Goal: Navigation & Orientation: Find specific page/section

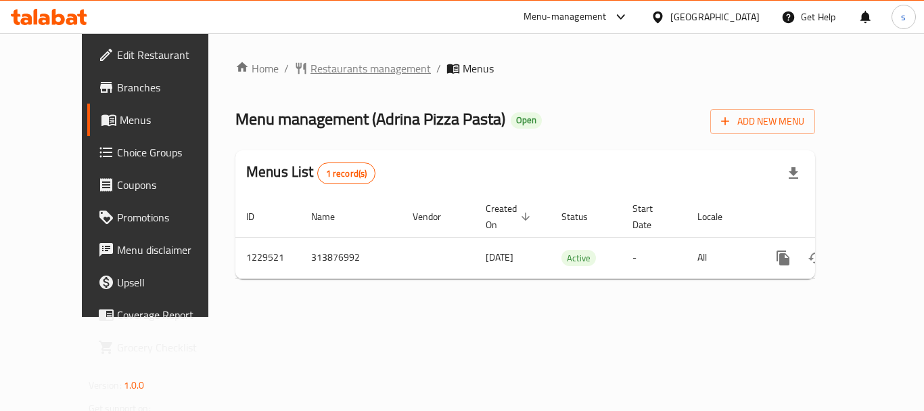
click at [310, 70] on span "Restaurants management" at bounding box center [370, 68] width 120 height 16
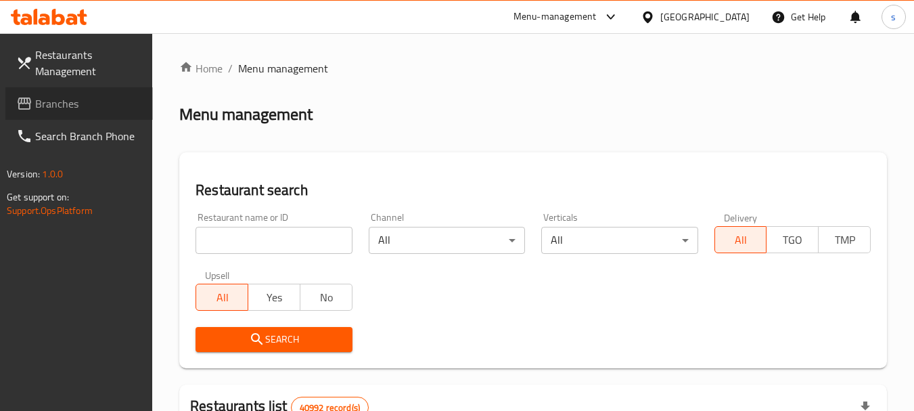
click at [69, 106] on span "Branches" at bounding box center [88, 103] width 107 height 16
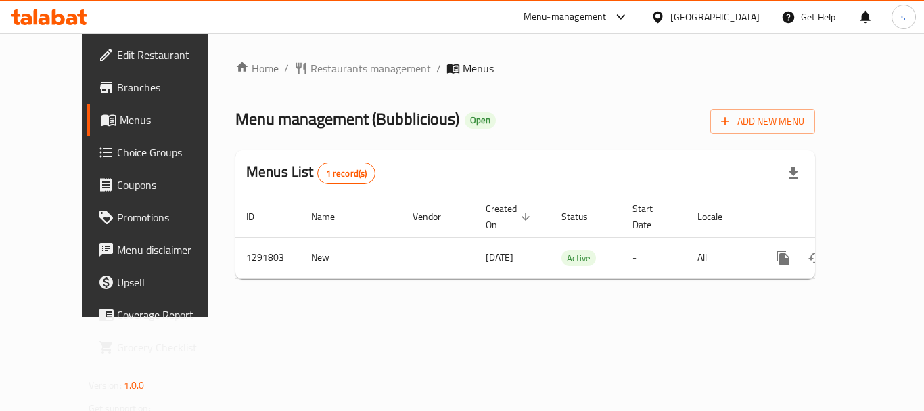
click at [700, 16] on div "[GEOGRAPHIC_DATA]" at bounding box center [714, 16] width 89 height 15
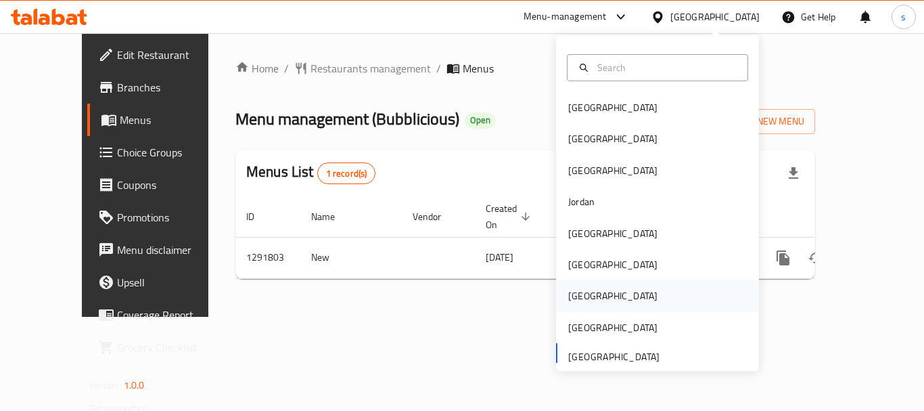
click at [619, 298] on div "Qatar" at bounding box center [657, 295] width 203 height 31
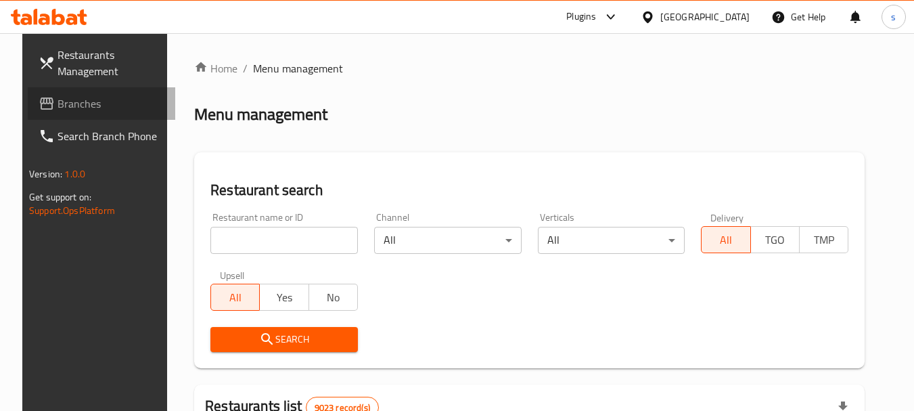
click at [80, 109] on span "Branches" at bounding box center [110, 103] width 107 height 16
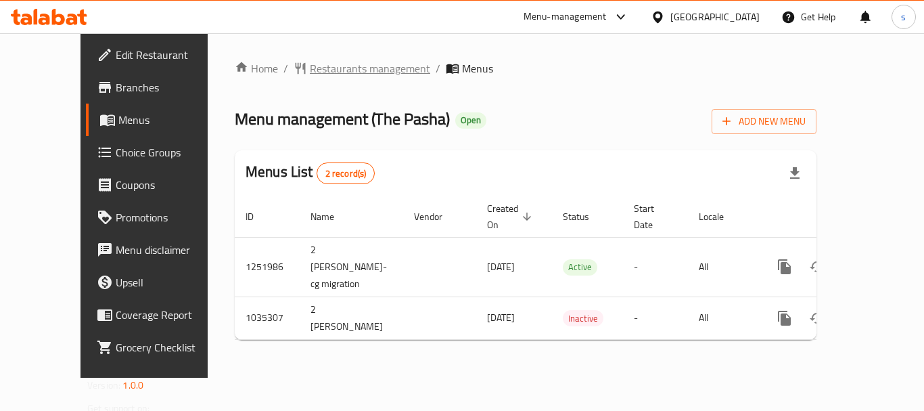
click at [310, 69] on span "Restaurants management" at bounding box center [370, 68] width 120 height 16
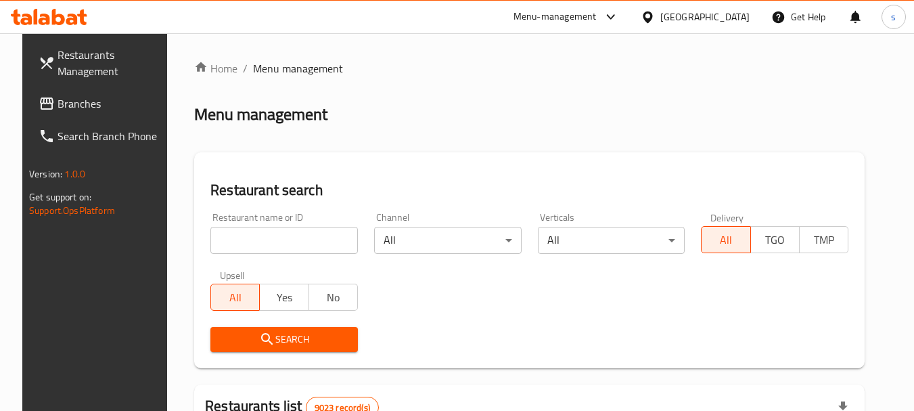
click at [69, 108] on span "Branches" at bounding box center [110, 103] width 107 height 16
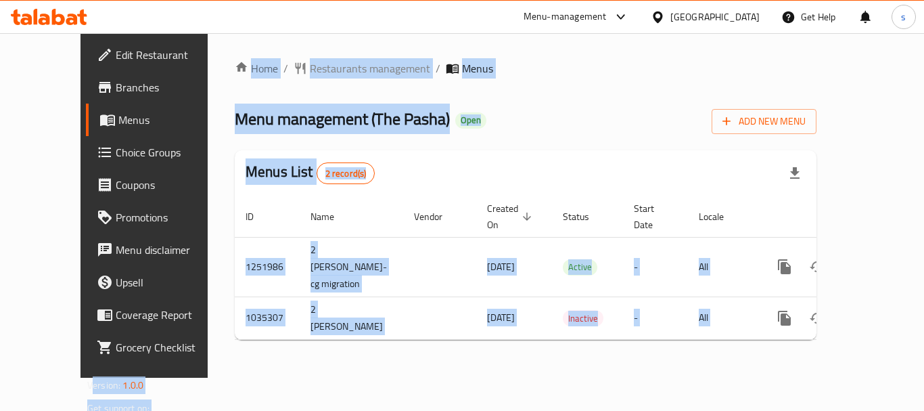
click at [460, 155] on div "Menus List 2 record(s)" at bounding box center [526, 173] width 582 height 46
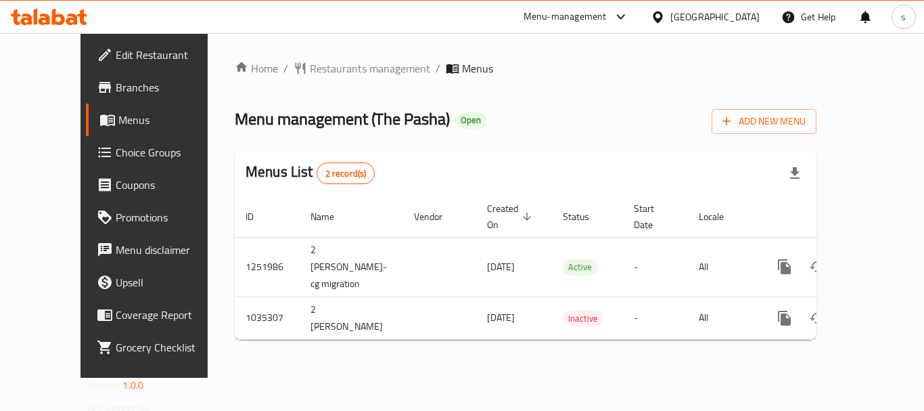
click at [665, 10] on icon at bounding box center [658, 17] width 14 height 14
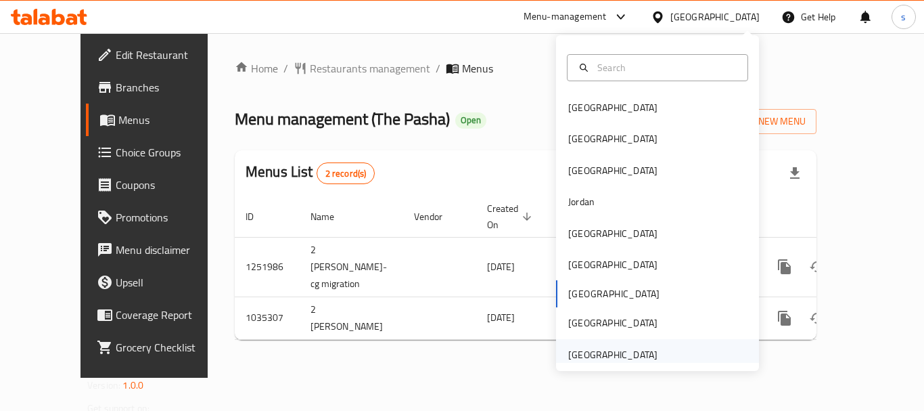
click at [628, 355] on div "[GEOGRAPHIC_DATA]" at bounding box center [612, 354] width 89 height 15
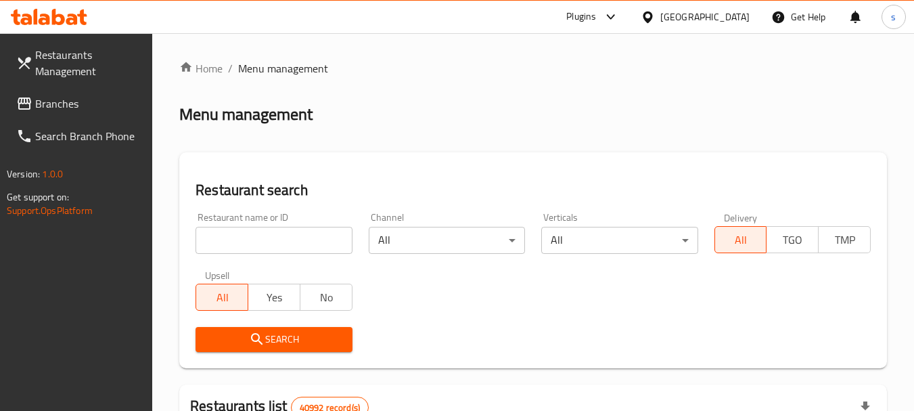
click at [37, 106] on span "Branches" at bounding box center [88, 103] width 107 height 16
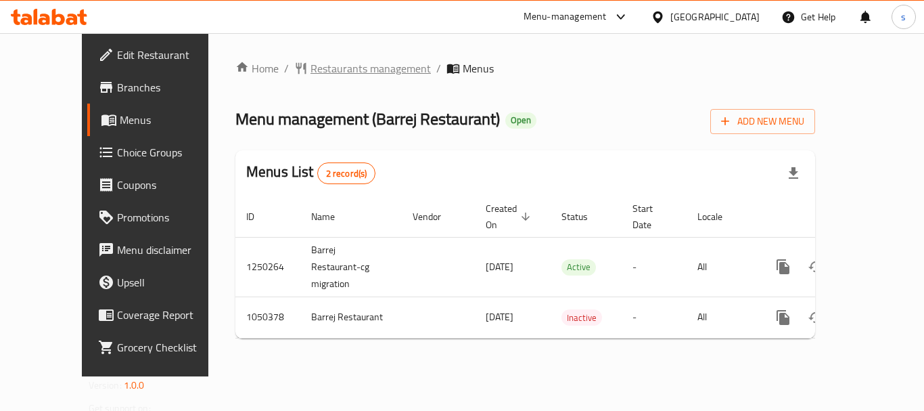
click at [310, 73] on span "Restaurants management" at bounding box center [370, 68] width 120 height 16
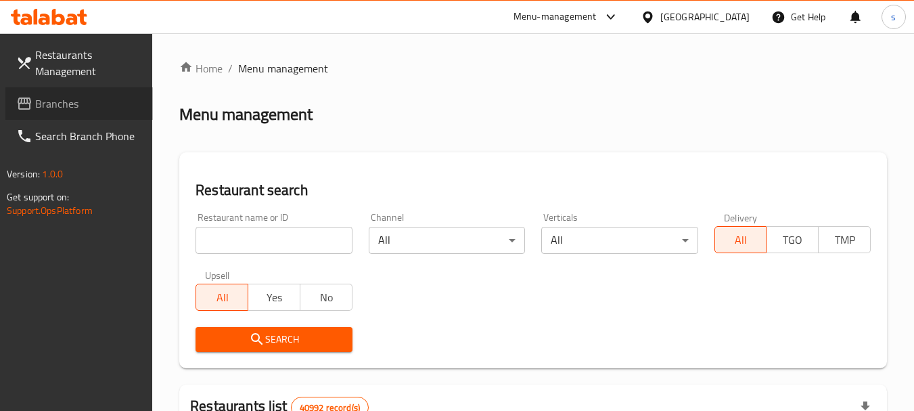
click at [108, 113] on link "Branches" at bounding box center [78, 103] width 147 height 32
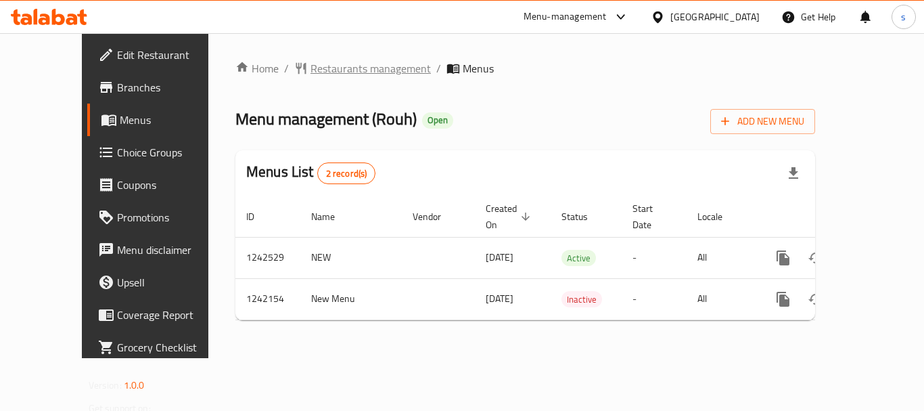
click at [326, 72] on span "Restaurants management" at bounding box center [370, 68] width 120 height 16
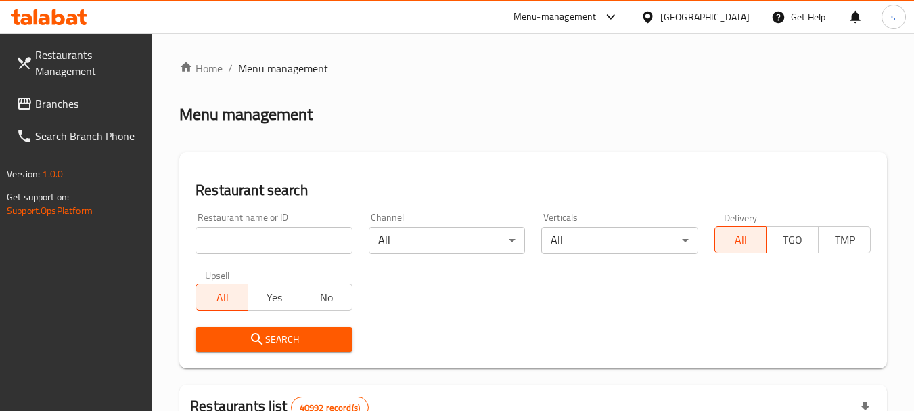
click at [83, 114] on link "Branches" at bounding box center [78, 103] width 147 height 32
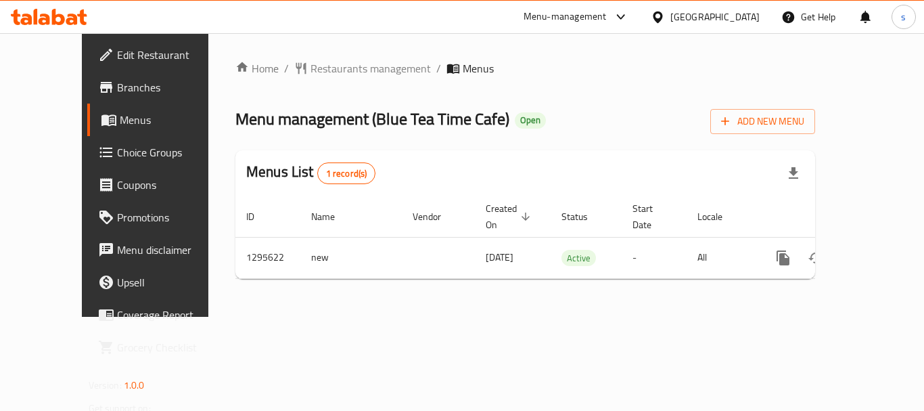
click at [718, 17] on div "[GEOGRAPHIC_DATA]" at bounding box center [714, 16] width 89 height 15
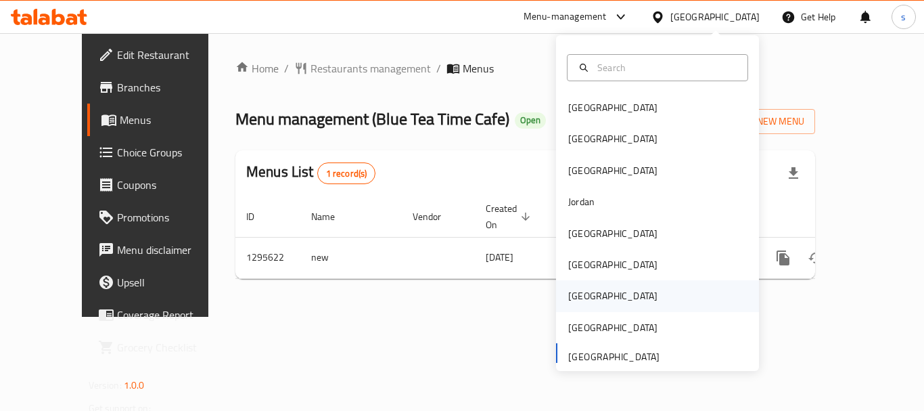
click at [622, 287] on div "[GEOGRAPHIC_DATA]" at bounding box center [657, 295] width 203 height 31
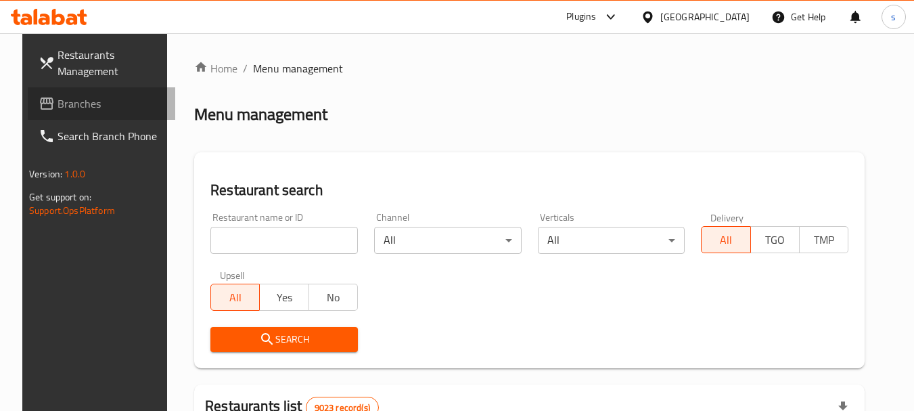
click at [57, 111] on span "Branches" at bounding box center [110, 103] width 107 height 16
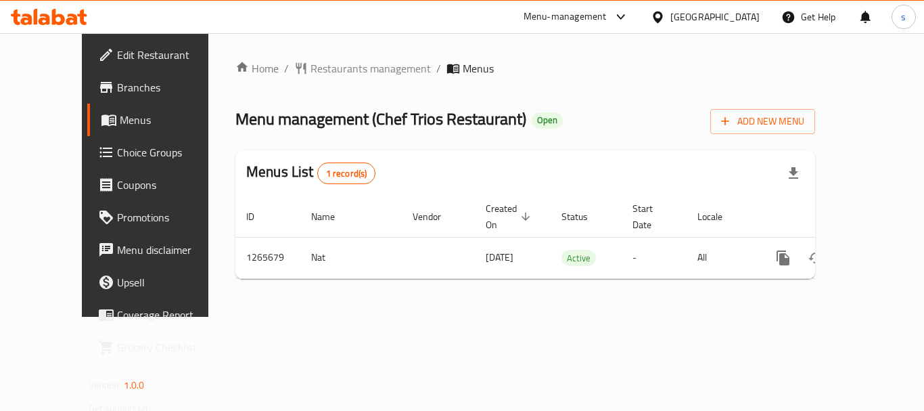
click at [743, 11] on div "[GEOGRAPHIC_DATA]" at bounding box center [714, 16] width 89 height 15
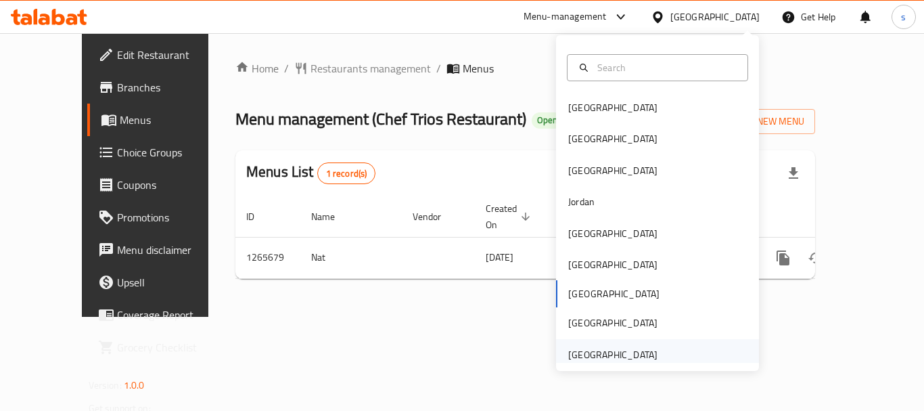
click at [632, 351] on div "[GEOGRAPHIC_DATA]" at bounding box center [612, 354] width 89 height 15
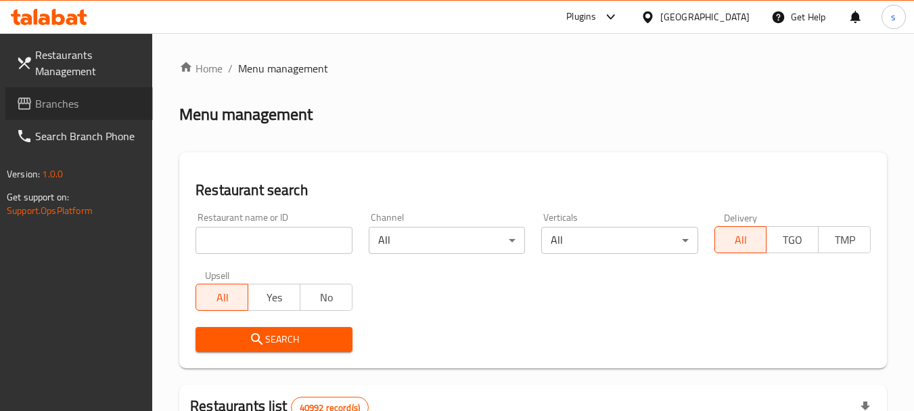
click at [39, 116] on link "Branches" at bounding box center [78, 103] width 147 height 32
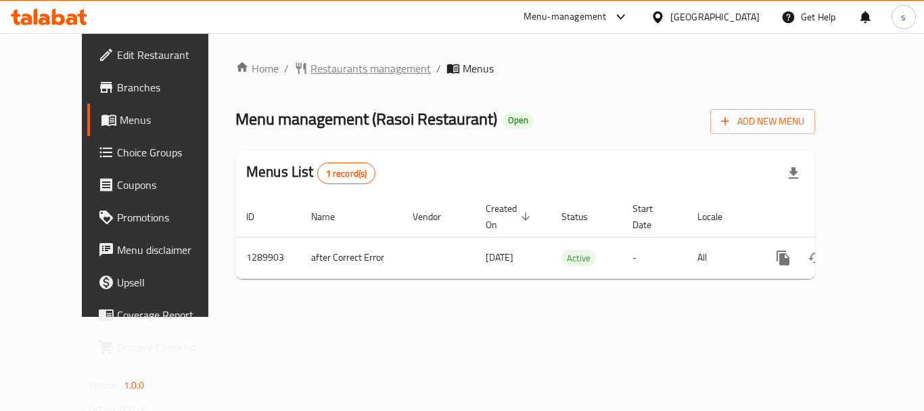
click at [318, 70] on span "Restaurants management" at bounding box center [370, 68] width 120 height 16
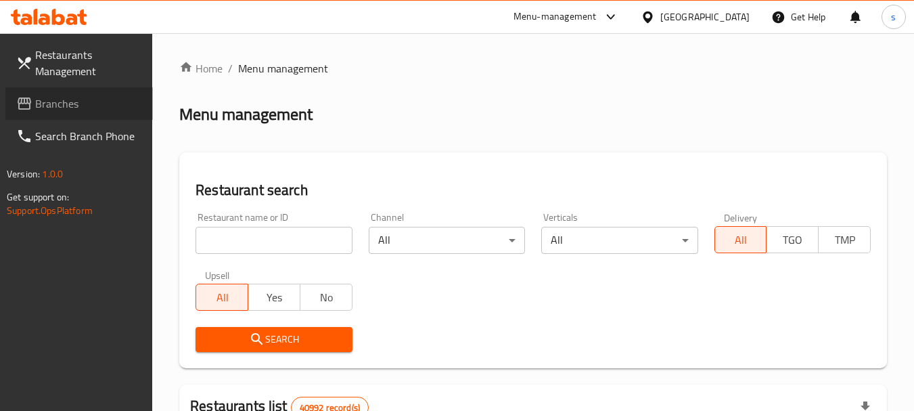
click at [45, 105] on span "Branches" at bounding box center [88, 103] width 107 height 16
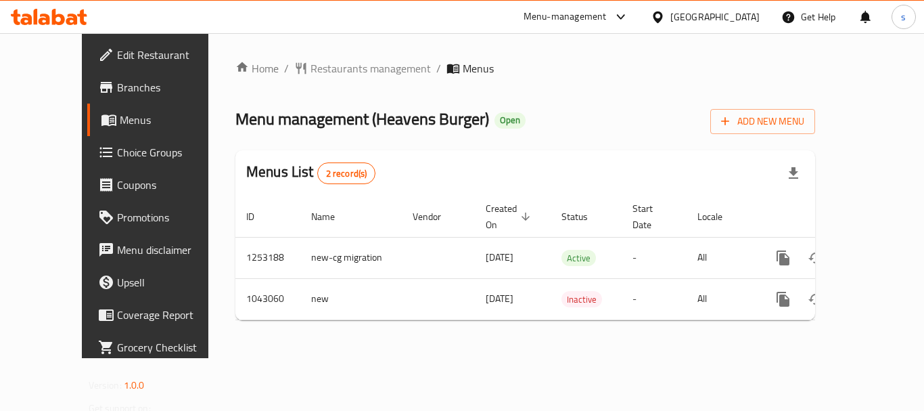
click at [686, 18] on div "[GEOGRAPHIC_DATA]" at bounding box center [714, 16] width 89 height 15
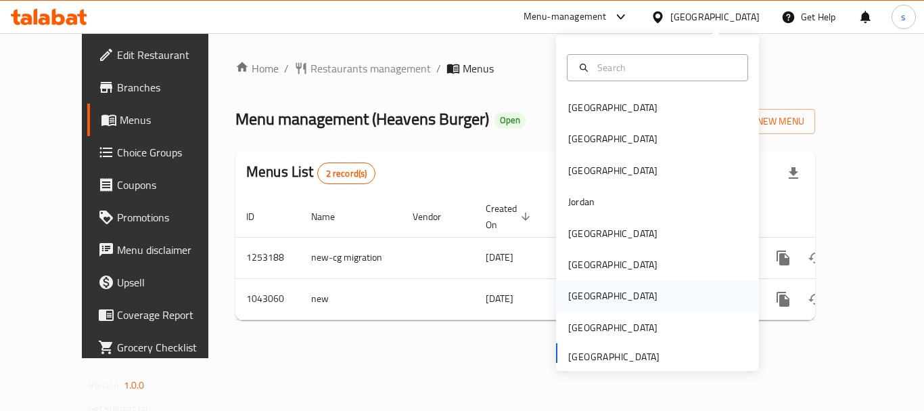
click at [601, 291] on div "[GEOGRAPHIC_DATA]" at bounding box center [657, 295] width 203 height 31
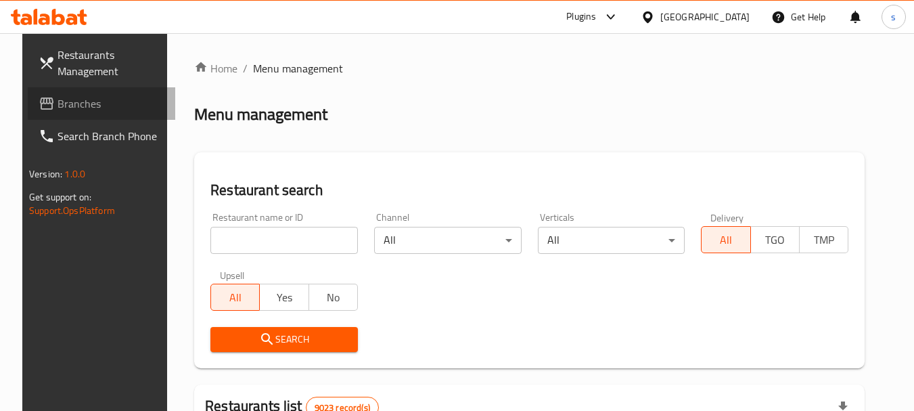
click at [61, 106] on span "Branches" at bounding box center [110, 103] width 107 height 16
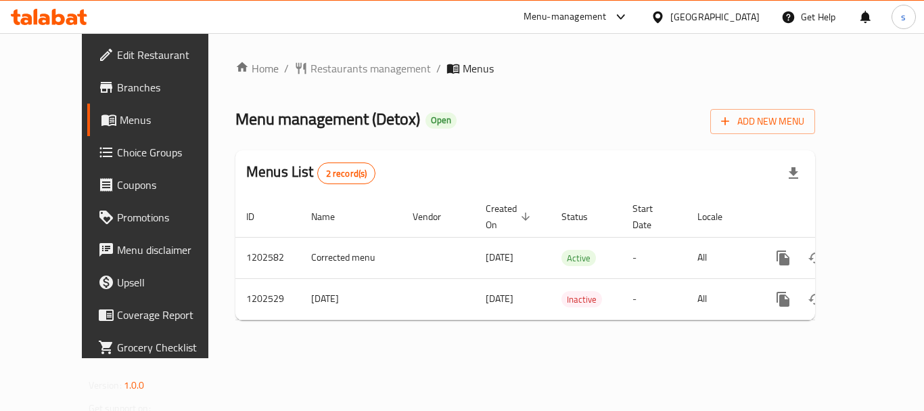
click at [730, 7] on div "[GEOGRAPHIC_DATA]" at bounding box center [705, 17] width 131 height 32
click at [746, 17] on div "[GEOGRAPHIC_DATA]" at bounding box center [714, 16] width 89 height 15
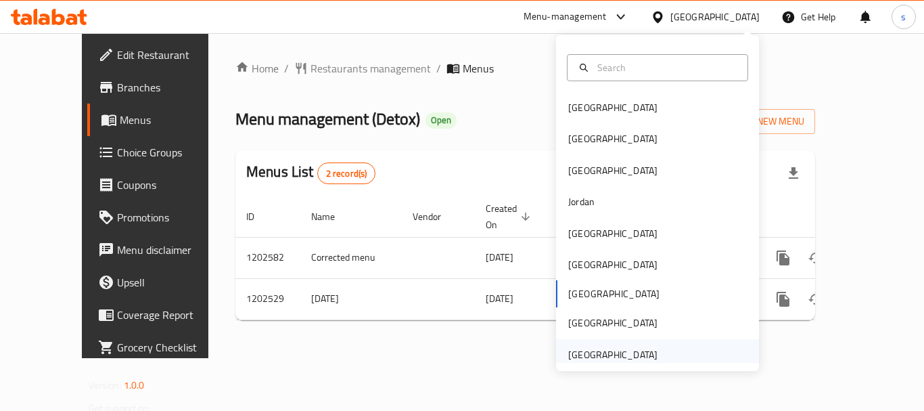
click at [601, 353] on div "[GEOGRAPHIC_DATA]" at bounding box center [612, 354] width 89 height 15
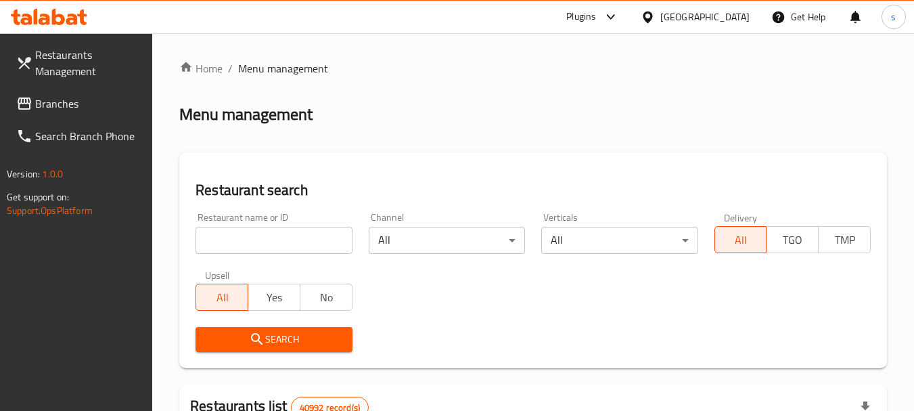
click at [90, 99] on span "Branches" at bounding box center [88, 103] width 107 height 16
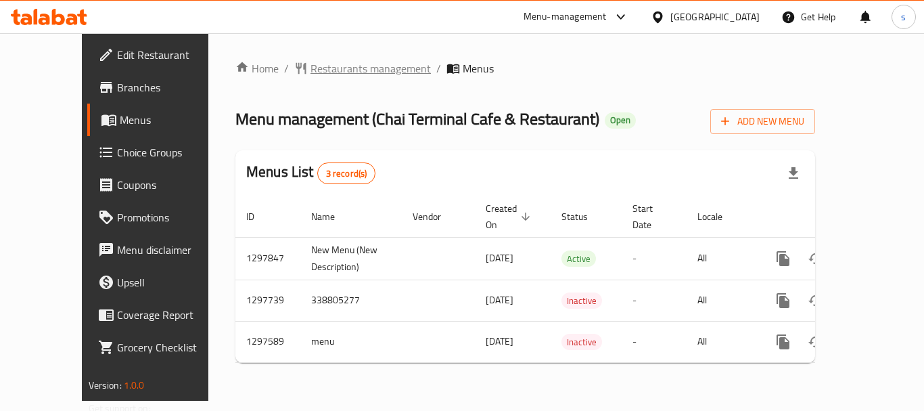
click at [310, 63] on span "Restaurants management" at bounding box center [370, 68] width 120 height 16
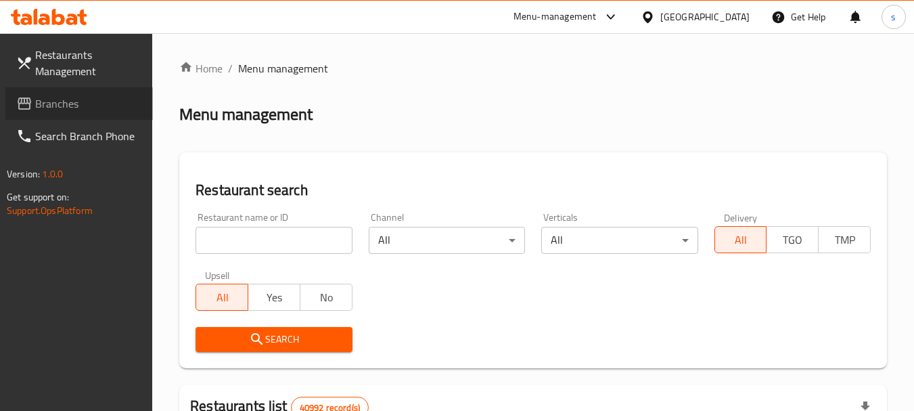
click at [99, 103] on span "Branches" at bounding box center [88, 103] width 107 height 16
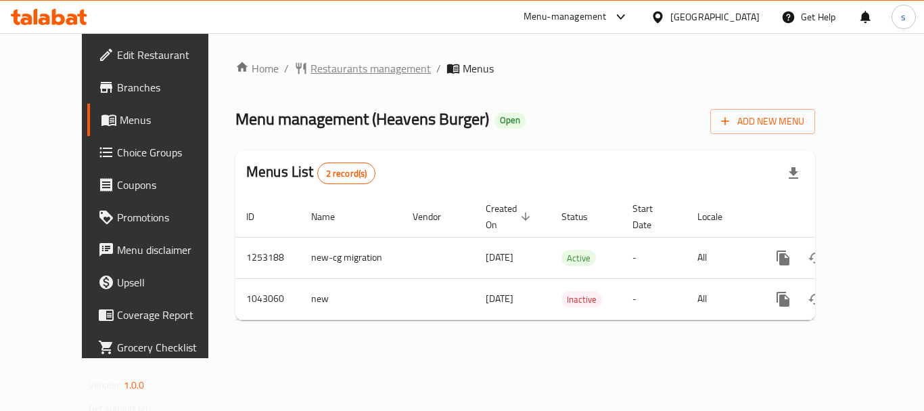
click at [310, 66] on span "Restaurants management" at bounding box center [370, 68] width 120 height 16
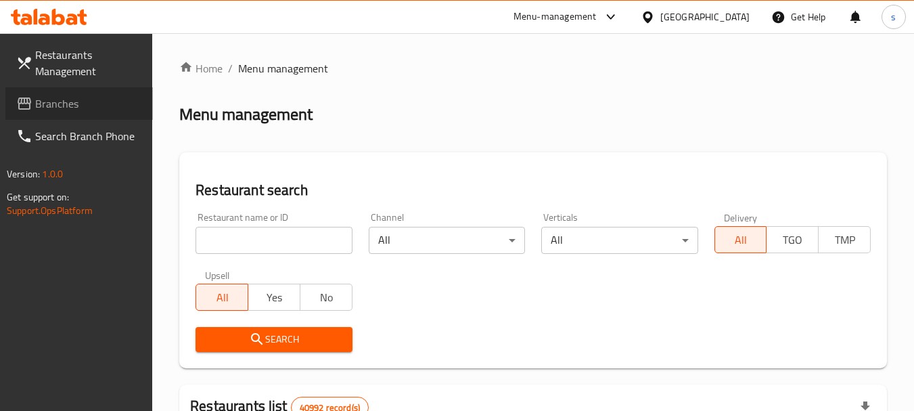
click at [70, 104] on span "Branches" at bounding box center [88, 103] width 107 height 16
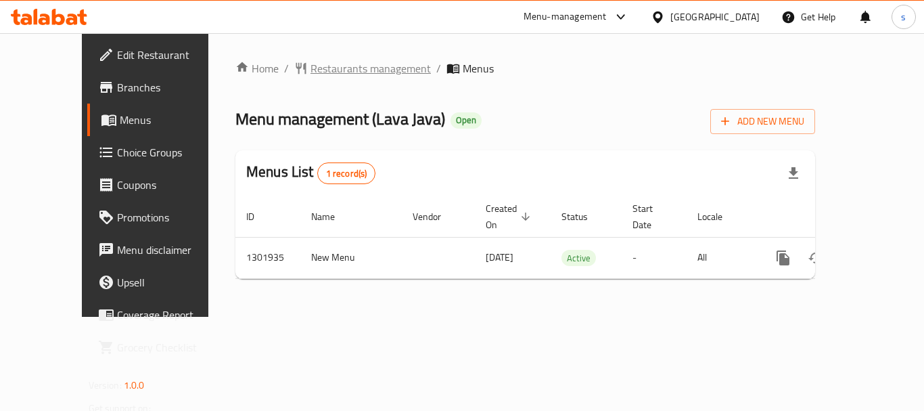
click at [325, 66] on span "Restaurants management" at bounding box center [370, 68] width 120 height 16
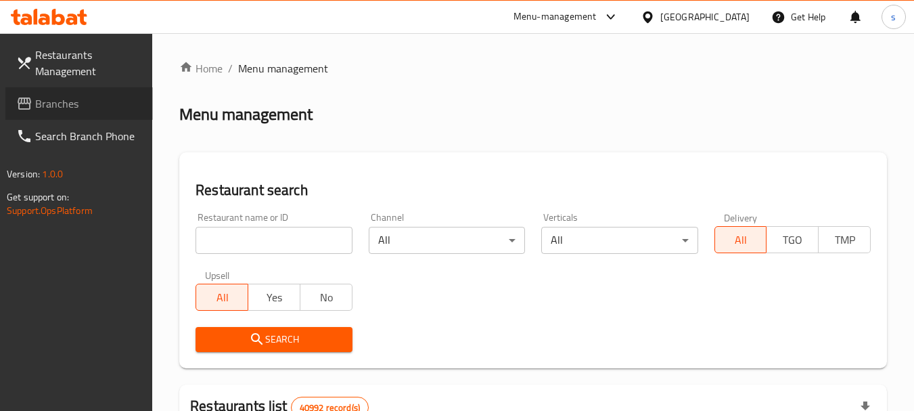
click at [66, 114] on link "Branches" at bounding box center [78, 103] width 147 height 32
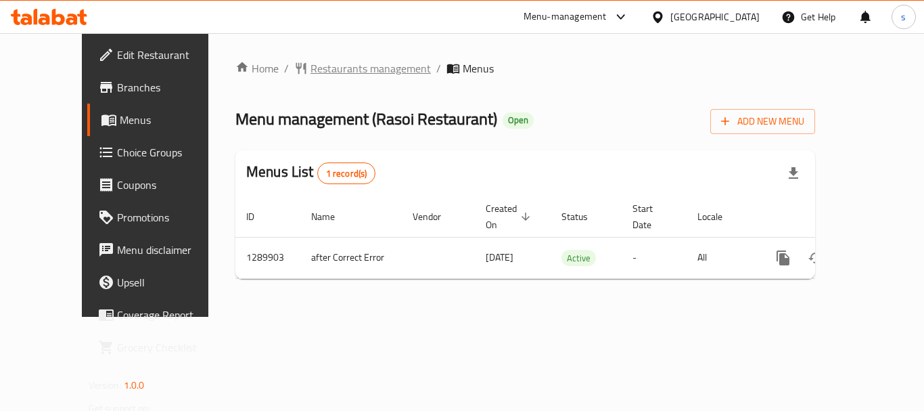
click at [325, 76] on span "Restaurants management" at bounding box center [370, 68] width 120 height 16
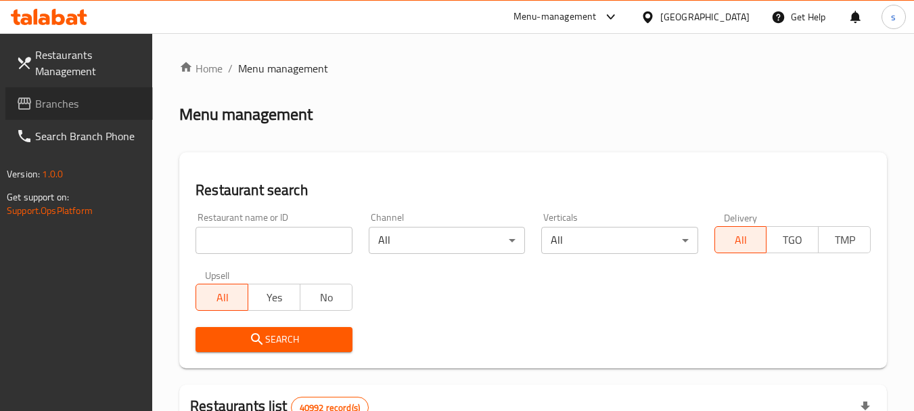
click at [77, 110] on span "Branches" at bounding box center [88, 103] width 107 height 16
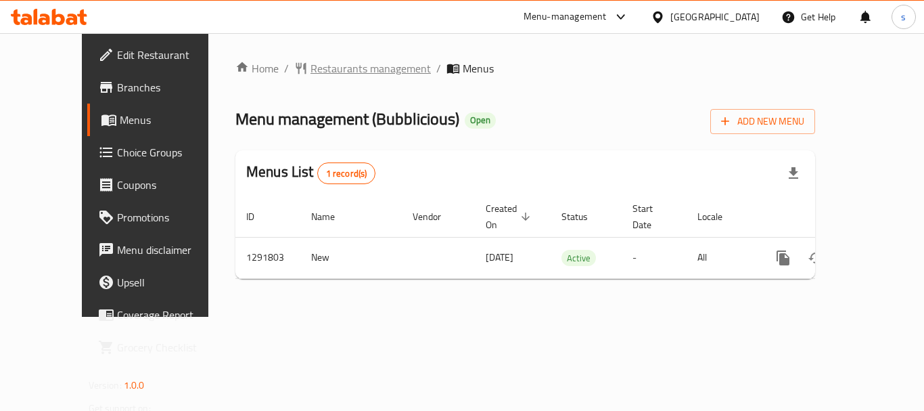
click at [310, 66] on span "Restaurants management" at bounding box center [370, 68] width 120 height 16
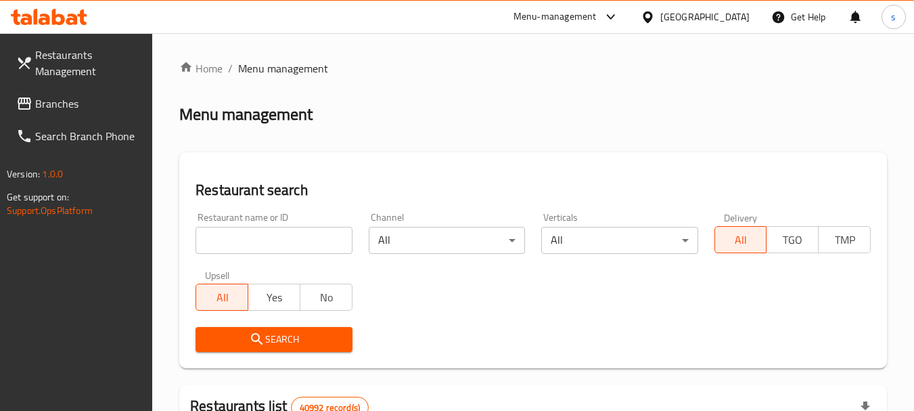
click at [64, 110] on span "Branches" at bounding box center [88, 103] width 107 height 16
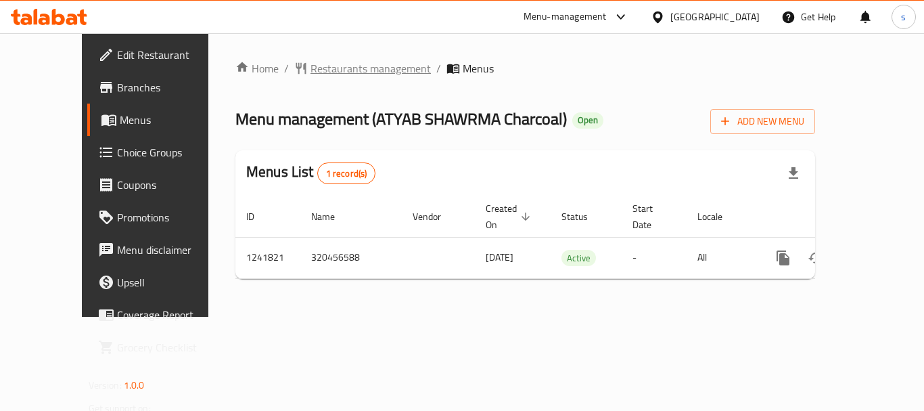
click at [360, 69] on span "Restaurants management" at bounding box center [370, 68] width 120 height 16
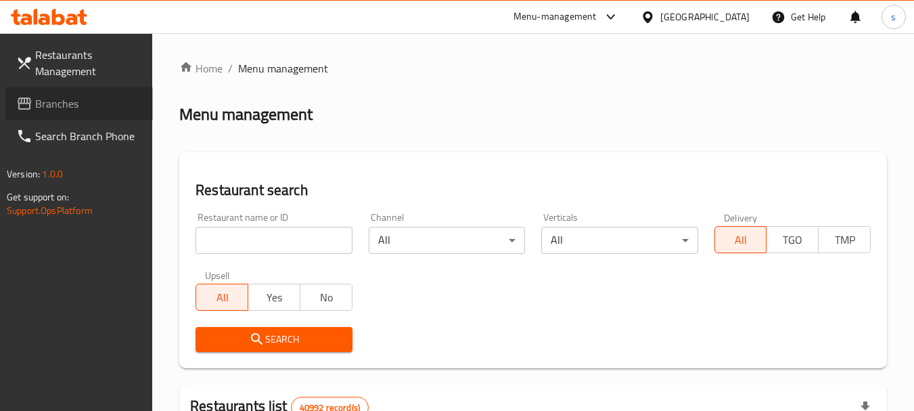
click at [85, 107] on span "Branches" at bounding box center [88, 103] width 107 height 16
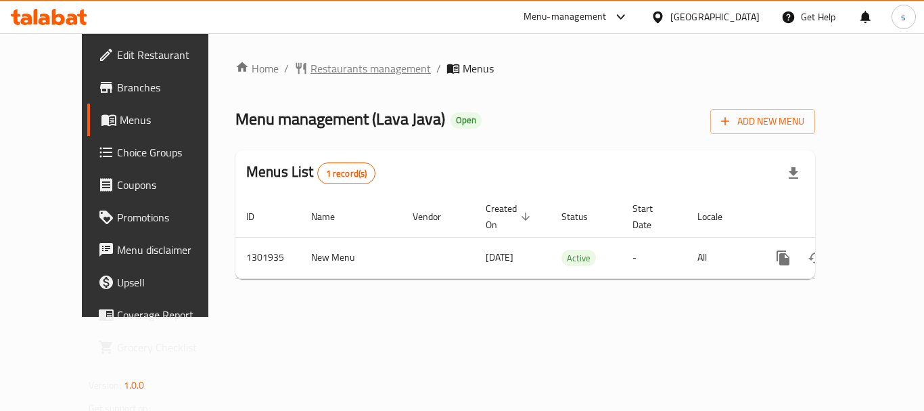
click at [310, 67] on span "Restaurants management" at bounding box center [370, 68] width 120 height 16
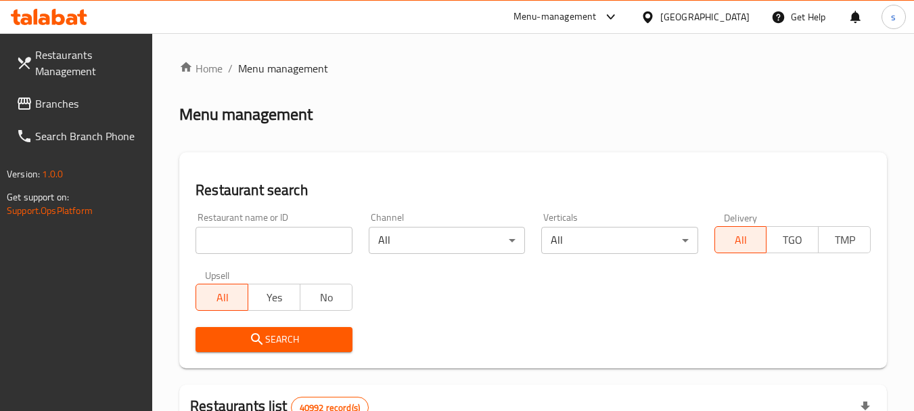
click at [57, 114] on link "Branches" at bounding box center [78, 103] width 147 height 32
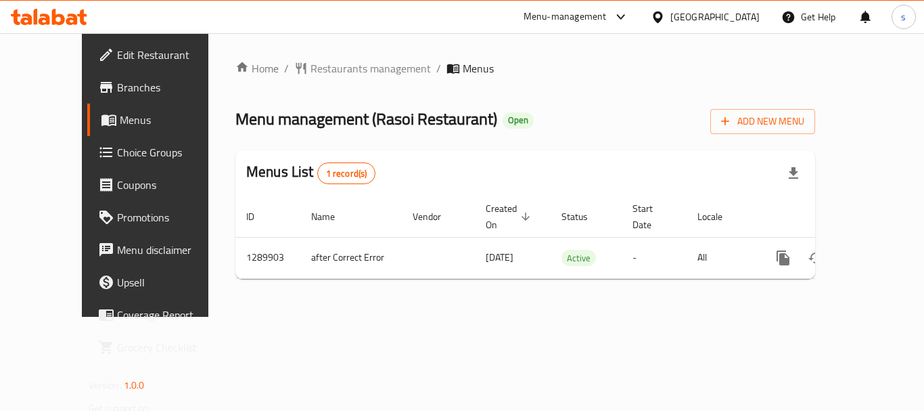
click at [681, 13] on div "[GEOGRAPHIC_DATA]" at bounding box center [714, 16] width 89 height 15
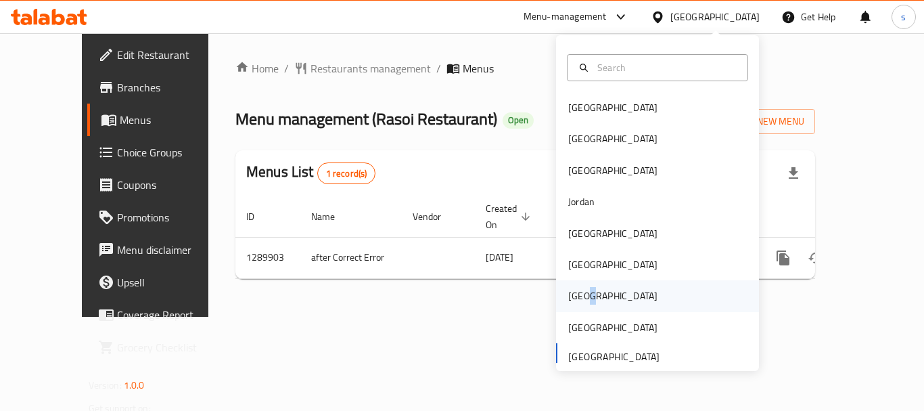
click at [580, 292] on div "[GEOGRAPHIC_DATA]" at bounding box center [612, 295] width 89 height 15
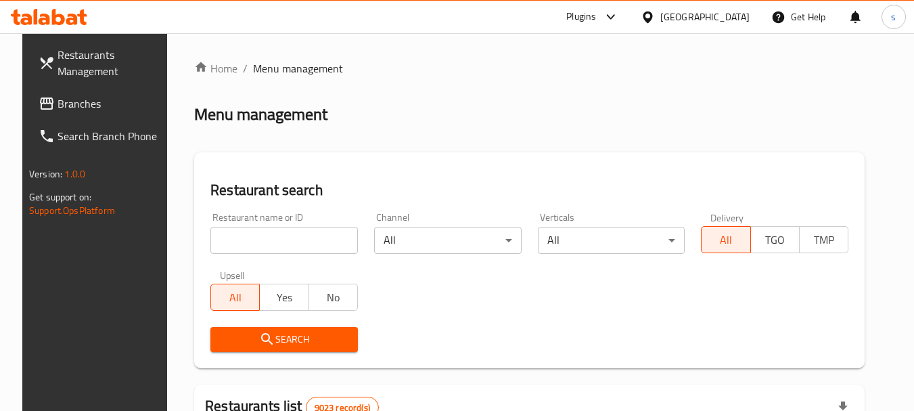
click at [61, 112] on span "Branches" at bounding box center [110, 103] width 107 height 16
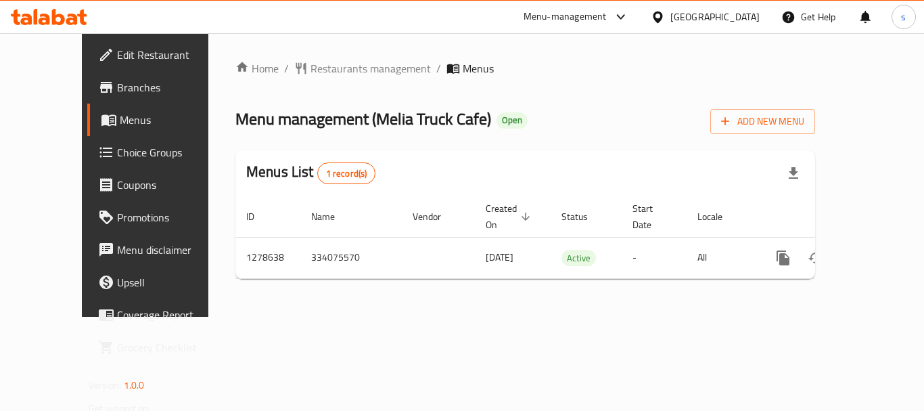
click at [670, 11] on div at bounding box center [661, 16] width 20 height 15
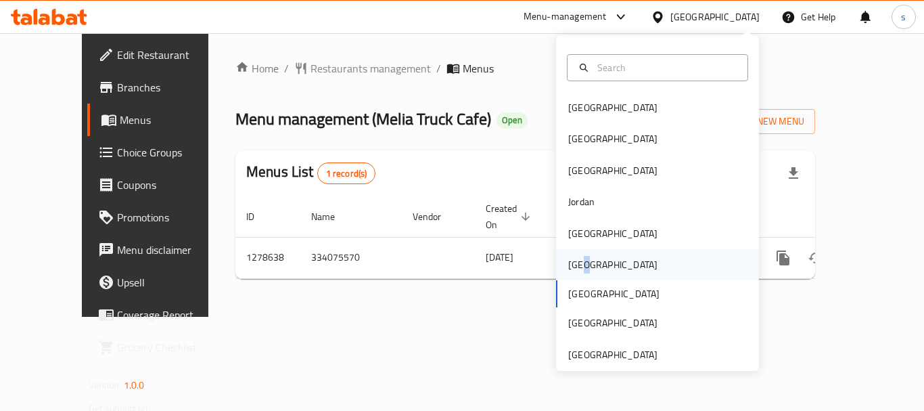
click at [582, 276] on div "[GEOGRAPHIC_DATA]" at bounding box center [612, 264] width 111 height 31
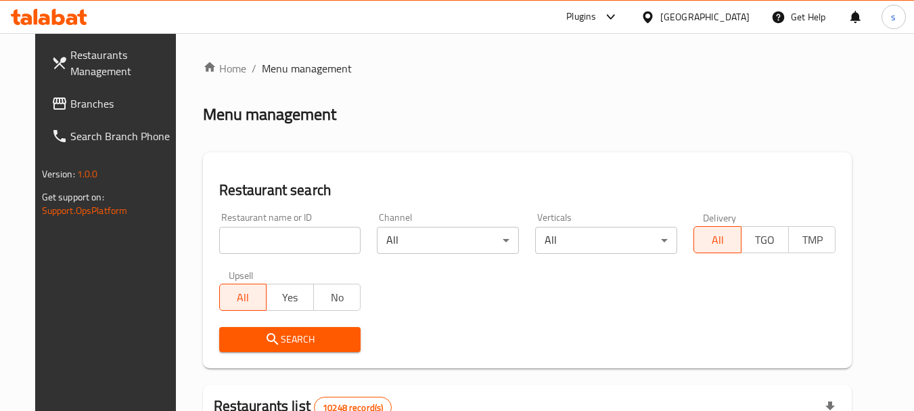
click at [92, 107] on span "Branches" at bounding box center [123, 103] width 107 height 16
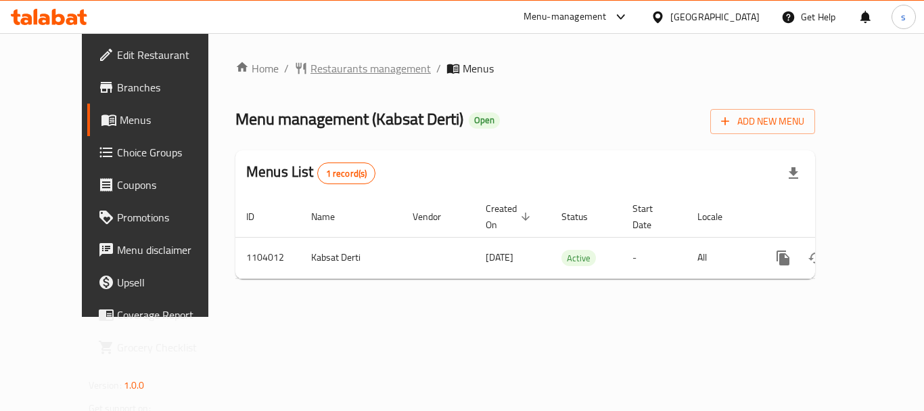
click at [333, 68] on span "Restaurants management" at bounding box center [370, 68] width 120 height 16
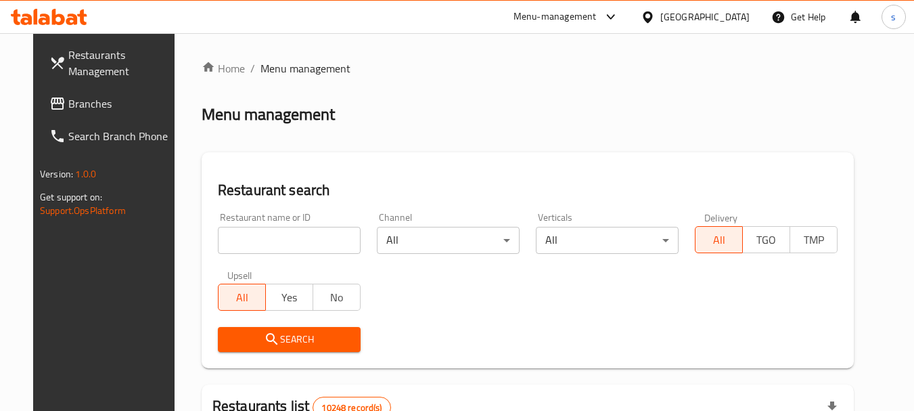
click at [109, 95] on span "Branches" at bounding box center [121, 103] width 107 height 16
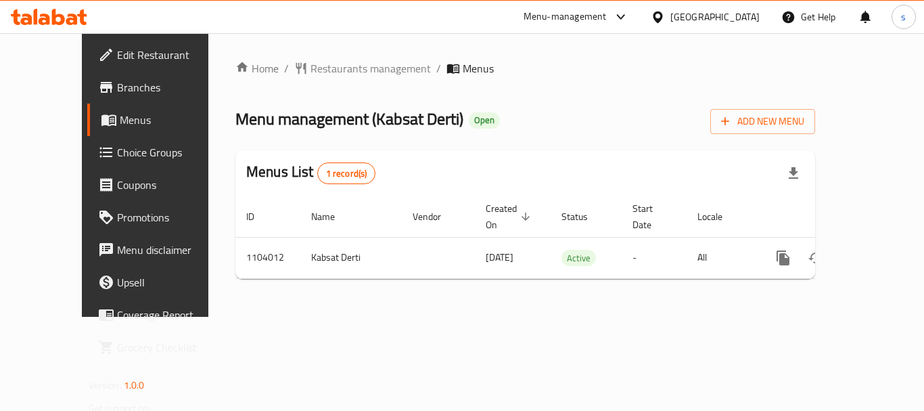
click at [749, 15] on div "[GEOGRAPHIC_DATA]" at bounding box center [714, 16] width 89 height 15
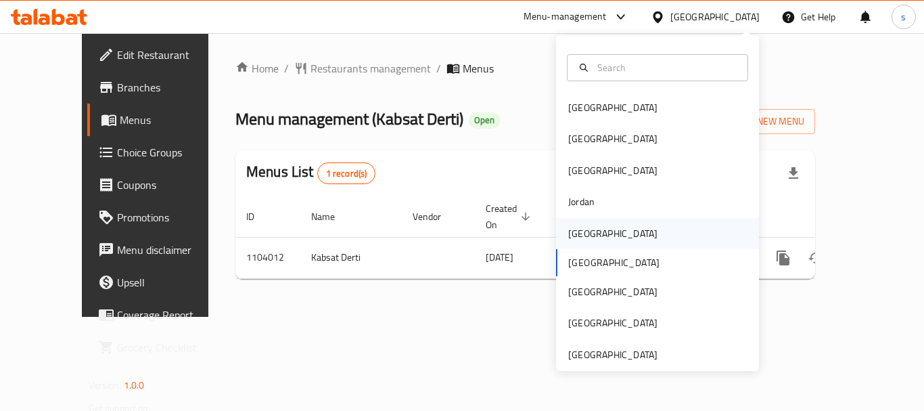
click at [590, 231] on div "[GEOGRAPHIC_DATA]" at bounding box center [612, 233] width 111 height 31
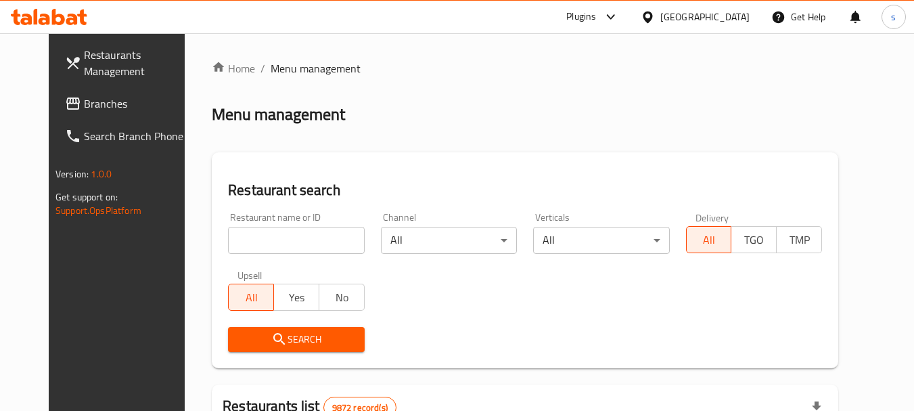
click at [84, 110] on span "Branches" at bounding box center [137, 103] width 107 height 16
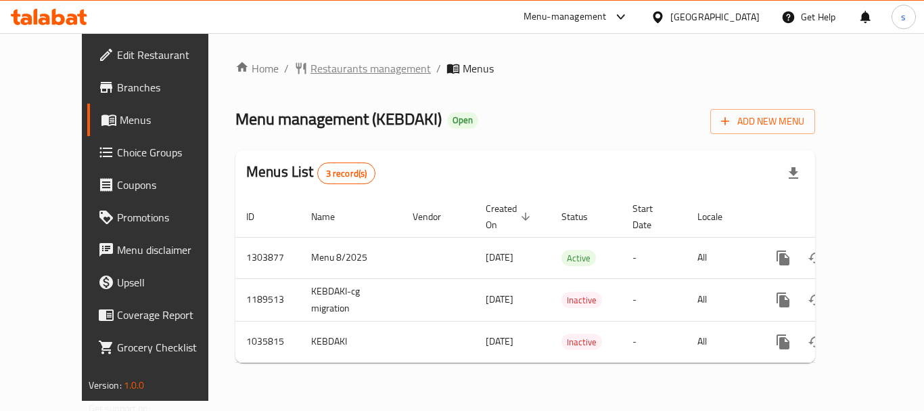
click at [310, 73] on span "Restaurants management" at bounding box center [370, 68] width 120 height 16
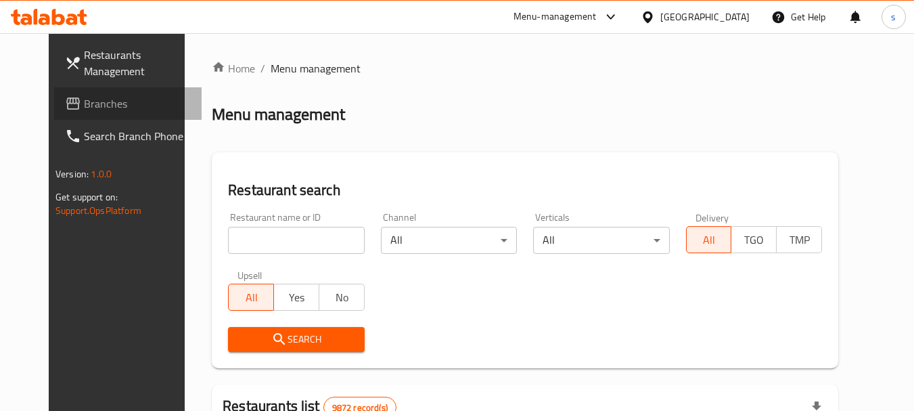
click at [66, 108] on icon at bounding box center [73, 103] width 14 height 12
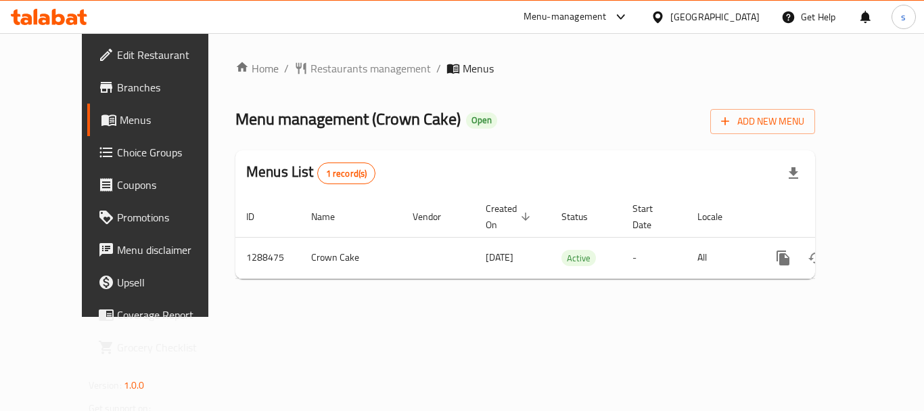
click at [665, 10] on icon at bounding box center [658, 17] width 14 height 14
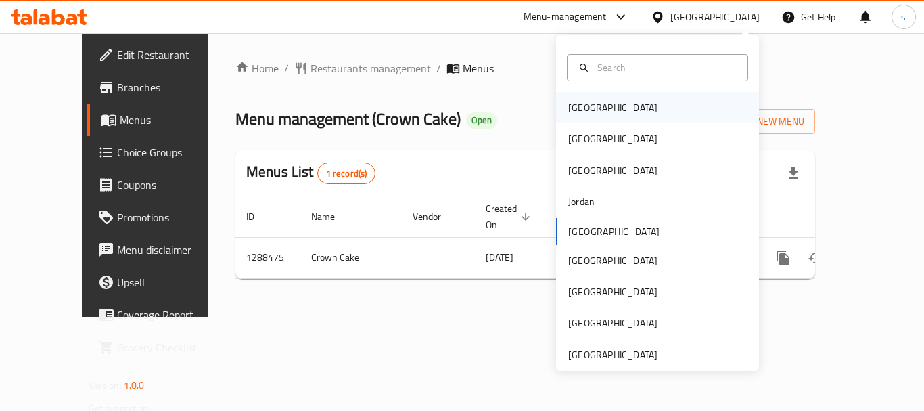
click at [651, 107] on div "[GEOGRAPHIC_DATA]" at bounding box center [657, 107] width 203 height 31
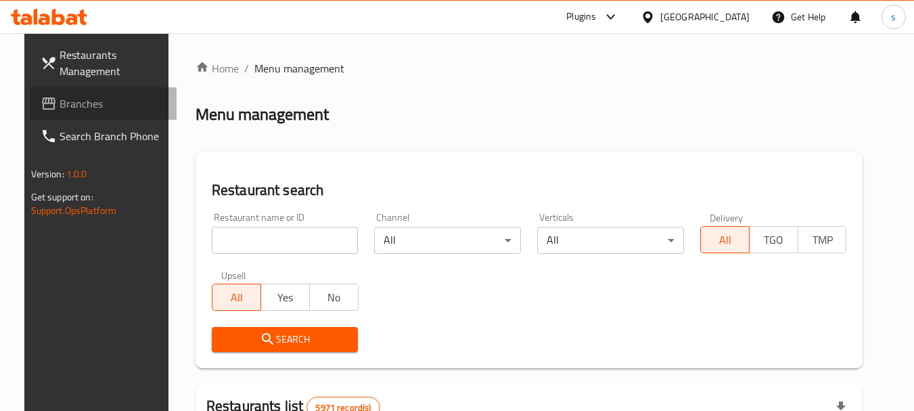
click at [68, 106] on span "Branches" at bounding box center [113, 103] width 107 height 16
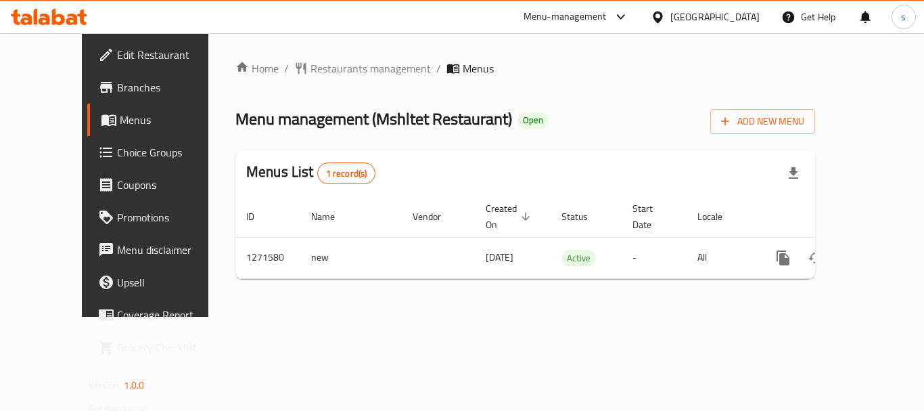
click at [724, 5] on div "Bahrain" at bounding box center [705, 17] width 131 height 32
drag, startPoint x: 730, startPoint y: 17, endPoint x: 741, endPoint y: 33, distance: 19.5
click at [730, 17] on div "[GEOGRAPHIC_DATA]" at bounding box center [714, 16] width 89 height 15
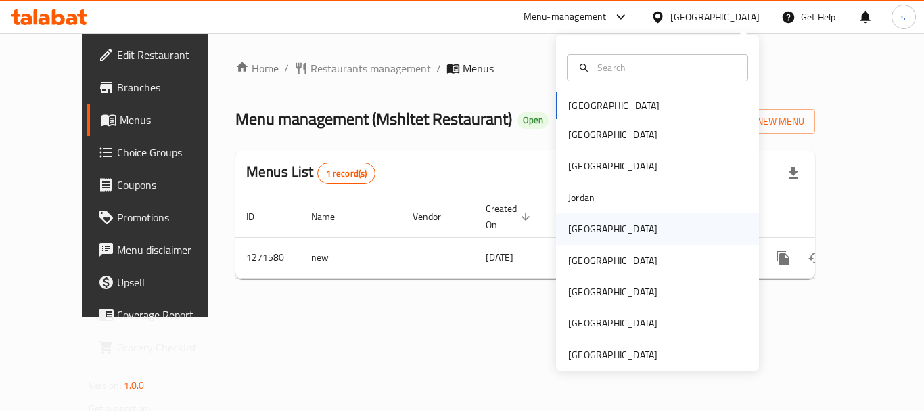
click at [599, 229] on div "[GEOGRAPHIC_DATA]" at bounding box center [657, 228] width 203 height 31
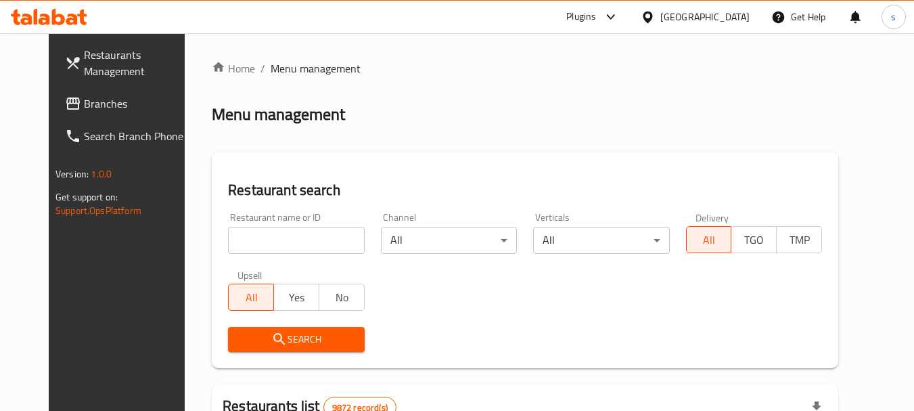
click at [92, 112] on link "Branches" at bounding box center [127, 103] width 147 height 32
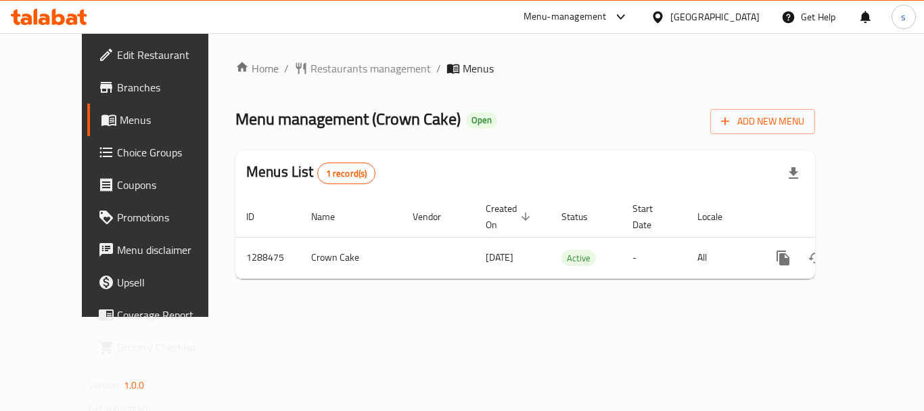
click at [746, 15] on div "[GEOGRAPHIC_DATA]" at bounding box center [714, 16] width 89 height 15
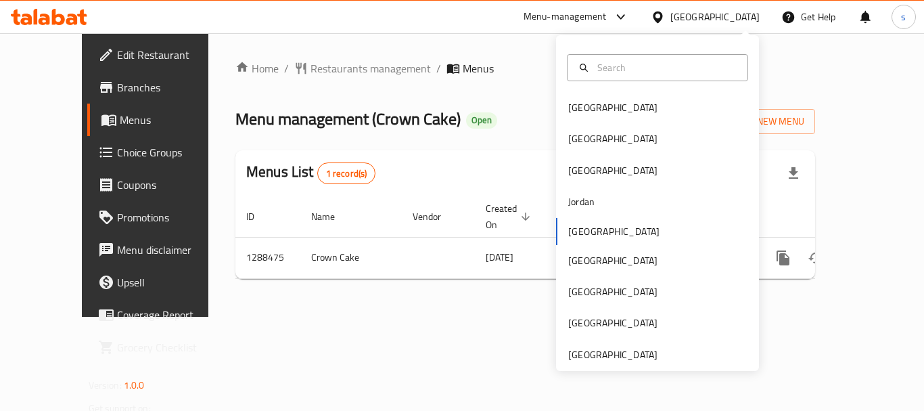
click at [649, 367] on div "[GEOGRAPHIC_DATA] [GEOGRAPHIC_DATA] [GEOGRAPHIC_DATA] [GEOGRAPHIC_DATA] [GEOGRA…" at bounding box center [657, 202] width 203 height 335
click at [647, 357] on div "[GEOGRAPHIC_DATA]" at bounding box center [612, 354] width 111 height 31
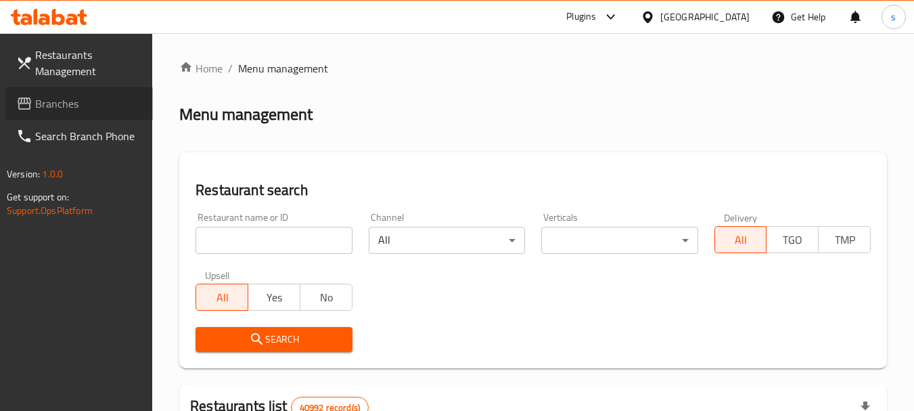
click at [61, 109] on span "Branches" at bounding box center [88, 103] width 107 height 16
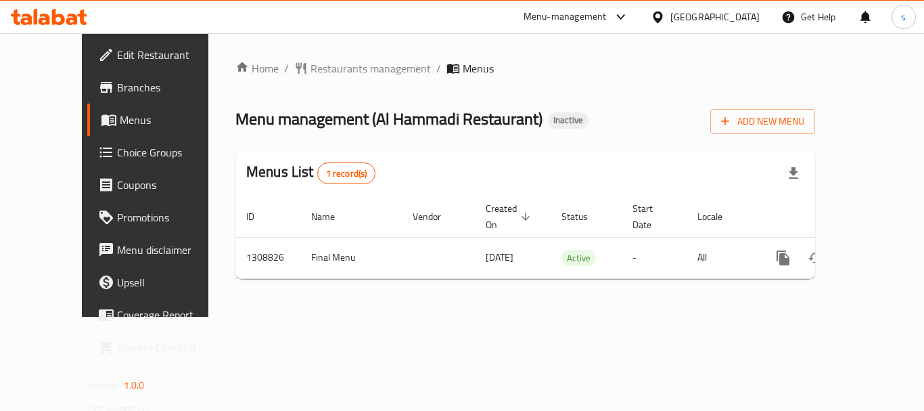
click at [690, 13] on div "[GEOGRAPHIC_DATA]" at bounding box center [714, 16] width 89 height 15
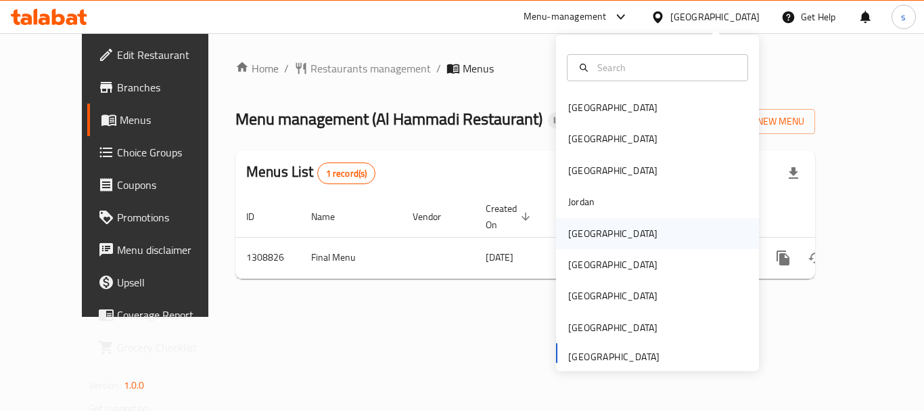
click at [632, 240] on div "[GEOGRAPHIC_DATA]" at bounding box center [657, 233] width 203 height 31
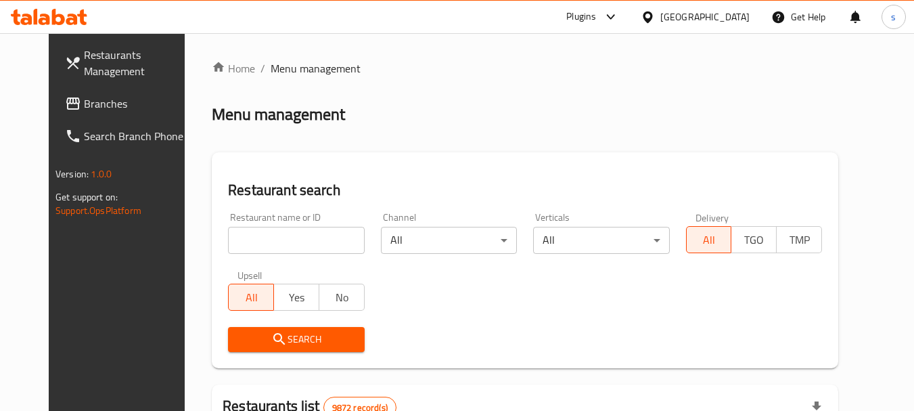
click at [84, 105] on span "Branches" at bounding box center [137, 103] width 107 height 16
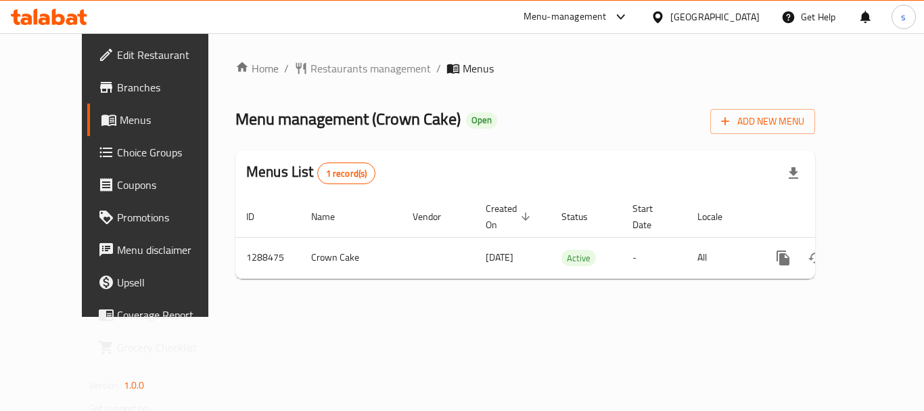
click at [747, 24] on div "[GEOGRAPHIC_DATA]" at bounding box center [714, 16] width 89 height 15
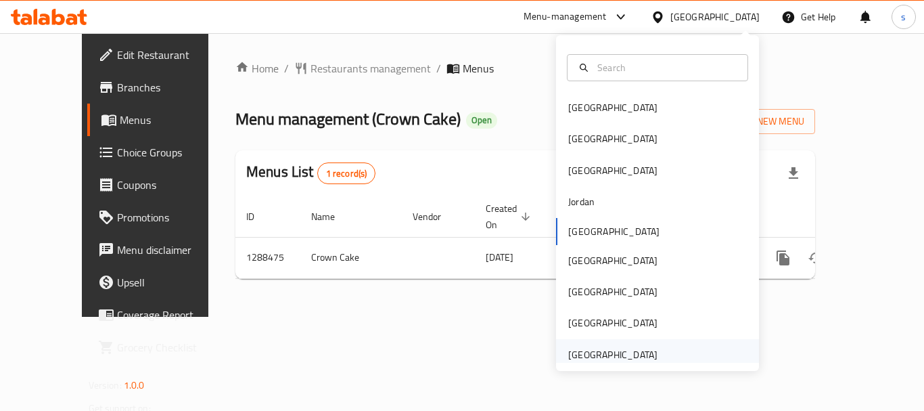
click at [590, 352] on div "United Arab Emirates" at bounding box center [612, 354] width 89 height 15
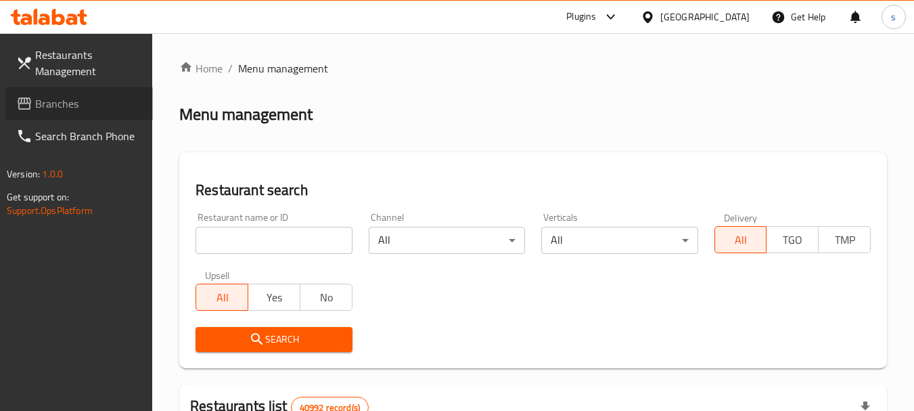
click at [66, 112] on span "Branches" at bounding box center [88, 103] width 107 height 16
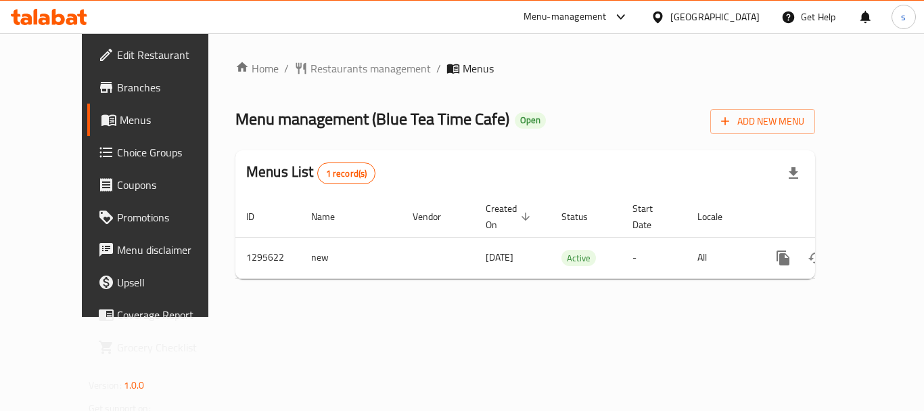
click at [693, 16] on div "[GEOGRAPHIC_DATA]" at bounding box center [714, 16] width 89 height 15
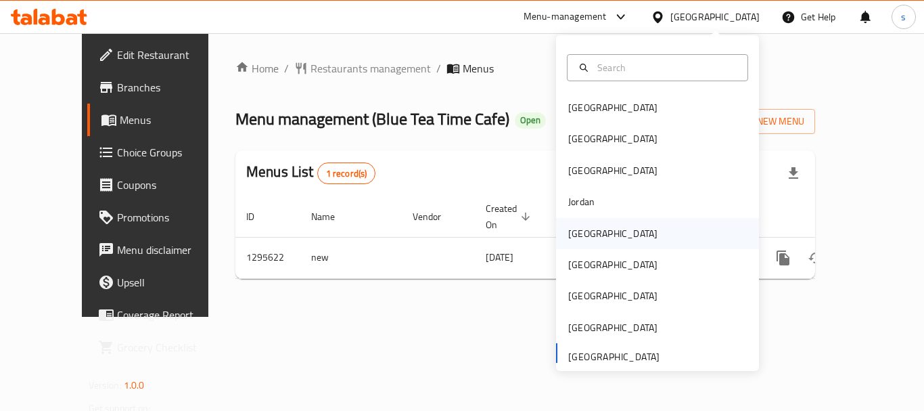
click at [615, 233] on div "[GEOGRAPHIC_DATA]" at bounding box center [657, 233] width 203 height 31
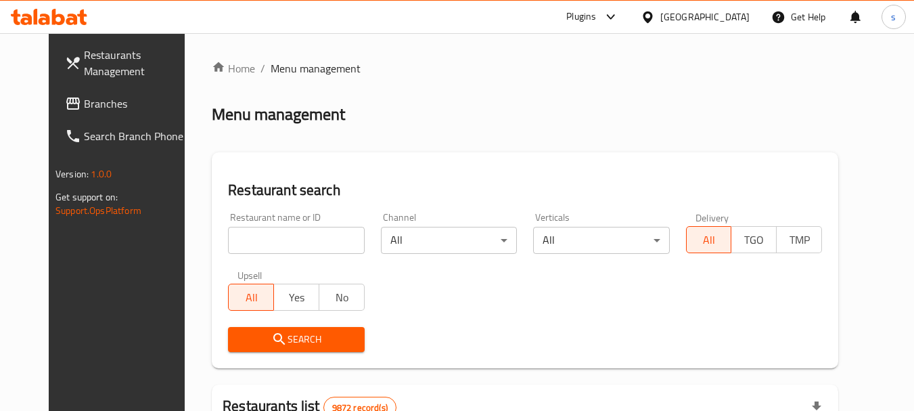
click at [84, 108] on span "Branches" at bounding box center [137, 103] width 107 height 16
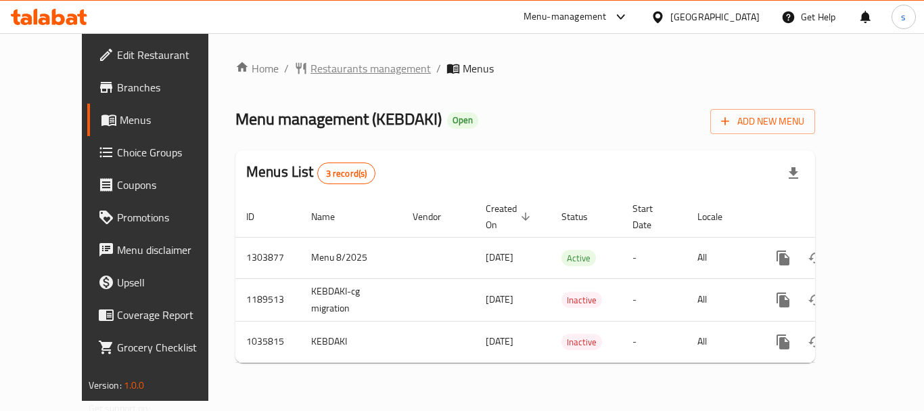
click at [317, 70] on span "Restaurants management" at bounding box center [370, 68] width 120 height 16
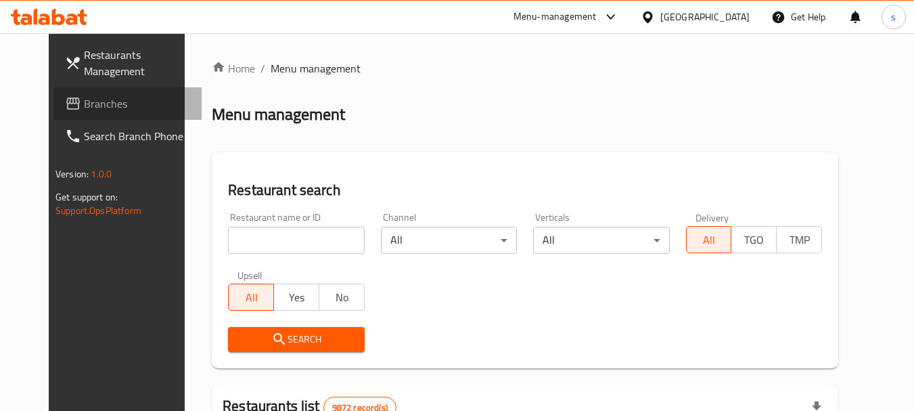
click at [84, 102] on span "Branches" at bounding box center [137, 103] width 107 height 16
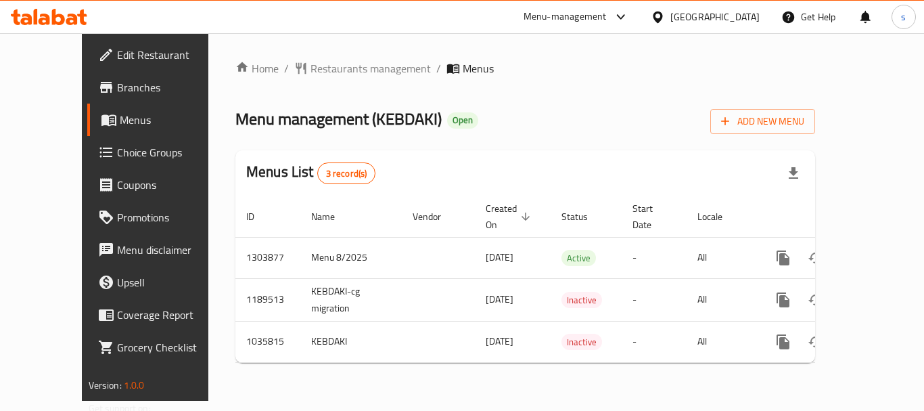
click at [734, 9] on div "[GEOGRAPHIC_DATA]" at bounding box center [714, 16] width 89 height 15
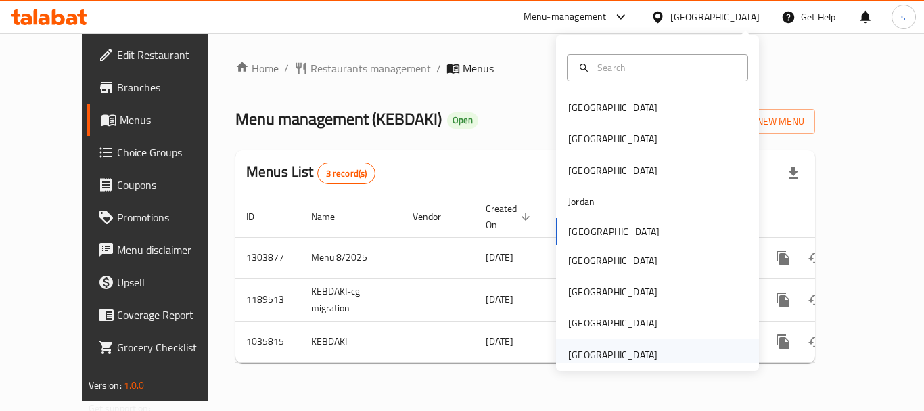
click at [609, 355] on div "[GEOGRAPHIC_DATA]" at bounding box center [612, 354] width 89 height 15
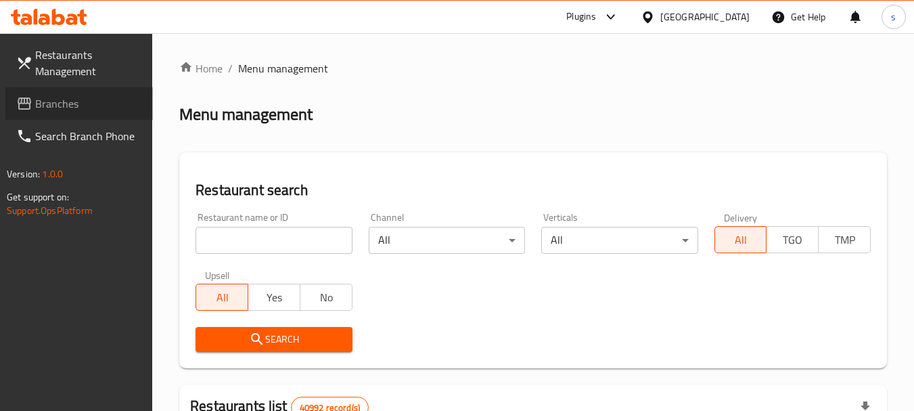
click at [113, 105] on span "Branches" at bounding box center [88, 103] width 107 height 16
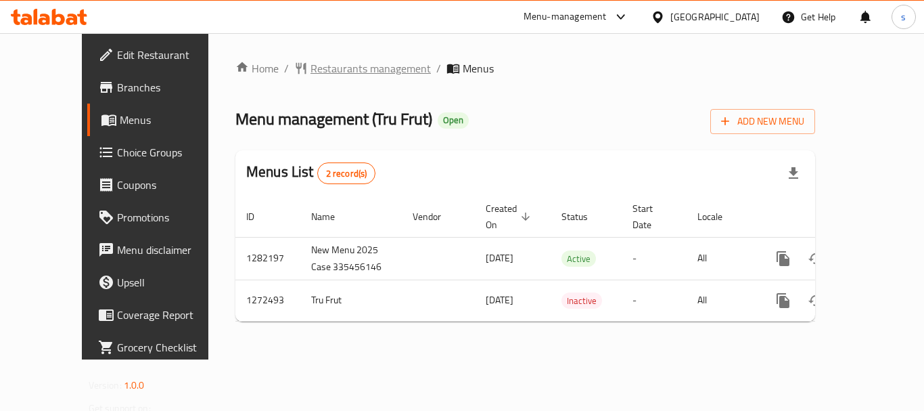
click at [344, 69] on span "Restaurants management" at bounding box center [370, 68] width 120 height 16
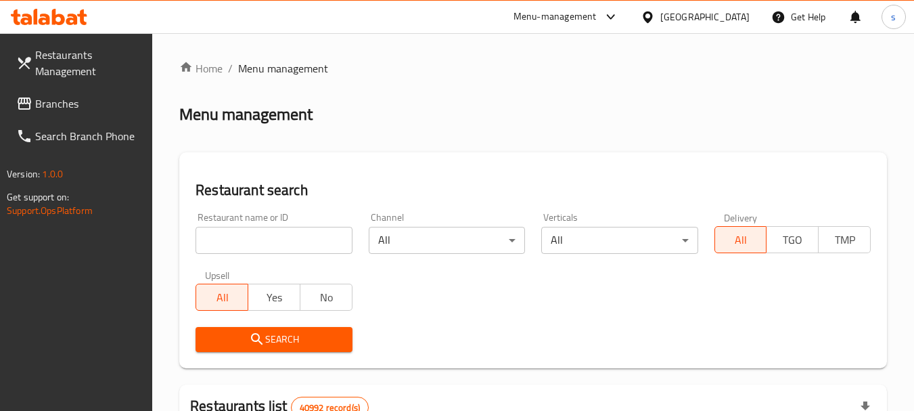
click at [80, 105] on span "Branches" at bounding box center [88, 103] width 107 height 16
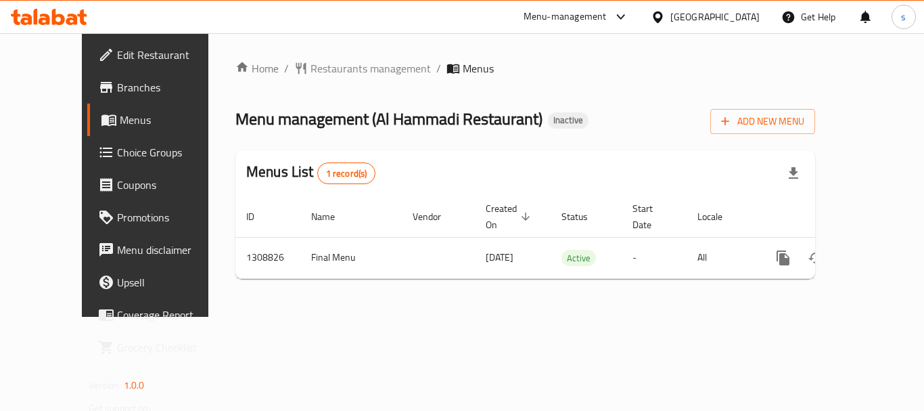
click at [678, 11] on div "[GEOGRAPHIC_DATA]" at bounding box center [714, 16] width 89 height 15
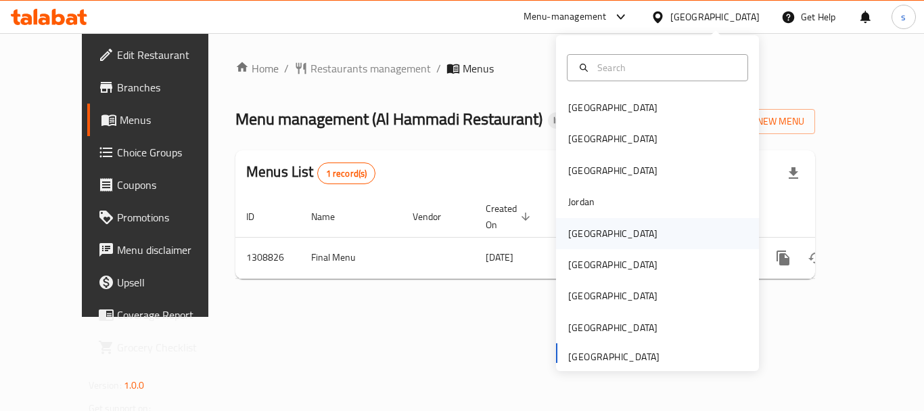
click at [591, 232] on div "[GEOGRAPHIC_DATA]" at bounding box center [612, 233] width 111 height 31
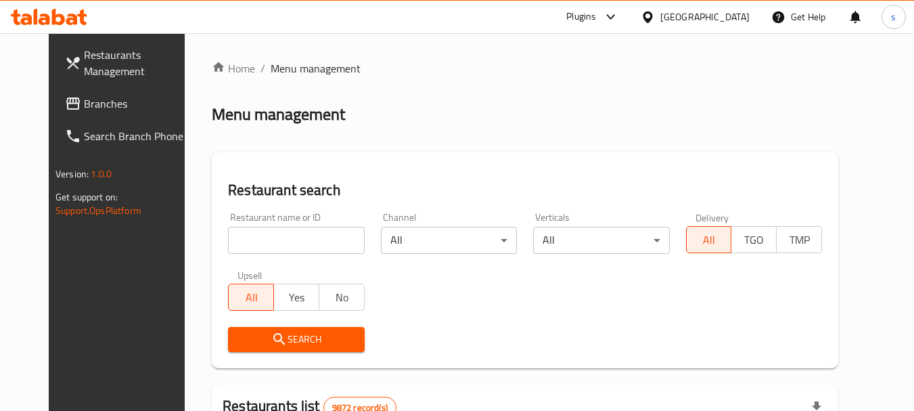
click at [84, 97] on span "Branches" at bounding box center [137, 103] width 107 height 16
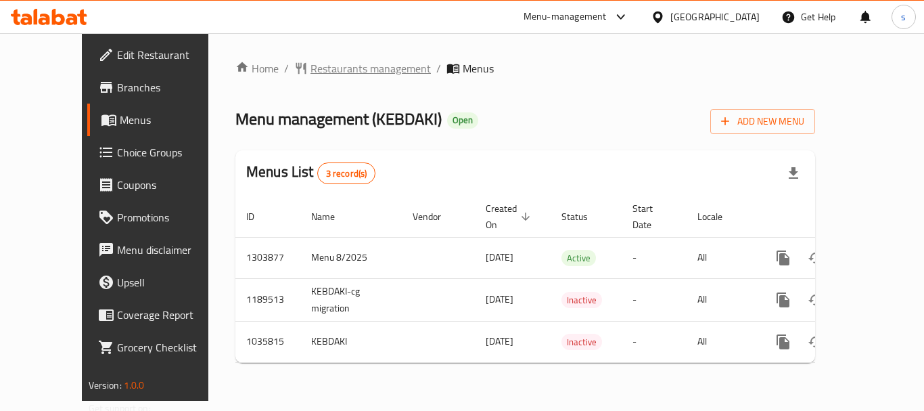
click at [314, 73] on span "Restaurants management" at bounding box center [370, 68] width 120 height 16
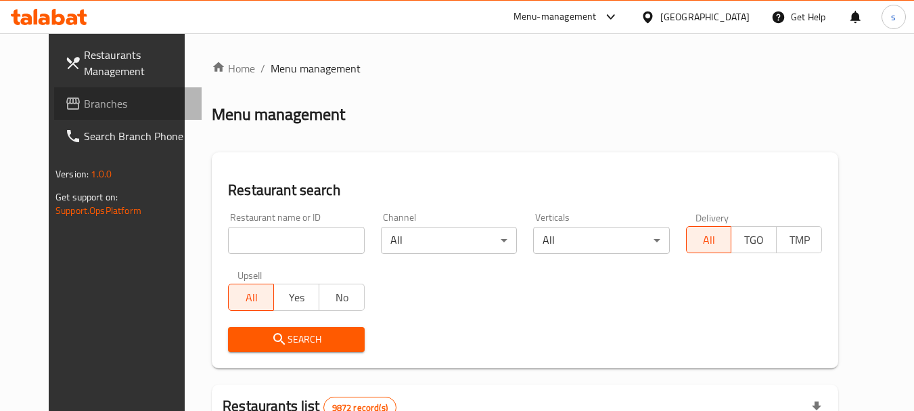
click at [84, 106] on span "Branches" at bounding box center [137, 103] width 107 height 16
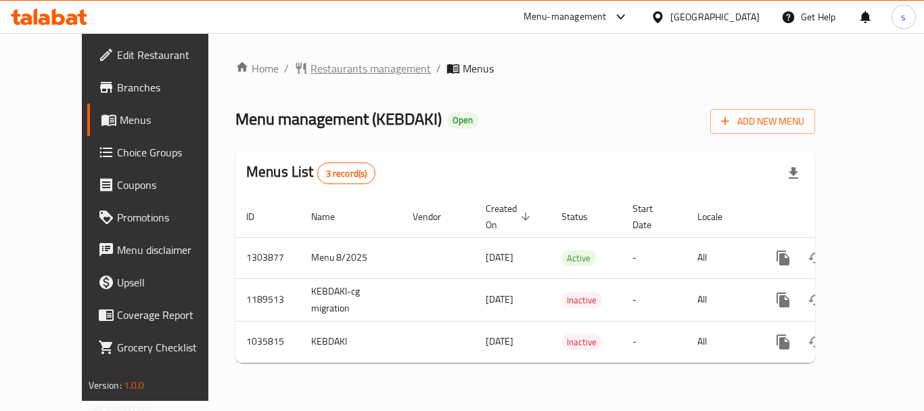
click at [336, 64] on span "Restaurants management" at bounding box center [370, 68] width 120 height 16
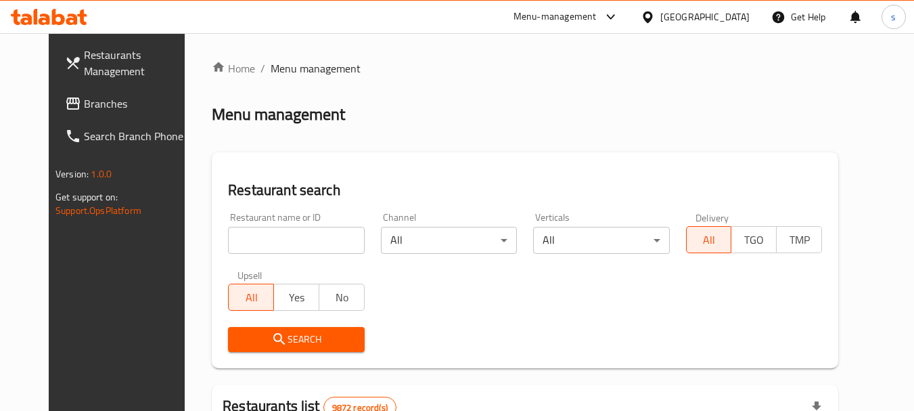
click at [84, 108] on span "Branches" at bounding box center [137, 103] width 107 height 16
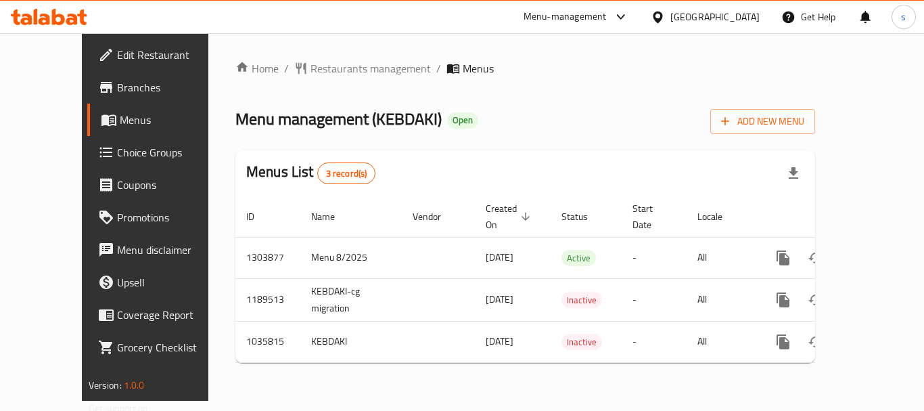
click at [732, 25] on div "[GEOGRAPHIC_DATA]" at bounding box center [705, 17] width 131 height 32
click at [732, 20] on div "[GEOGRAPHIC_DATA]" at bounding box center [714, 16] width 89 height 15
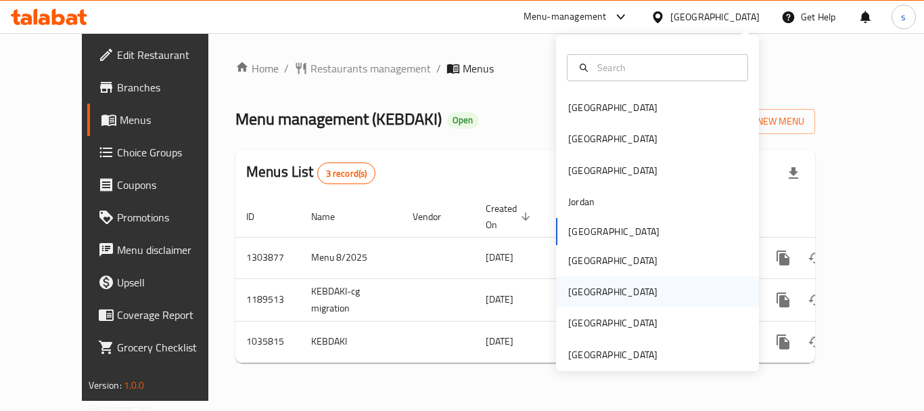
click at [607, 294] on div "[GEOGRAPHIC_DATA]" at bounding box center [657, 291] width 203 height 31
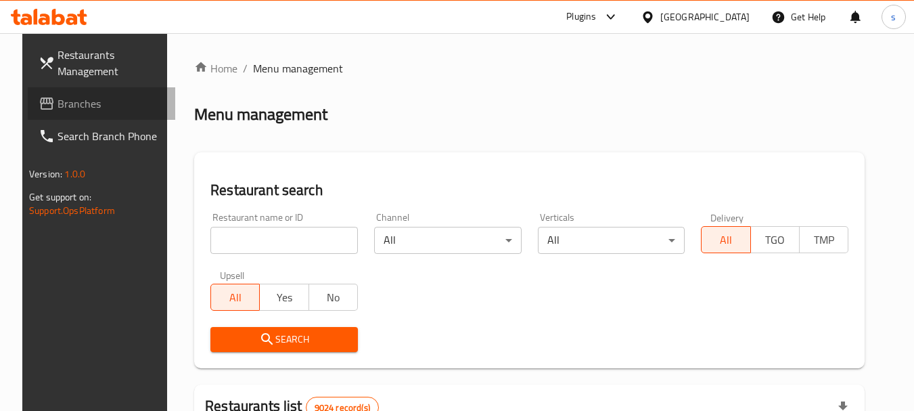
click at [85, 101] on span "Branches" at bounding box center [110, 103] width 107 height 16
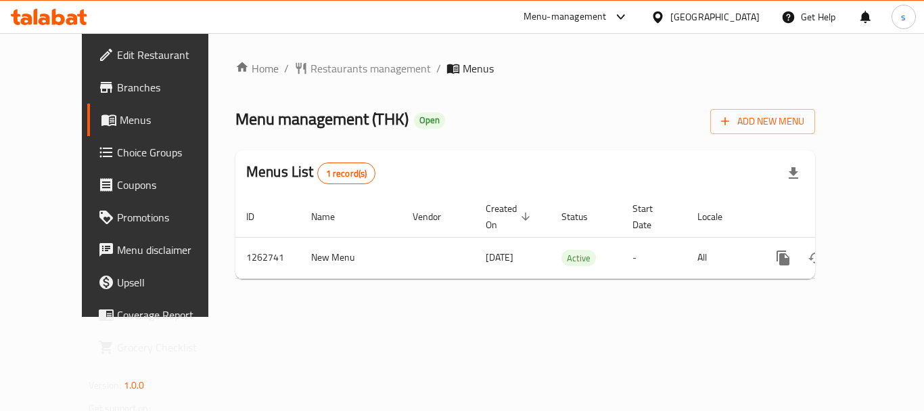
click at [662, 11] on icon at bounding box center [657, 16] width 9 height 11
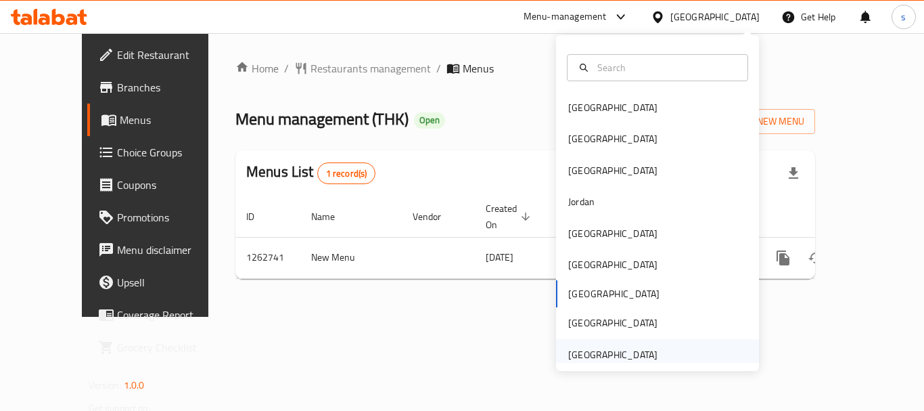
click at [608, 352] on div "[GEOGRAPHIC_DATA]" at bounding box center [612, 354] width 89 height 15
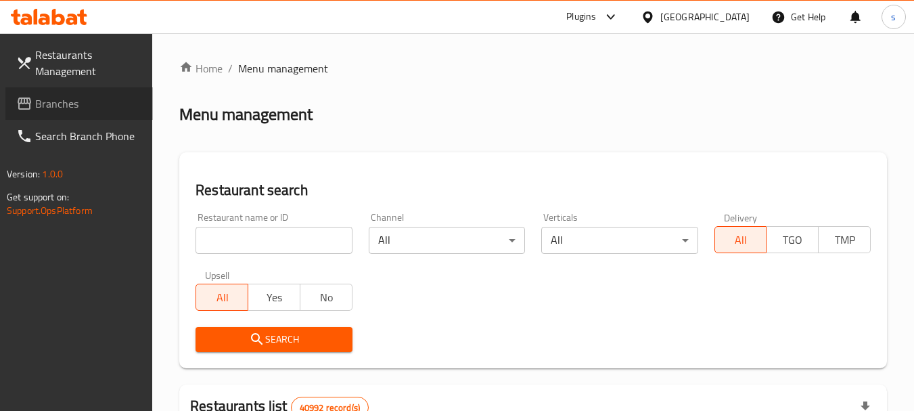
click at [58, 108] on span "Branches" at bounding box center [88, 103] width 107 height 16
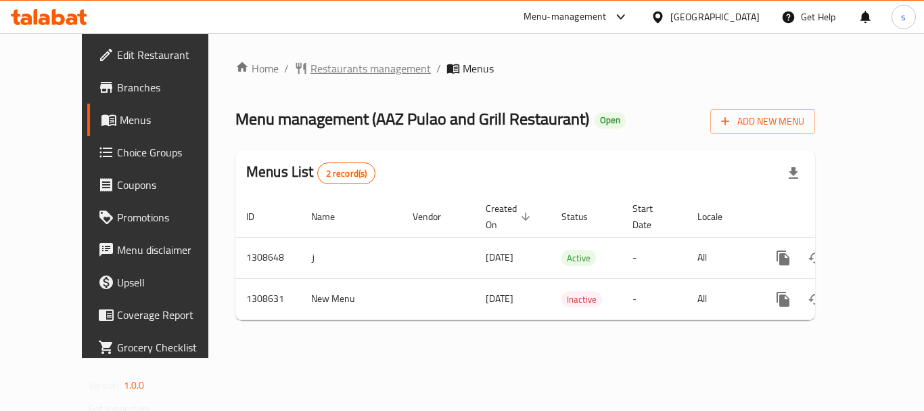
click at [344, 67] on span "Restaurants management" at bounding box center [370, 68] width 120 height 16
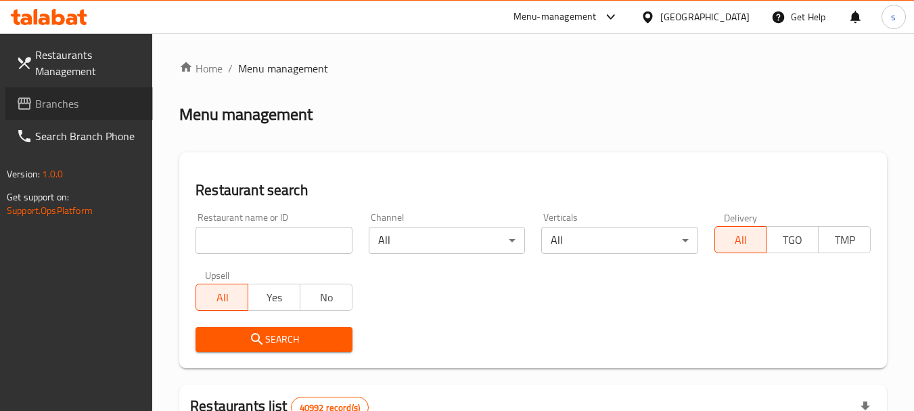
click at [112, 105] on span "Branches" at bounding box center [88, 103] width 107 height 16
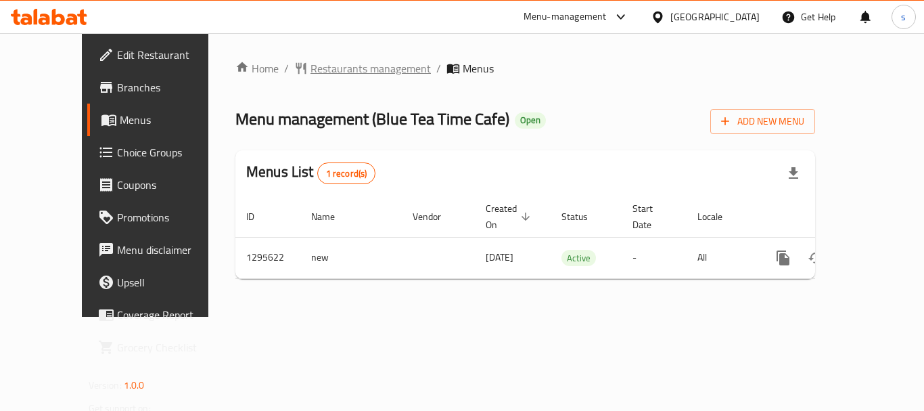
click at [327, 63] on span "Restaurants management" at bounding box center [370, 68] width 120 height 16
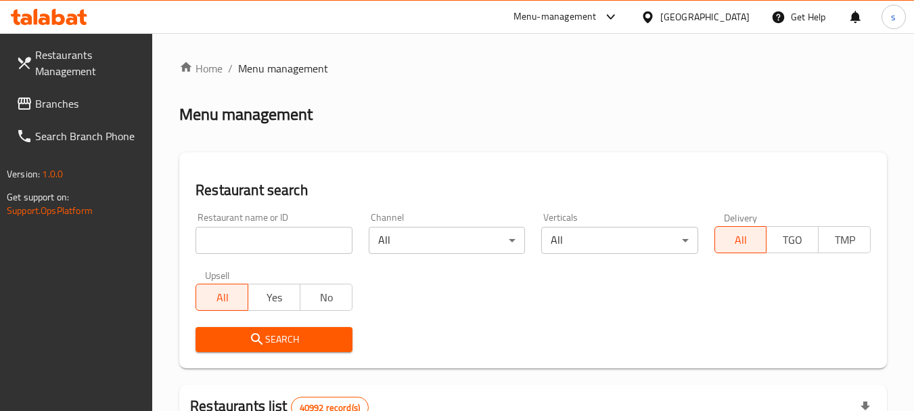
click at [46, 108] on span "Branches" at bounding box center [88, 103] width 107 height 16
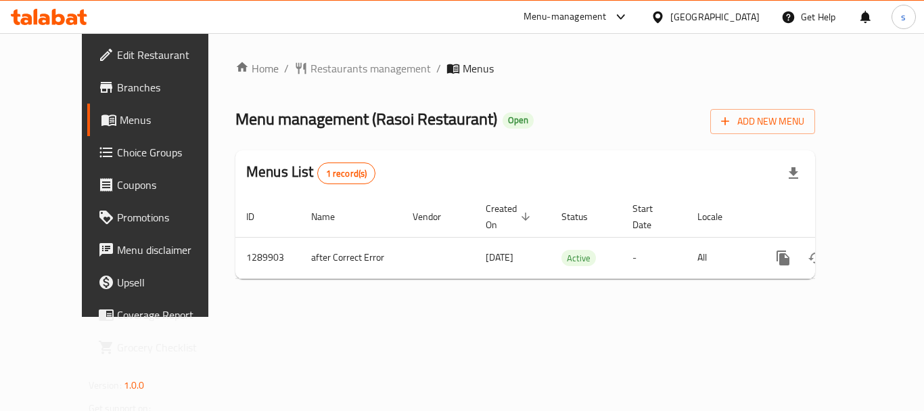
click at [742, 9] on div "[GEOGRAPHIC_DATA]" at bounding box center [714, 16] width 89 height 15
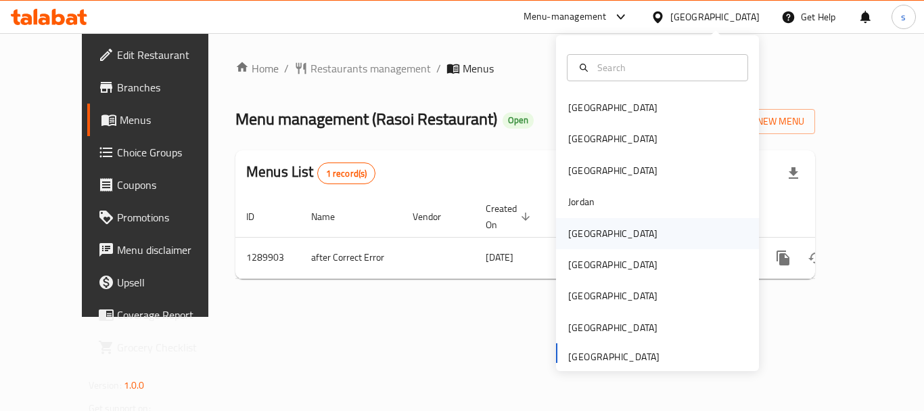
click at [586, 237] on div "[GEOGRAPHIC_DATA]" at bounding box center [612, 233] width 89 height 15
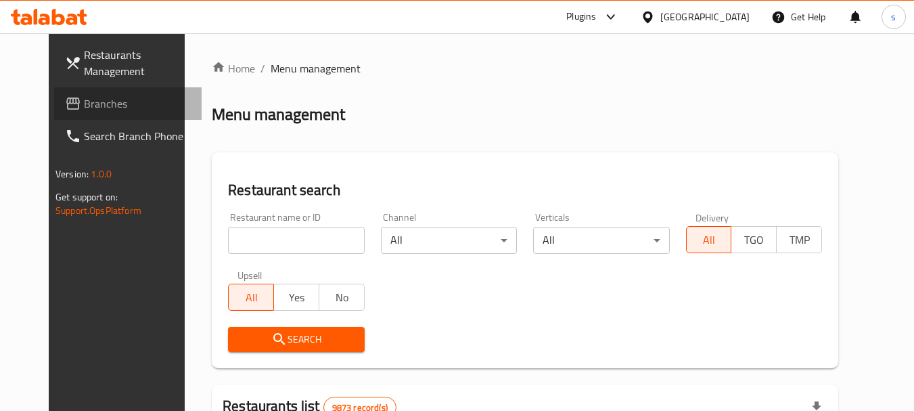
click at [84, 111] on span "Branches" at bounding box center [137, 103] width 107 height 16
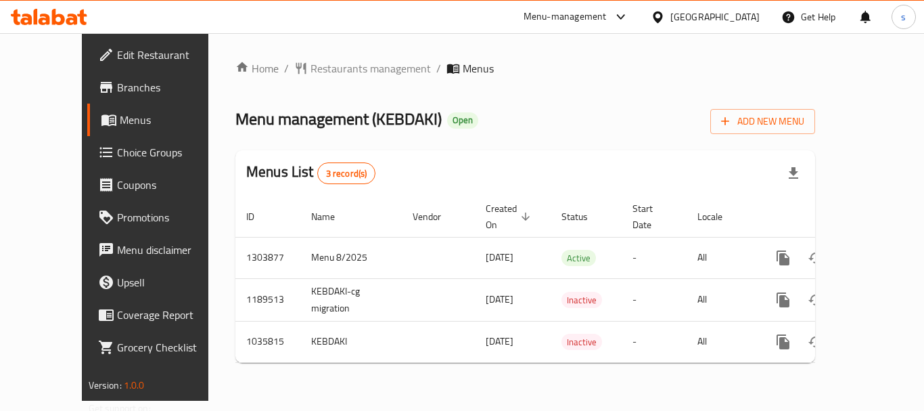
click at [737, 22] on div "[GEOGRAPHIC_DATA]" at bounding box center [714, 16] width 89 height 15
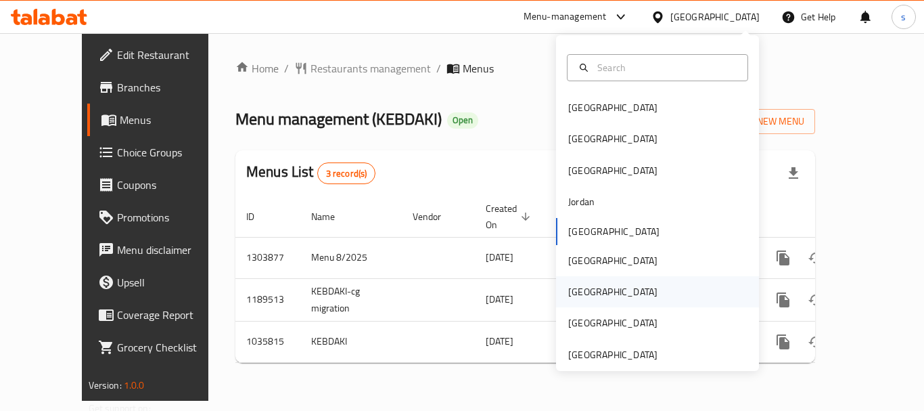
click at [597, 294] on div "[GEOGRAPHIC_DATA]" at bounding box center [657, 291] width 203 height 31
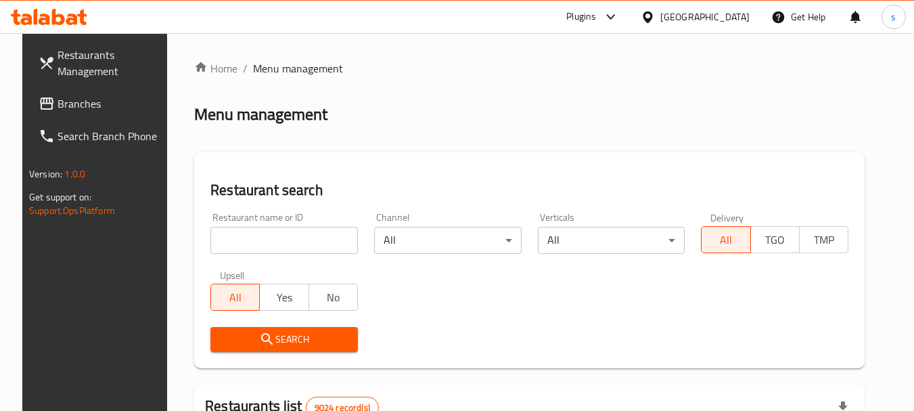
click at [98, 112] on link "Branches" at bounding box center [101, 103] width 147 height 32
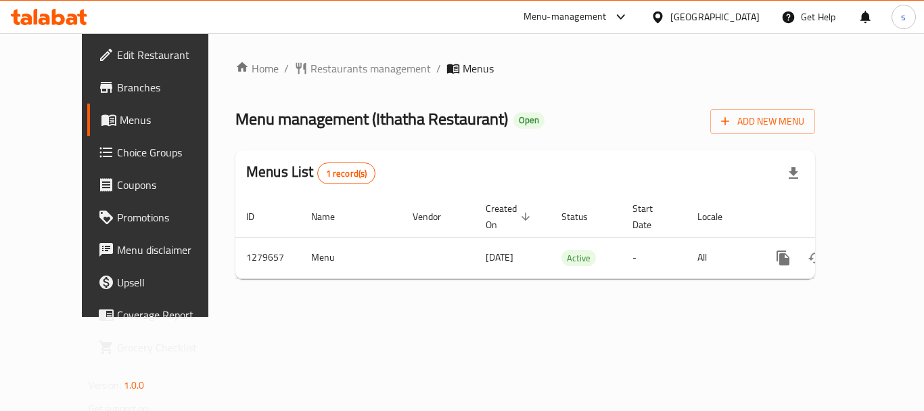
click at [750, 16] on div "[GEOGRAPHIC_DATA]" at bounding box center [714, 16] width 89 height 15
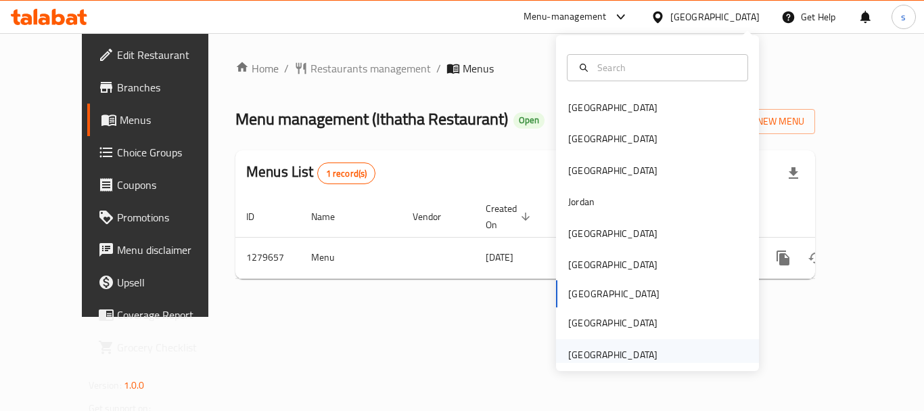
click at [624, 351] on div "[GEOGRAPHIC_DATA]" at bounding box center [612, 354] width 89 height 15
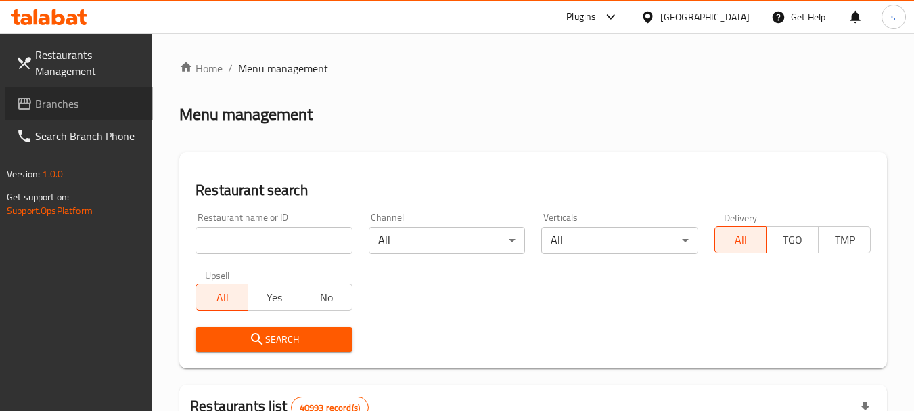
click at [103, 103] on span "Branches" at bounding box center [88, 103] width 107 height 16
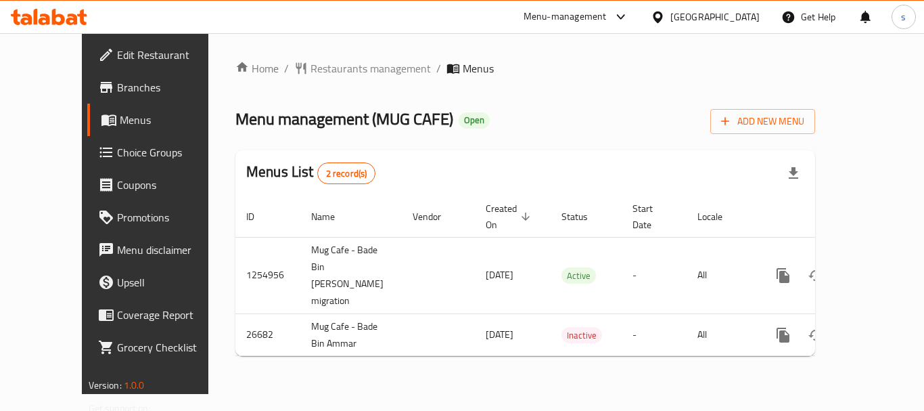
click at [680, 19] on div "[GEOGRAPHIC_DATA]" at bounding box center [714, 16] width 89 height 15
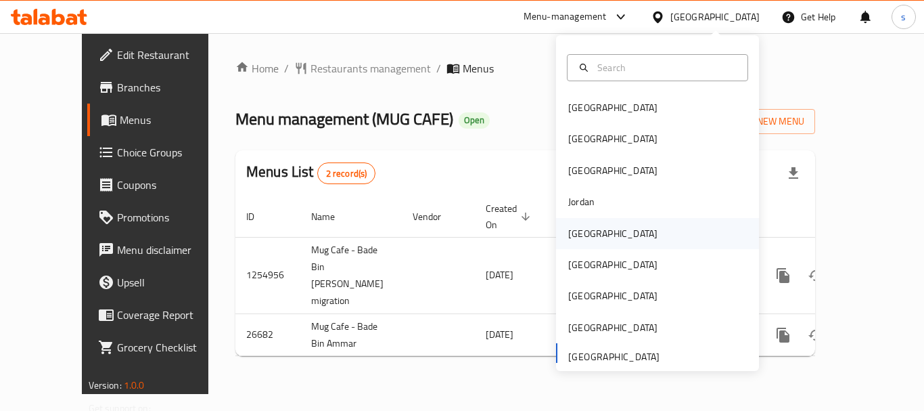
click at [625, 233] on div "[GEOGRAPHIC_DATA]" at bounding box center [657, 233] width 203 height 31
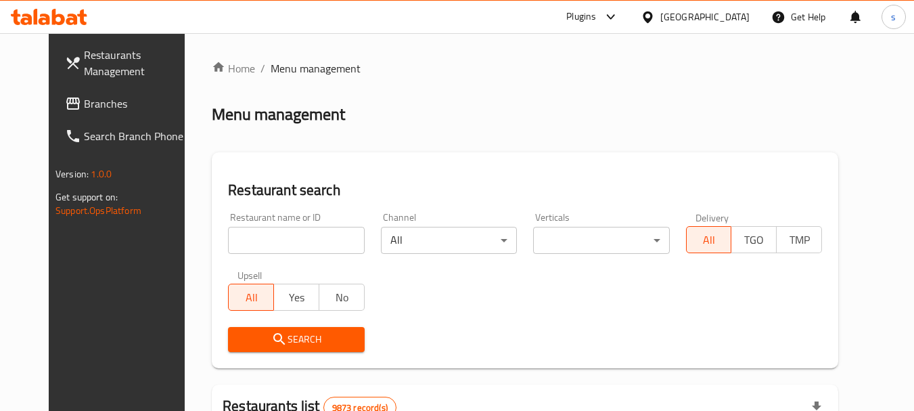
click at [84, 112] on span "Branches" at bounding box center [137, 103] width 107 height 16
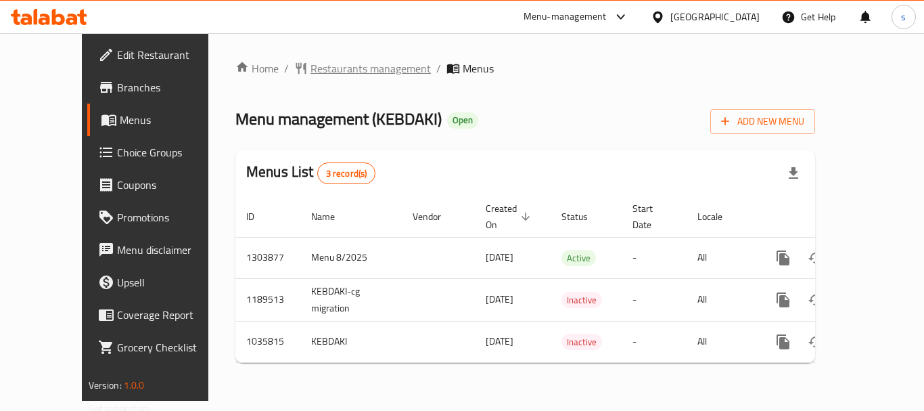
click at [312, 76] on span "Restaurants management" at bounding box center [370, 68] width 120 height 16
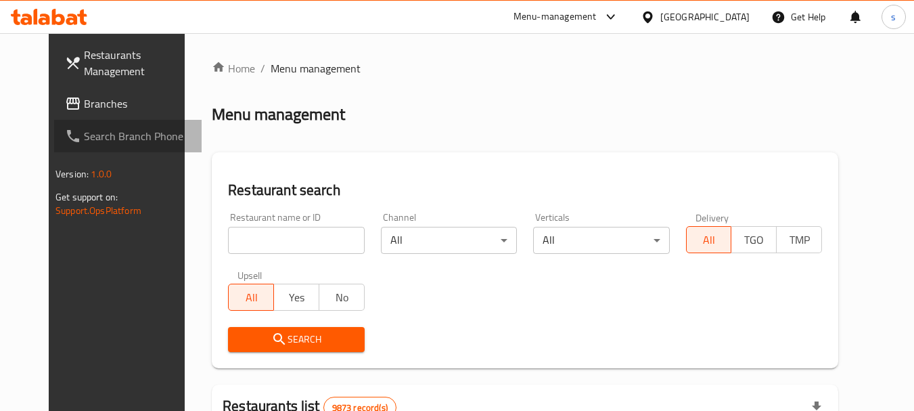
click at [74, 121] on link "Search Branch Phone" at bounding box center [127, 136] width 147 height 32
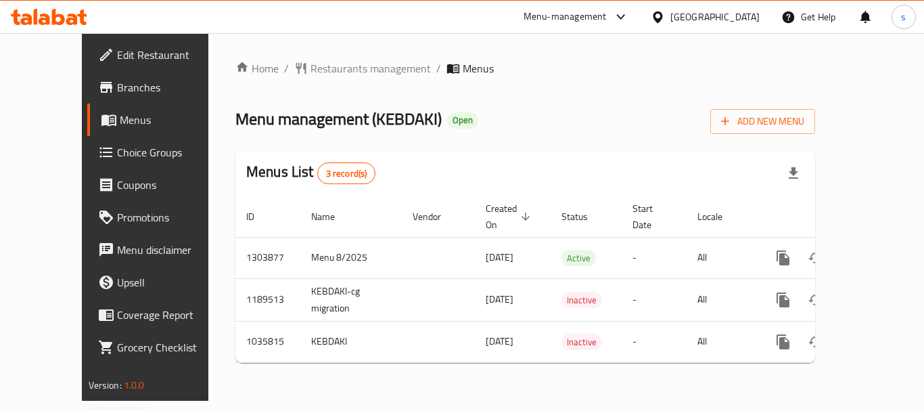
click at [752, 18] on div "[GEOGRAPHIC_DATA]" at bounding box center [714, 16] width 89 height 15
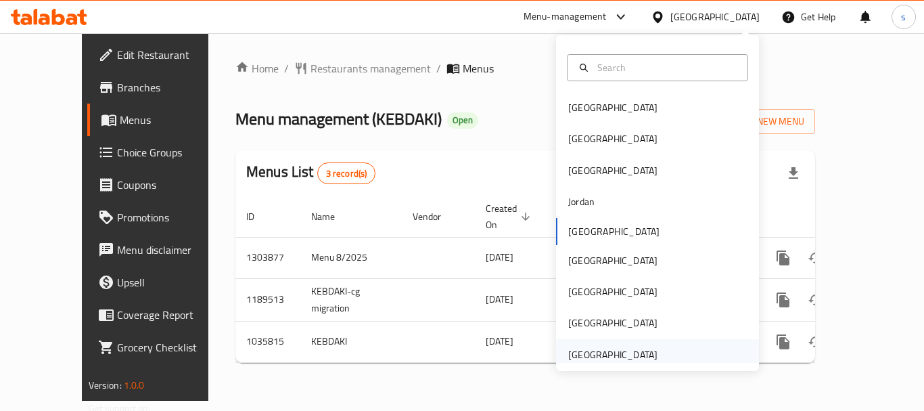
click at [587, 358] on div "[GEOGRAPHIC_DATA]" at bounding box center [612, 354] width 89 height 15
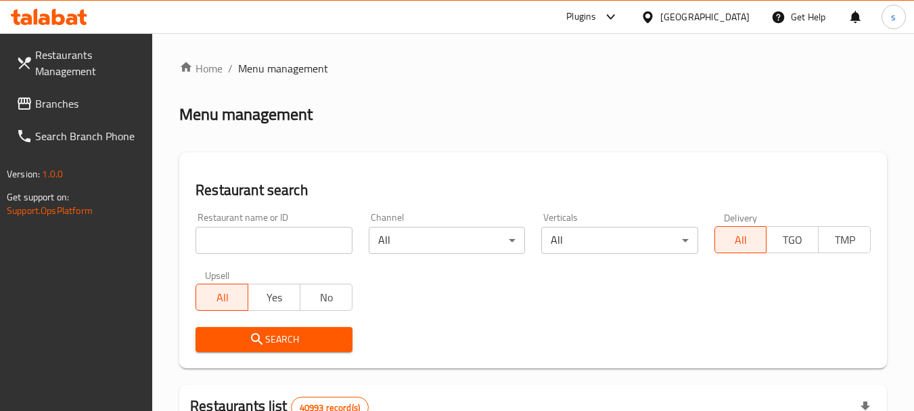
click at [72, 110] on span "Branches" at bounding box center [88, 103] width 107 height 16
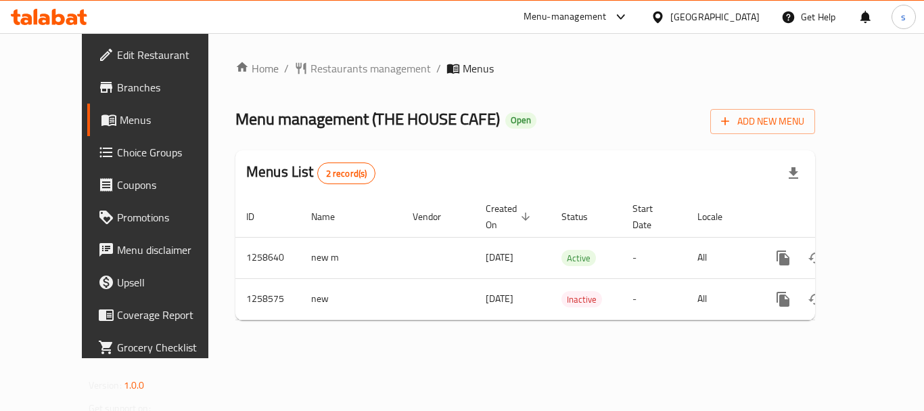
click at [706, 11] on div "[GEOGRAPHIC_DATA]" at bounding box center [714, 16] width 89 height 15
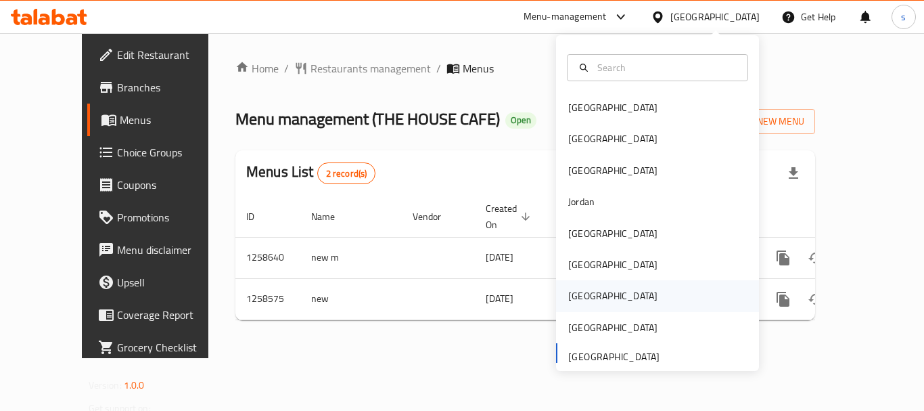
click at [582, 291] on div "[GEOGRAPHIC_DATA]" at bounding box center [612, 295] width 111 height 31
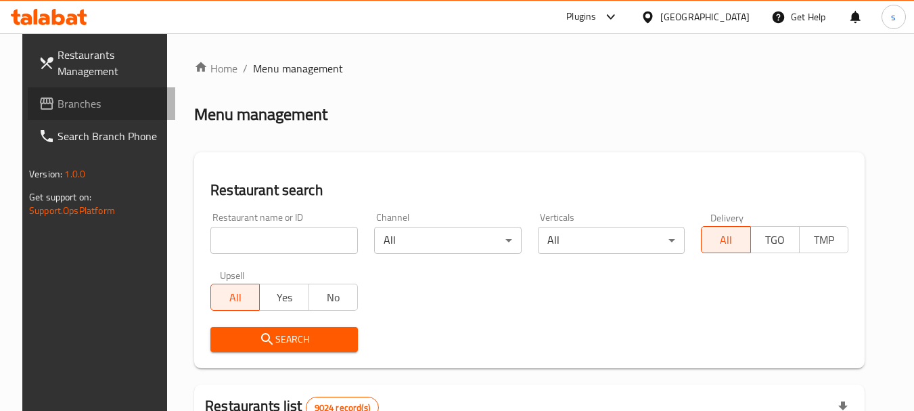
click at [76, 106] on span "Branches" at bounding box center [110, 103] width 107 height 16
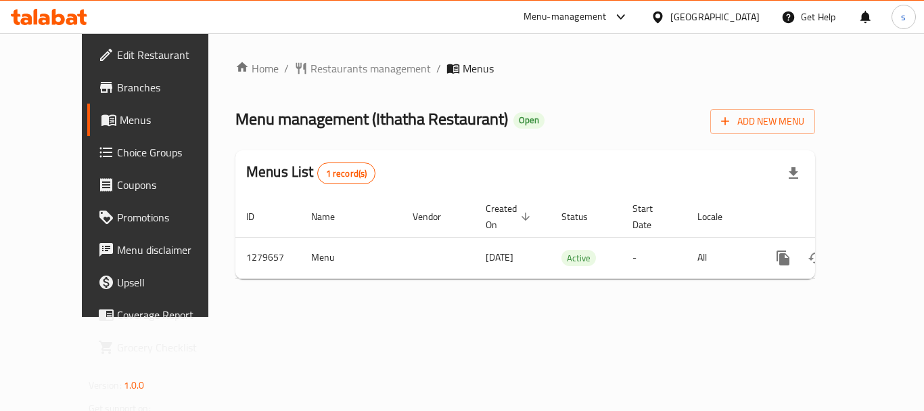
click at [743, 11] on div "[GEOGRAPHIC_DATA]" at bounding box center [714, 16] width 89 height 15
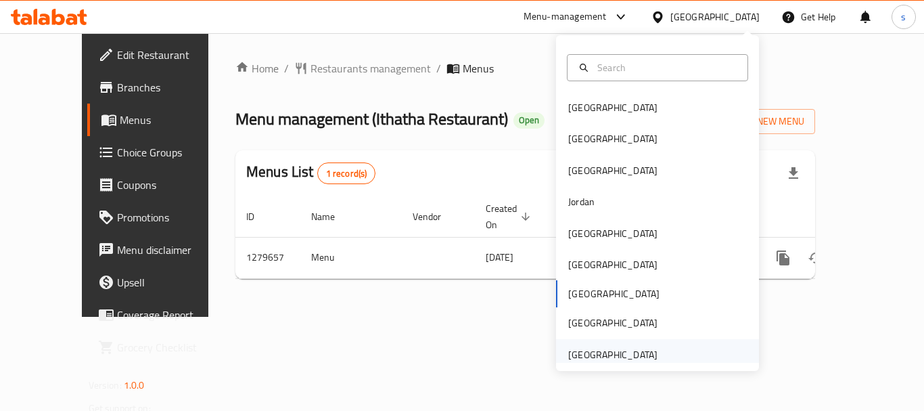
click at [595, 353] on div "[GEOGRAPHIC_DATA]" at bounding box center [612, 354] width 89 height 15
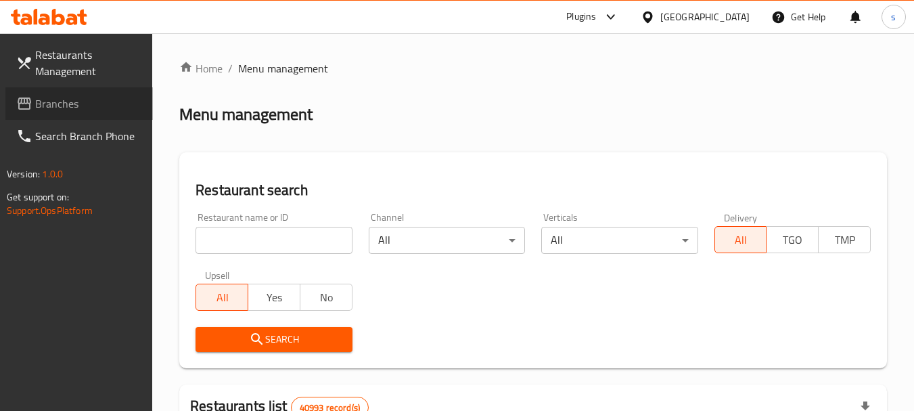
drag, startPoint x: 74, startPoint y: 94, endPoint x: 67, endPoint y: 95, distance: 6.8
click at [72, 95] on span "Branches" at bounding box center [88, 103] width 107 height 16
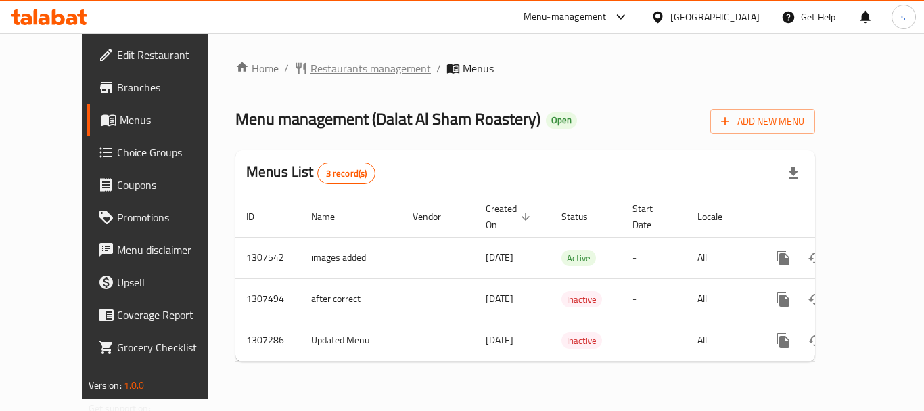
click at [320, 72] on span "Restaurants management" at bounding box center [370, 68] width 120 height 16
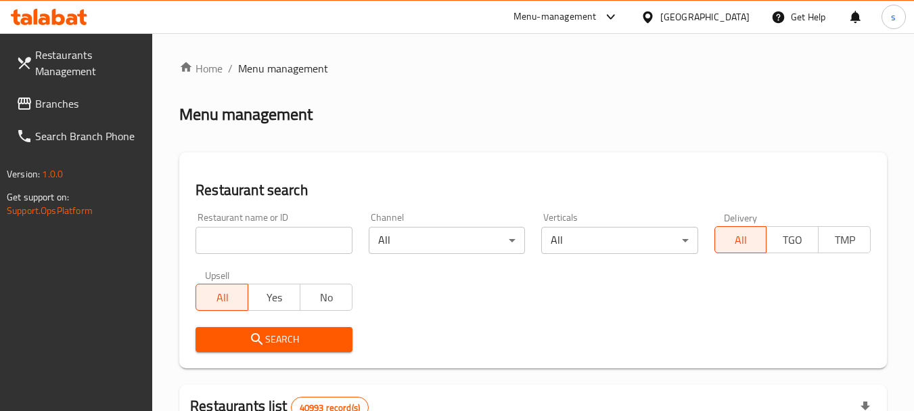
click at [72, 100] on span "Branches" at bounding box center [88, 103] width 107 height 16
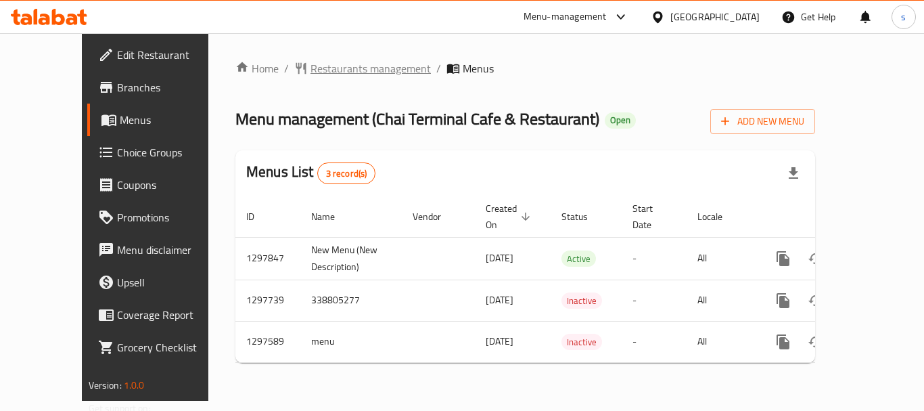
click at [312, 65] on span "Restaurants management" at bounding box center [370, 68] width 120 height 16
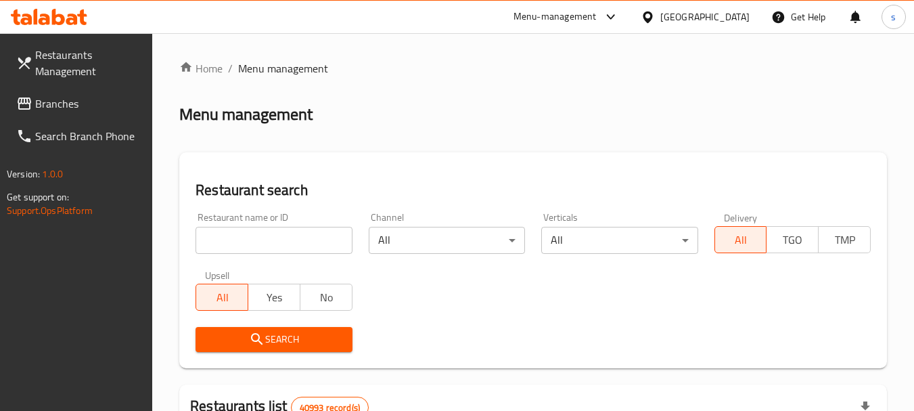
click at [688, 7] on div "[GEOGRAPHIC_DATA]" at bounding box center [695, 17] width 131 height 32
click at [690, 10] on div "[GEOGRAPHIC_DATA]" at bounding box center [704, 16] width 89 height 15
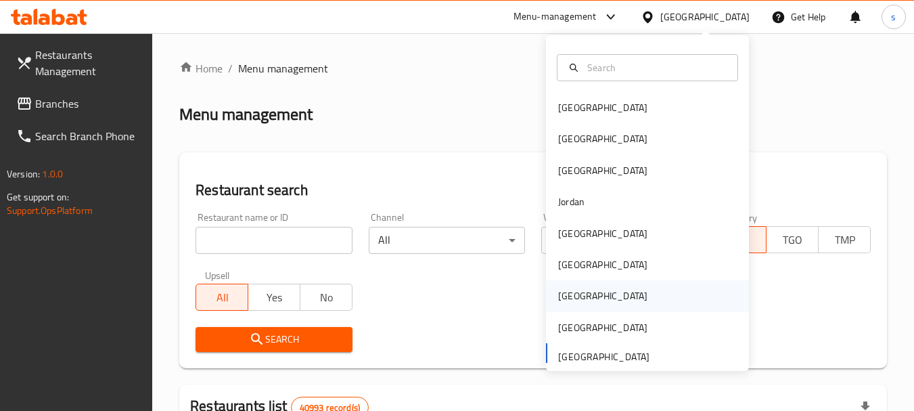
click at [615, 291] on div "[GEOGRAPHIC_DATA]" at bounding box center [647, 295] width 203 height 31
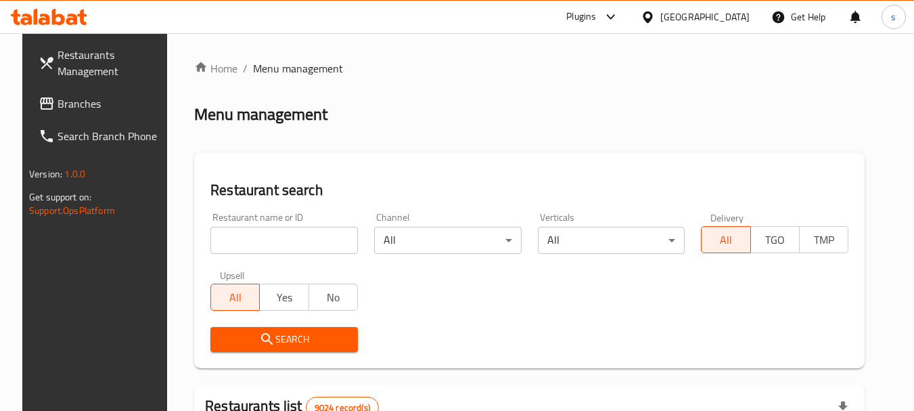
click at [108, 100] on span "Branches" at bounding box center [110, 103] width 107 height 16
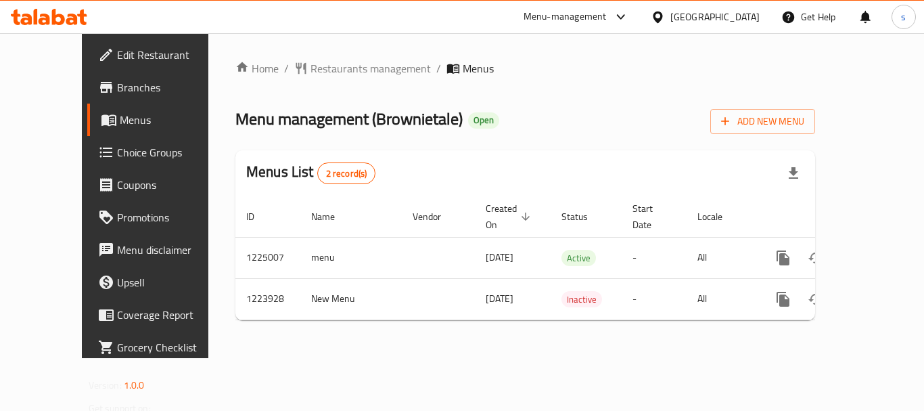
click at [728, 7] on div "[GEOGRAPHIC_DATA]" at bounding box center [705, 17] width 131 height 32
click at [766, 12] on div "[GEOGRAPHIC_DATA]" at bounding box center [705, 17] width 131 height 32
click at [740, 16] on div "[GEOGRAPHIC_DATA]" at bounding box center [714, 16] width 89 height 15
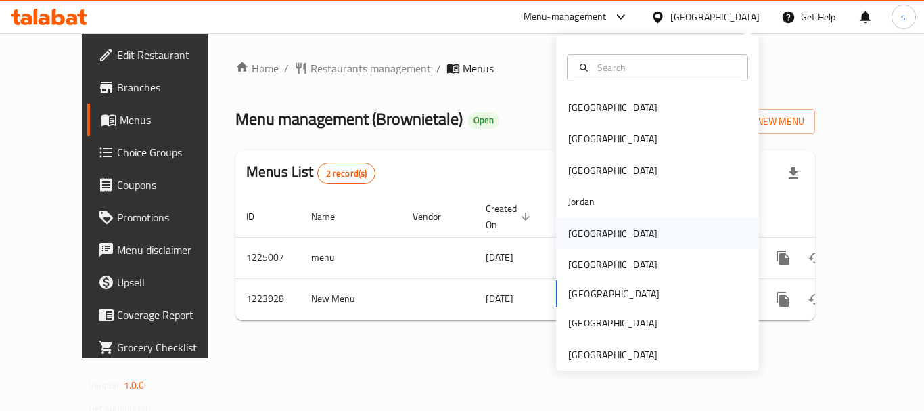
click at [592, 225] on div "[GEOGRAPHIC_DATA]" at bounding box center [612, 233] width 111 height 31
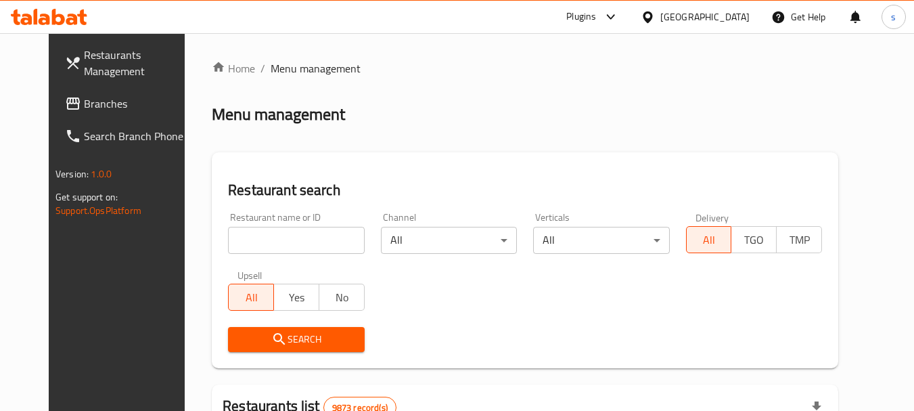
click at [84, 102] on span "Branches" at bounding box center [137, 103] width 107 height 16
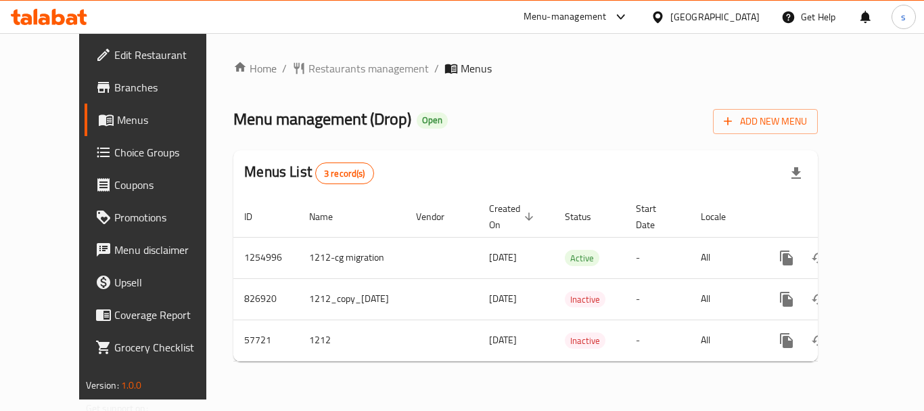
click at [736, 22] on div "[GEOGRAPHIC_DATA]" at bounding box center [714, 16] width 89 height 15
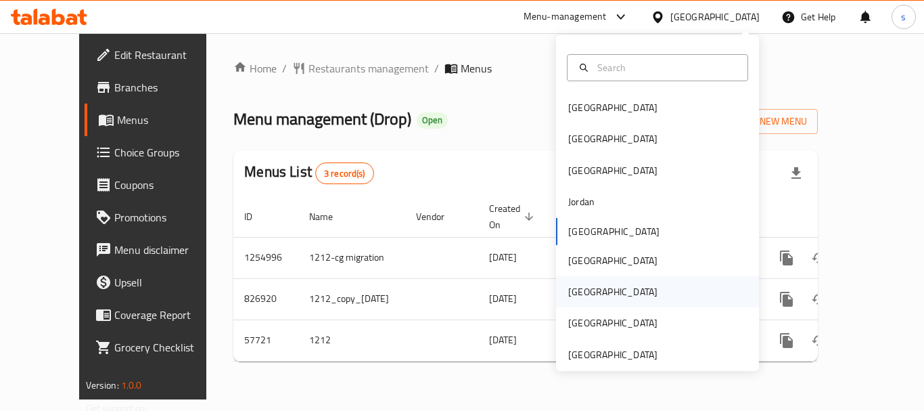
click at [585, 298] on div "[GEOGRAPHIC_DATA]" at bounding box center [612, 291] width 111 height 31
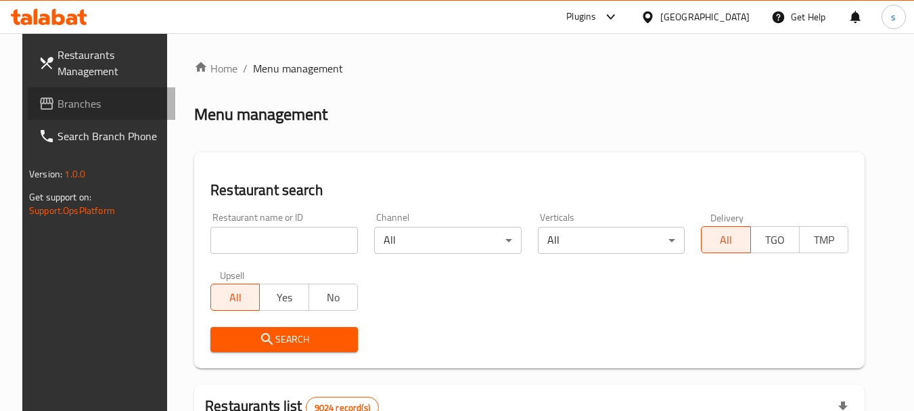
click at [76, 112] on span "Branches" at bounding box center [110, 103] width 107 height 16
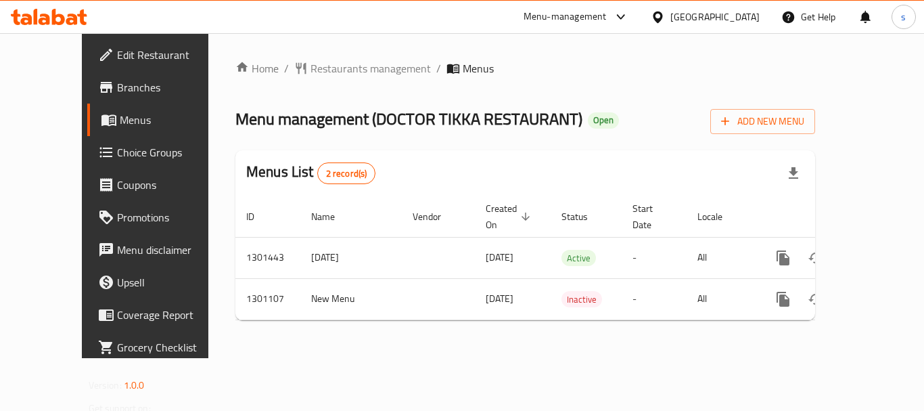
click at [724, 1] on div "[GEOGRAPHIC_DATA]" at bounding box center [705, 17] width 131 height 32
click at [670, 14] on div at bounding box center [661, 16] width 20 height 15
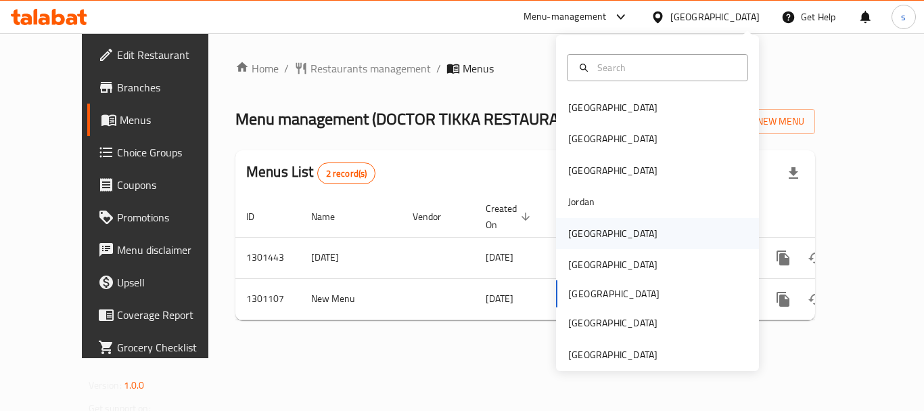
click at [609, 235] on div "[GEOGRAPHIC_DATA]" at bounding box center [657, 233] width 203 height 31
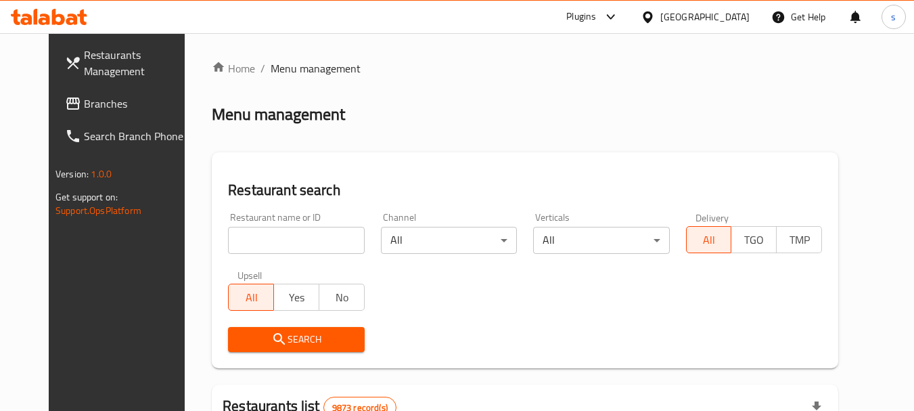
click at [91, 101] on span "Branches" at bounding box center [137, 103] width 107 height 16
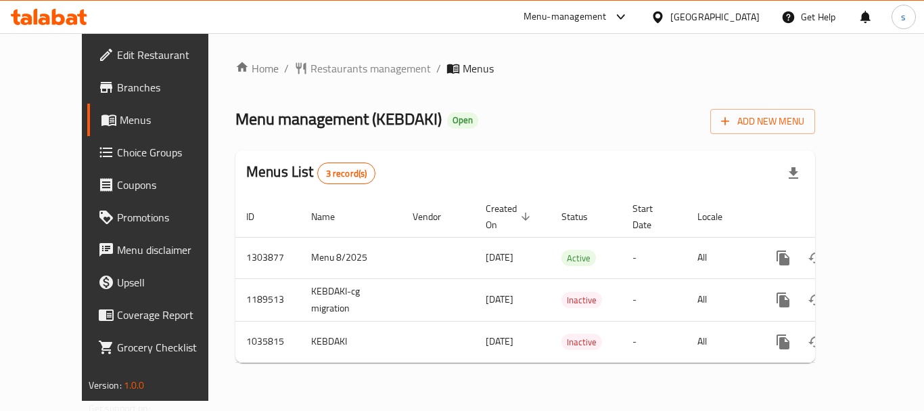
click at [744, 7] on div "[GEOGRAPHIC_DATA]" at bounding box center [705, 17] width 131 height 32
click at [733, 16] on div "[GEOGRAPHIC_DATA]" at bounding box center [714, 16] width 89 height 15
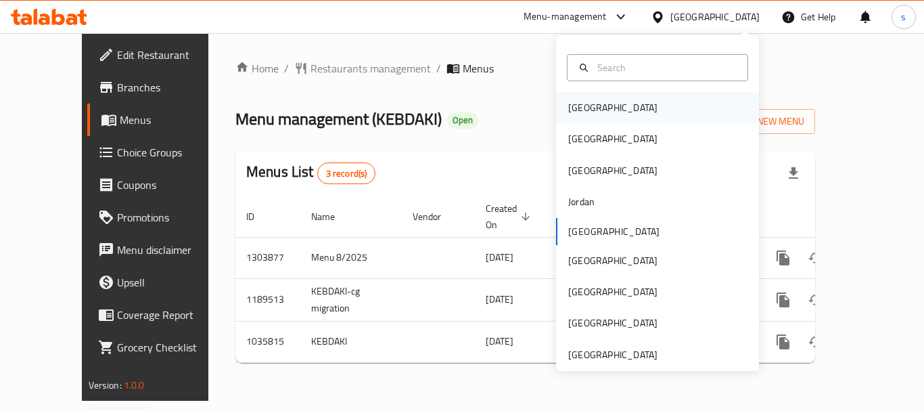
click at [615, 97] on div "[GEOGRAPHIC_DATA]" at bounding box center [657, 107] width 203 height 31
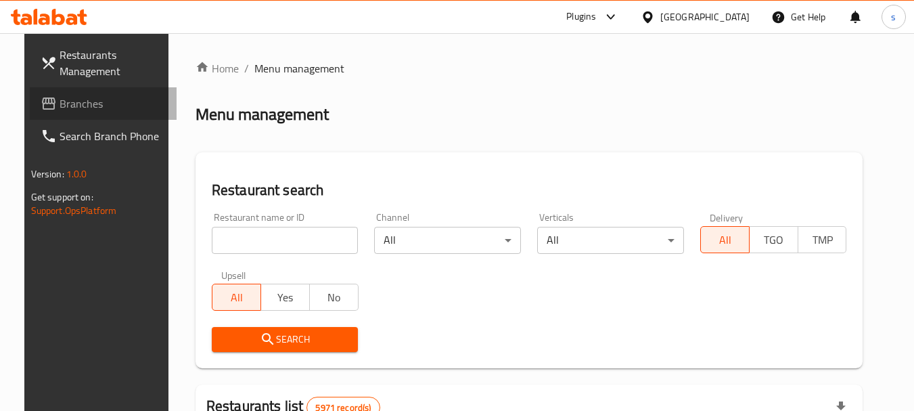
click at [60, 108] on span "Branches" at bounding box center [113, 103] width 107 height 16
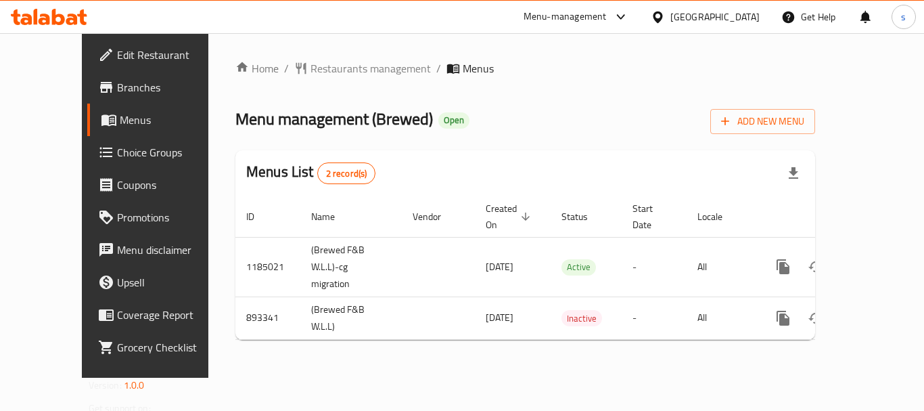
click at [735, 10] on div "[GEOGRAPHIC_DATA]" at bounding box center [714, 16] width 89 height 15
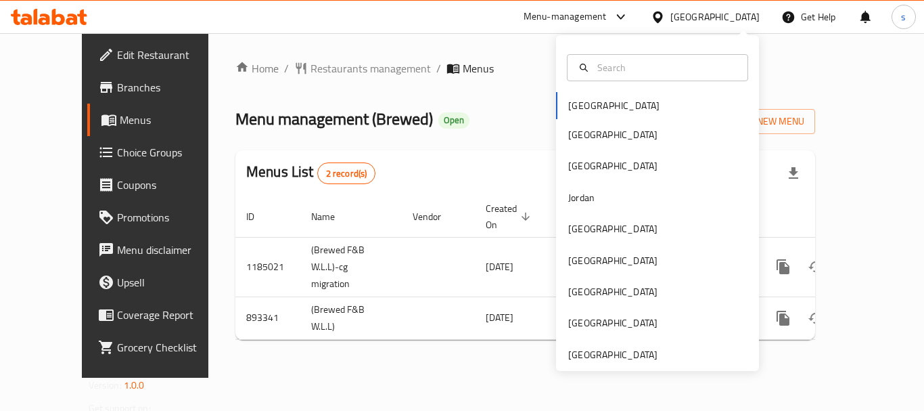
click at [743, 15] on div "[GEOGRAPHIC_DATA]" at bounding box center [714, 16] width 89 height 15
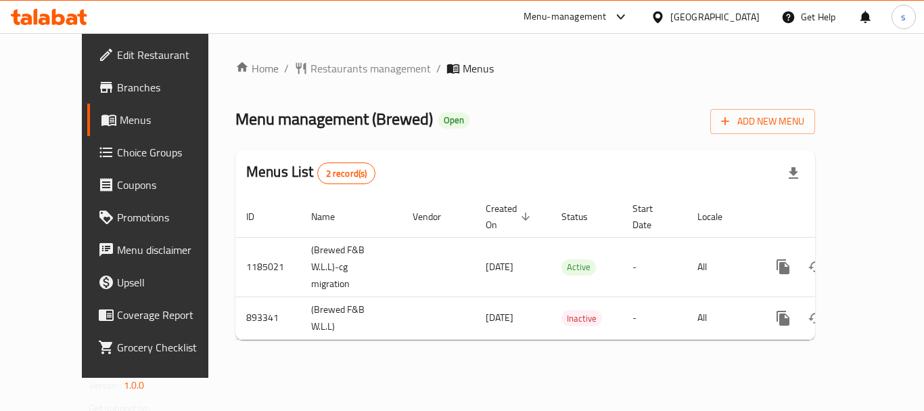
drag, startPoint x: 735, startPoint y: 0, endPoint x: 740, endPoint y: 8, distance: 9.4
click at [736, 3] on div "Menu-management [GEOGRAPHIC_DATA] Get Help s" at bounding box center [462, 17] width 924 height 34
click at [740, 8] on div "[GEOGRAPHIC_DATA]" at bounding box center [705, 17] width 131 height 32
click at [741, 12] on div "[GEOGRAPHIC_DATA]" at bounding box center [714, 16] width 89 height 15
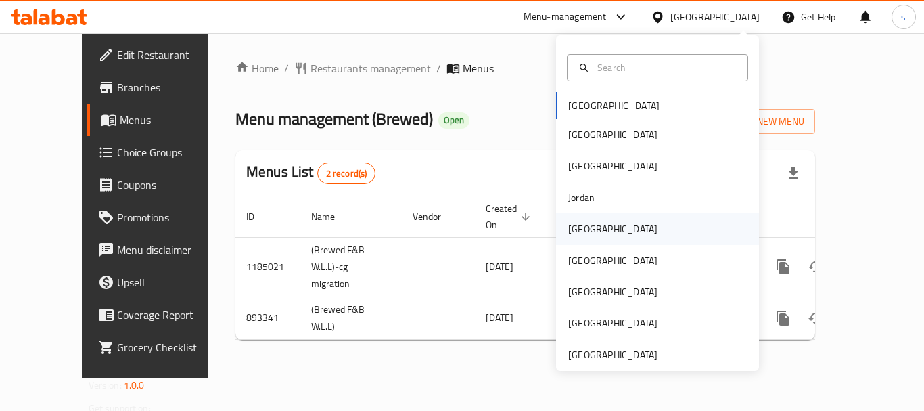
click at [583, 229] on div "[GEOGRAPHIC_DATA]" at bounding box center [612, 228] width 89 height 15
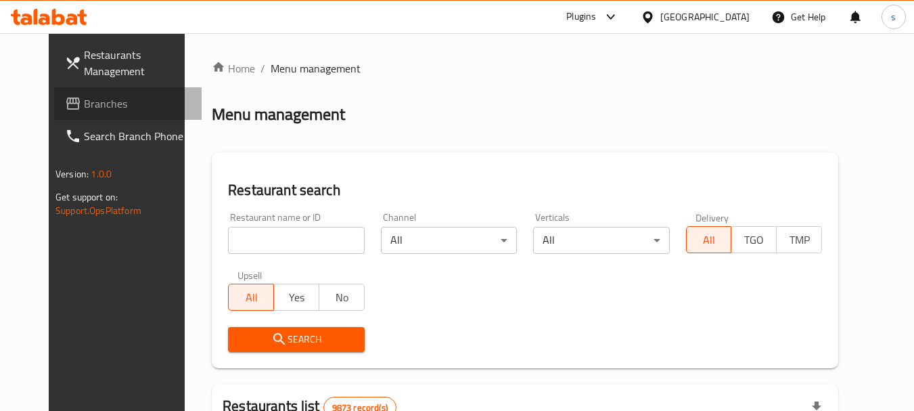
click at [84, 109] on span "Branches" at bounding box center [137, 103] width 107 height 16
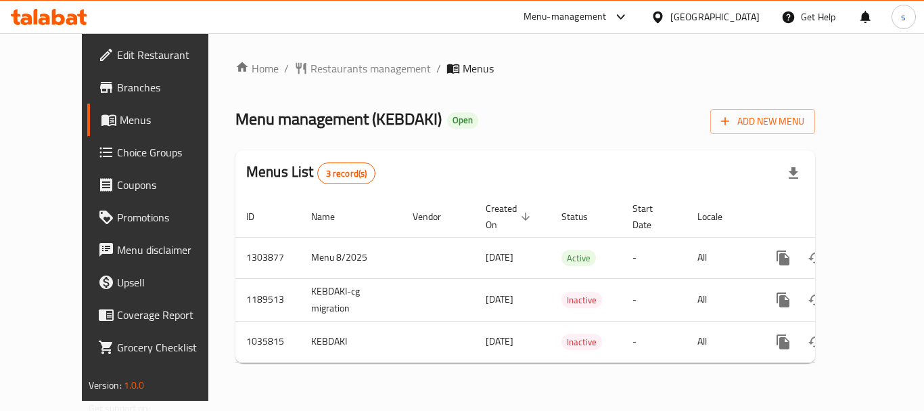
click at [670, 15] on div at bounding box center [661, 16] width 20 height 15
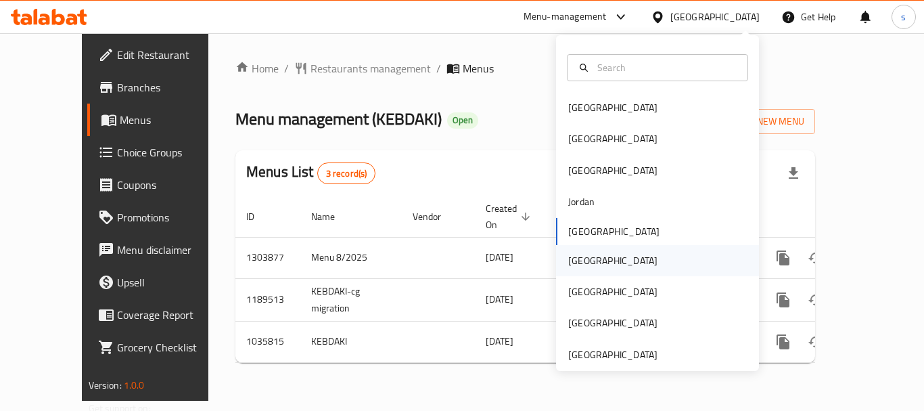
click at [609, 269] on div "[GEOGRAPHIC_DATA]" at bounding box center [657, 260] width 203 height 31
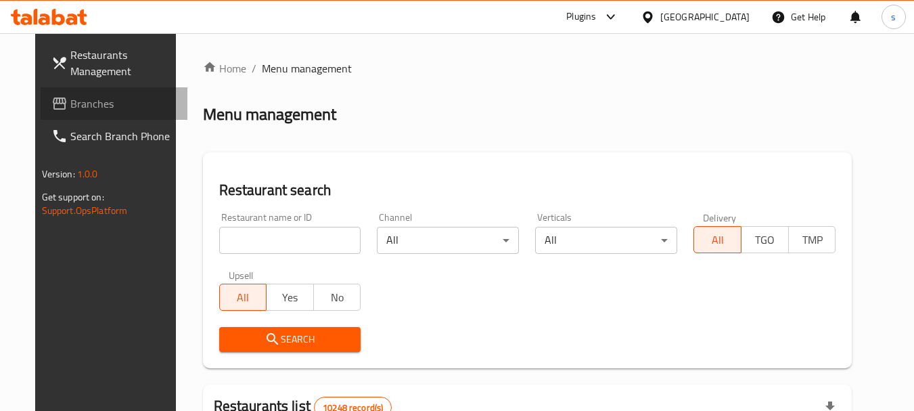
click at [87, 106] on span "Branches" at bounding box center [123, 103] width 107 height 16
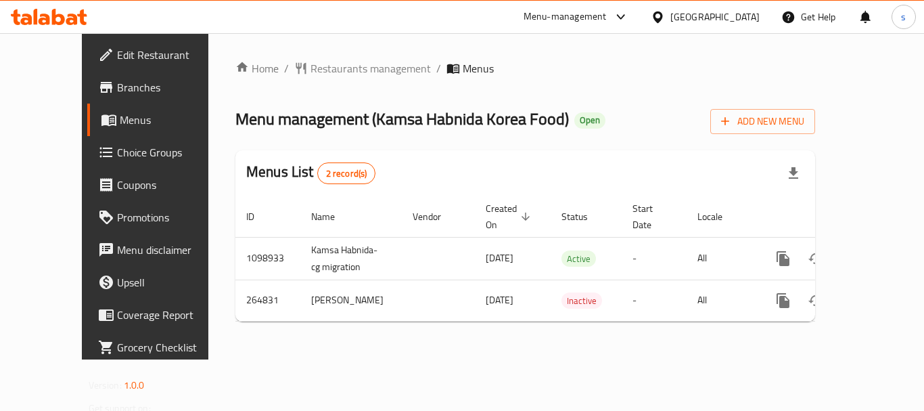
click at [670, 23] on div at bounding box center [661, 16] width 20 height 15
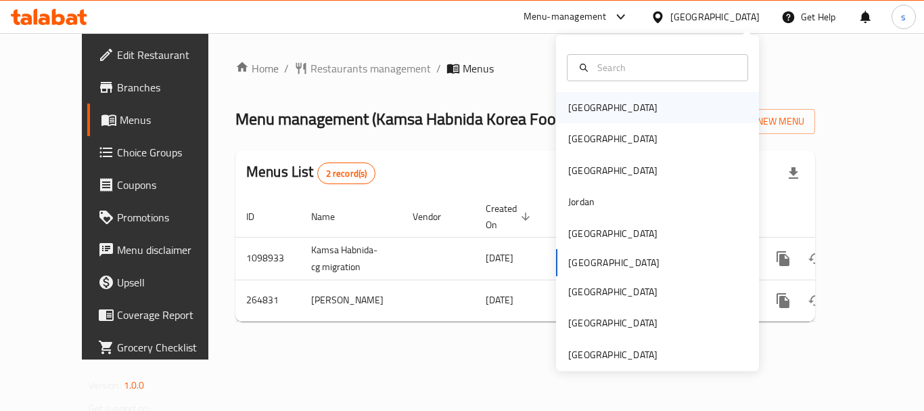
click at [645, 109] on div "[GEOGRAPHIC_DATA]" at bounding box center [657, 107] width 203 height 31
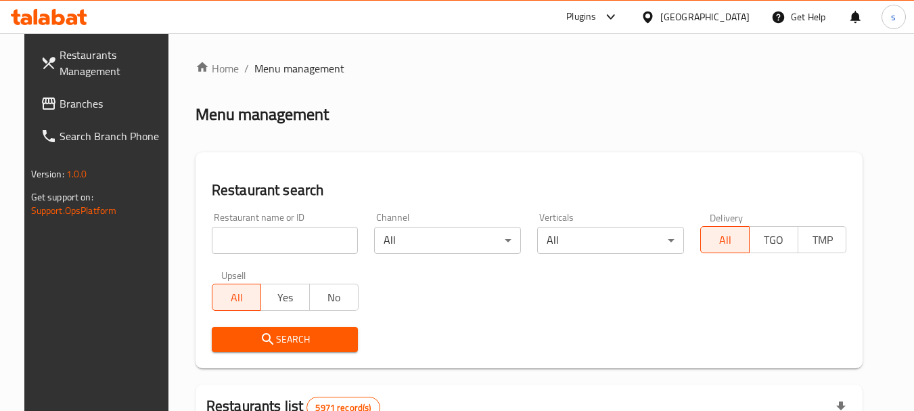
click at [80, 114] on link "Branches" at bounding box center [103, 103] width 147 height 32
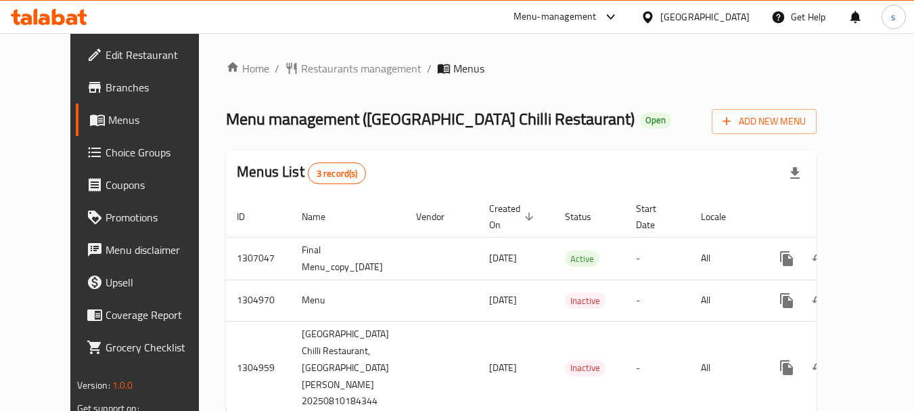
click at [732, 19] on div "[GEOGRAPHIC_DATA]" at bounding box center [704, 16] width 89 height 15
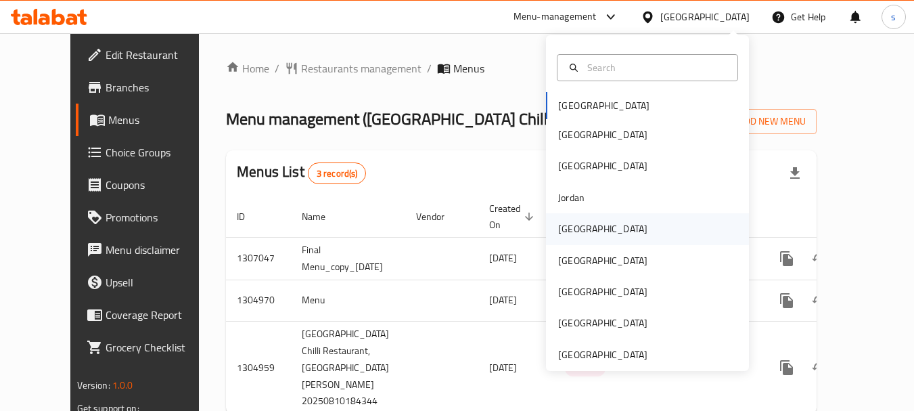
click at [607, 235] on div "[GEOGRAPHIC_DATA]" at bounding box center [647, 228] width 203 height 31
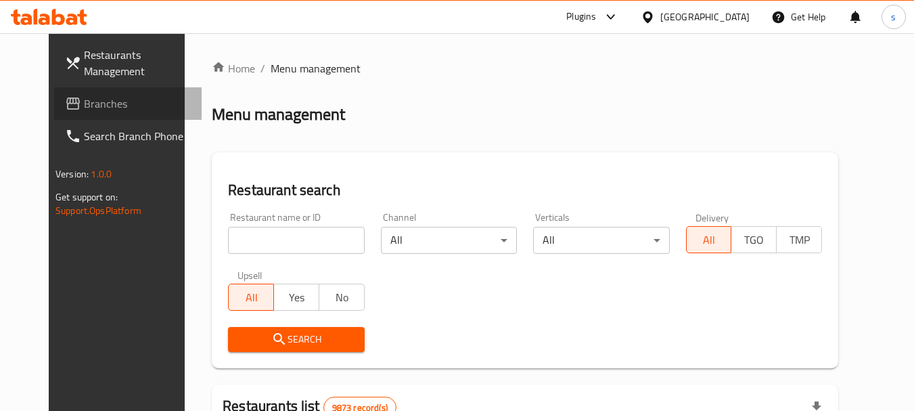
click at [84, 103] on span "Branches" at bounding box center [137, 103] width 107 height 16
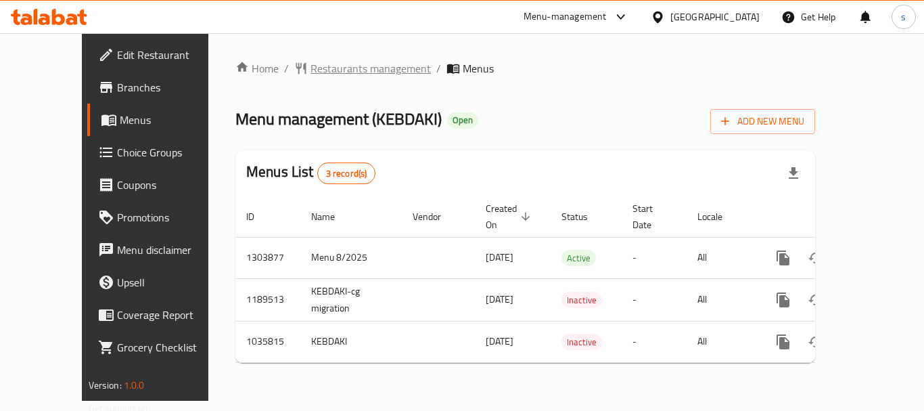
click at [310, 73] on span "Restaurants management" at bounding box center [370, 68] width 120 height 16
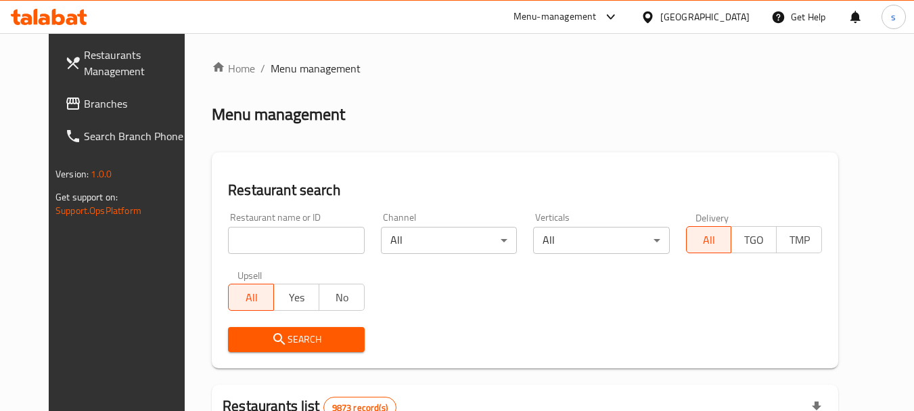
click at [84, 105] on span "Branches" at bounding box center [137, 103] width 107 height 16
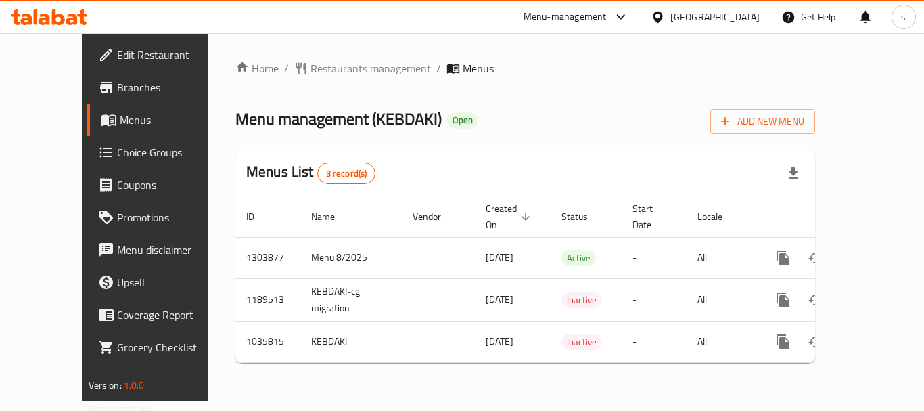
click at [755, 18] on div "[GEOGRAPHIC_DATA]" at bounding box center [714, 16] width 89 height 15
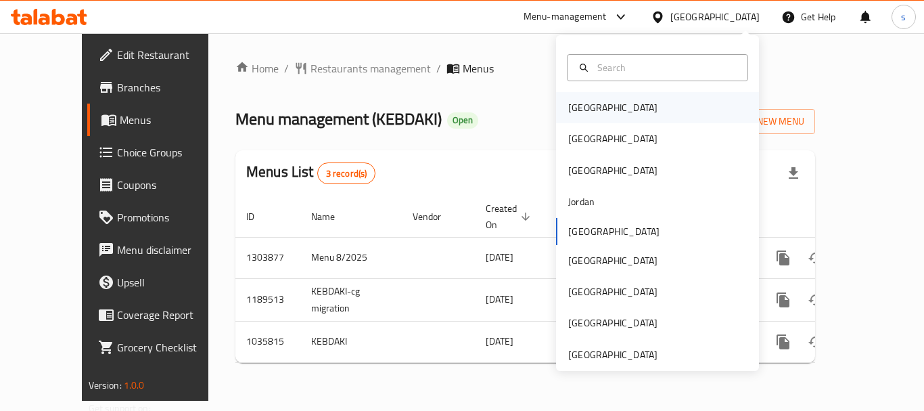
click at [580, 106] on div "[GEOGRAPHIC_DATA]" at bounding box center [612, 107] width 89 height 15
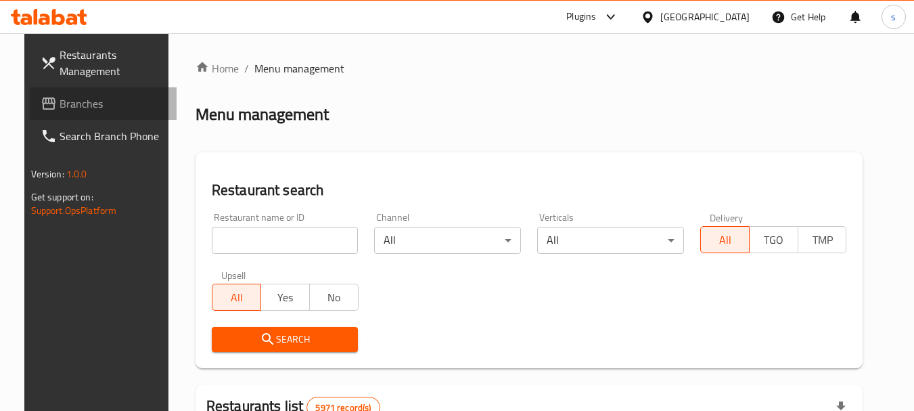
click at [60, 109] on span "Branches" at bounding box center [113, 103] width 107 height 16
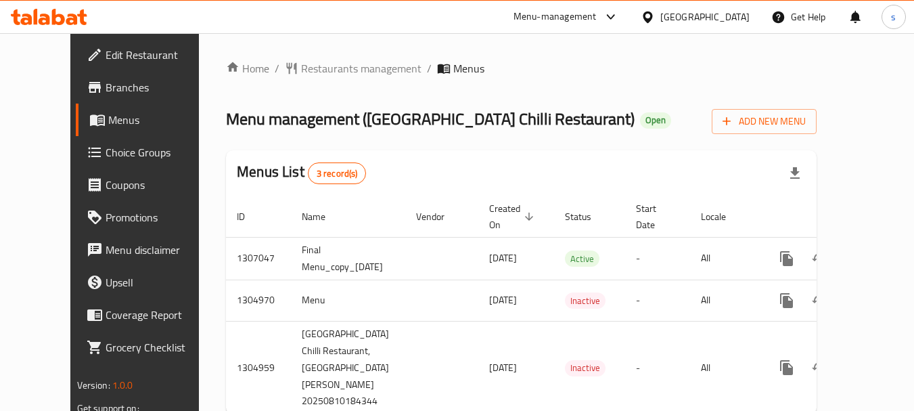
click at [741, 27] on div "[GEOGRAPHIC_DATA]" at bounding box center [695, 17] width 131 height 32
click at [732, 11] on div "[GEOGRAPHIC_DATA]" at bounding box center [704, 16] width 89 height 15
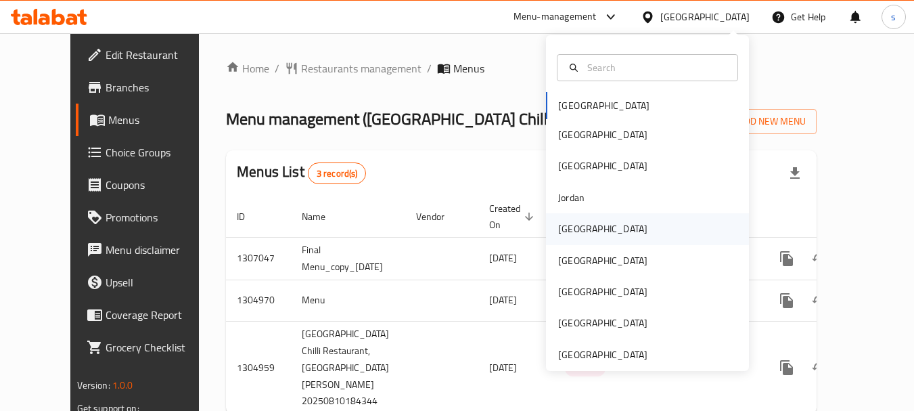
click at [600, 236] on div "[GEOGRAPHIC_DATA]" at bounding box center [647, 228] width 203 height 31
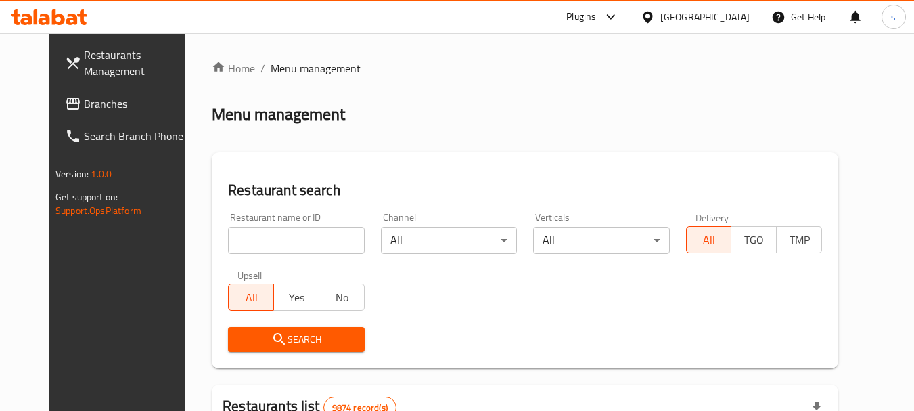
click at [95, 110] on span "Branches" at bounding box center [137, 103] width 107 height 16
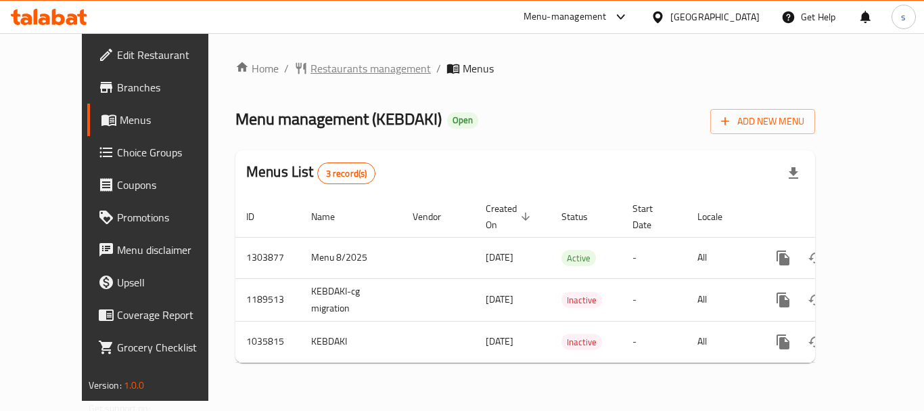
click at [310, 72] on span "Restaurants management" at bounding box center [370, 68] width 120 height 16
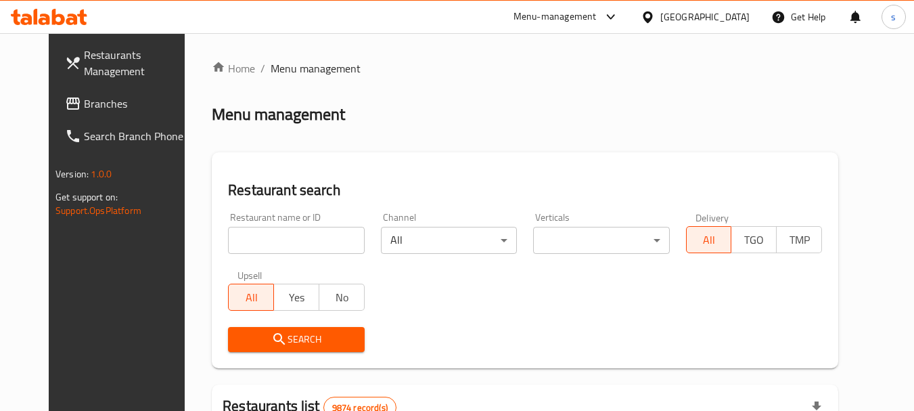
click at [84, 104] on span "Branches" at bounding box center [137, 103] width 107 height 16
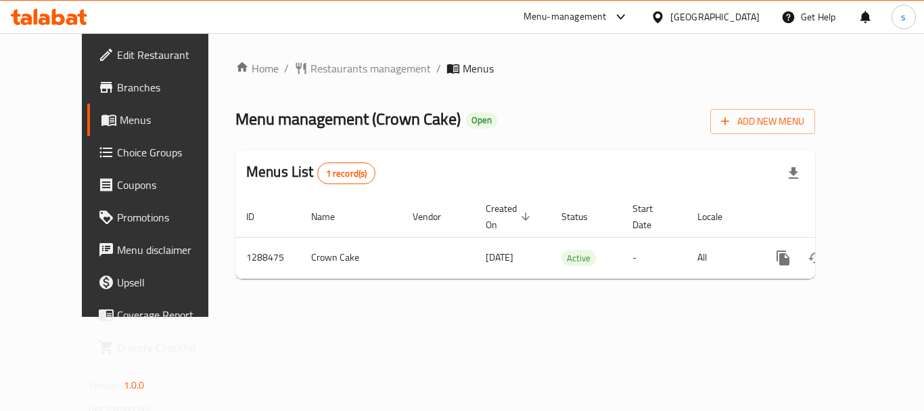
click at [670, 13] on div at bounding box center [661, 16] width 20 height 15
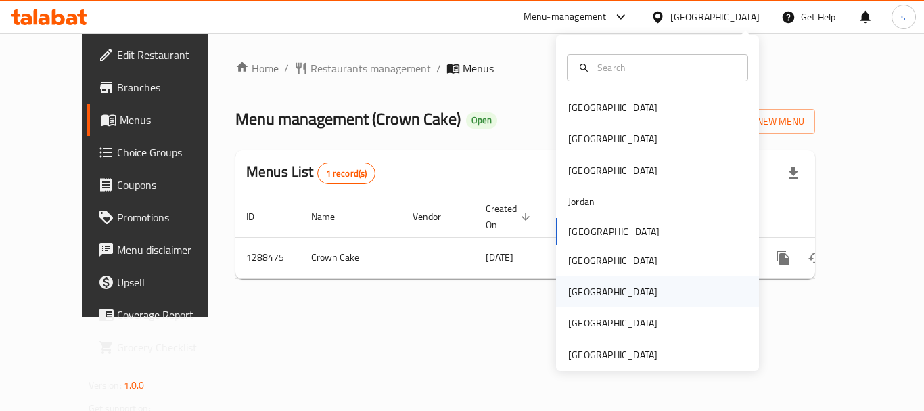
click at [588, 289] on div "Qatar" at bounding box center [612, 291] width 111 height 31
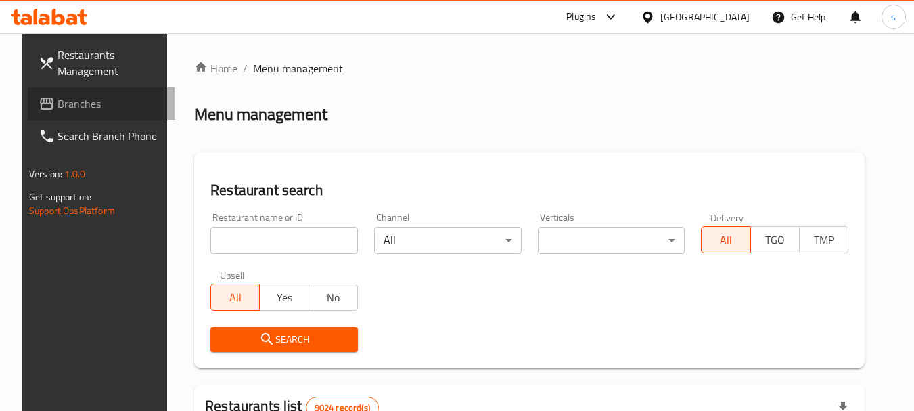
click at [90, 104] on span "Branches" at bounding box center [110, 103] width 107 height 16
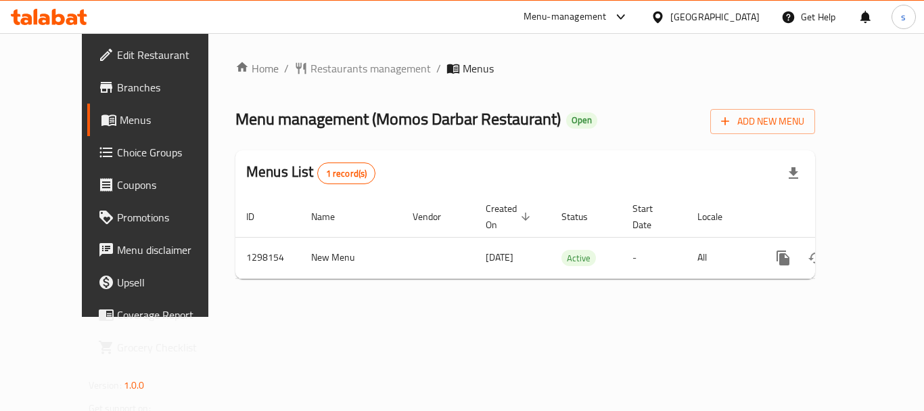
click at [665, 18] on icon at bounding box center [658, 17] width 14 height 14
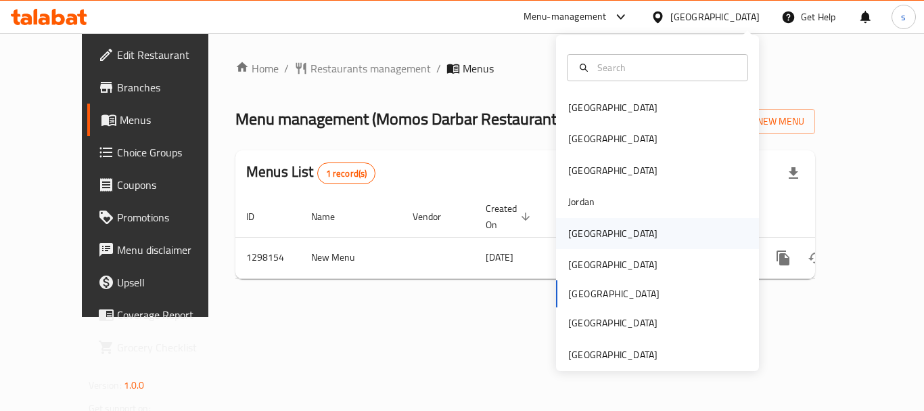
click at [592, 241] on div "[GEOGRAPHIC_DATA]" at bounding box center [612, 233] width 111 height 31
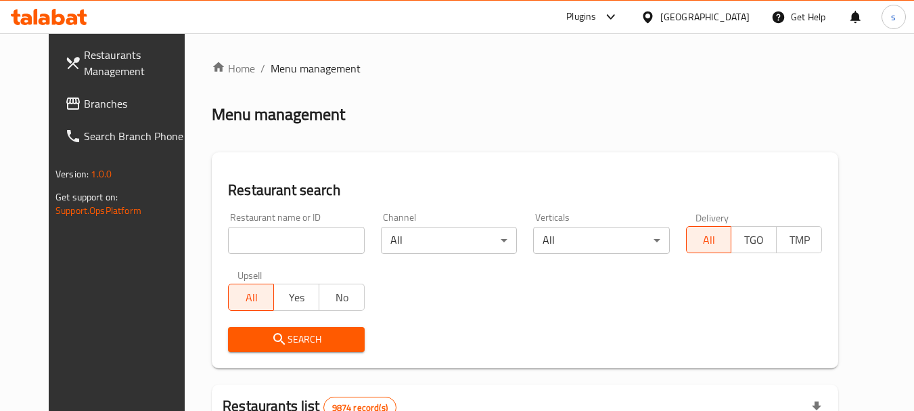
click at [66, 114] on link "Branches" at bounding box center [127, 103] width 147 height 32
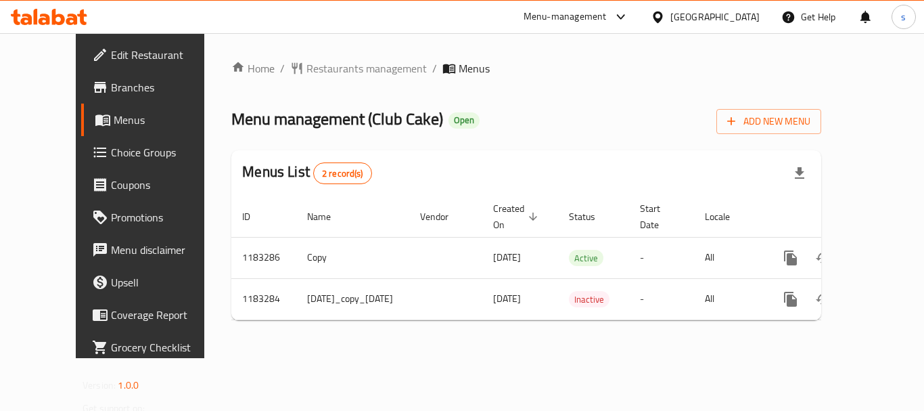
click at [670, 14] on div at bounding box center [661, 16] width 20 height 15
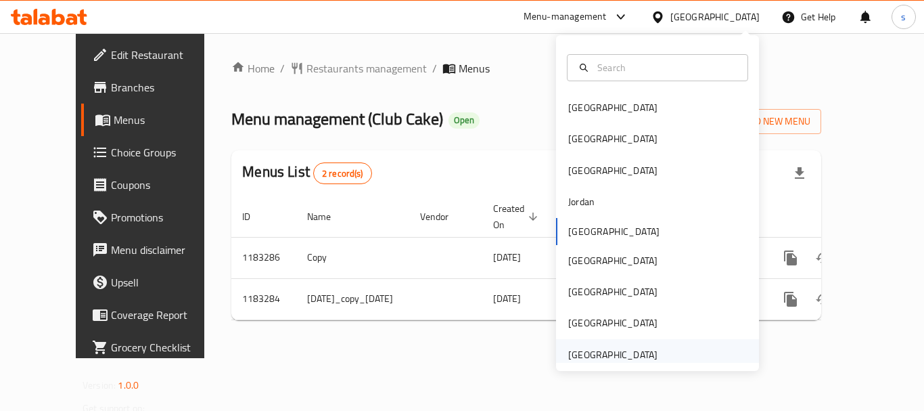
click at [633, 356] on div "[GEOGRAPHIC_DATA]" at bounding box center [612, 354] width 89 height 15
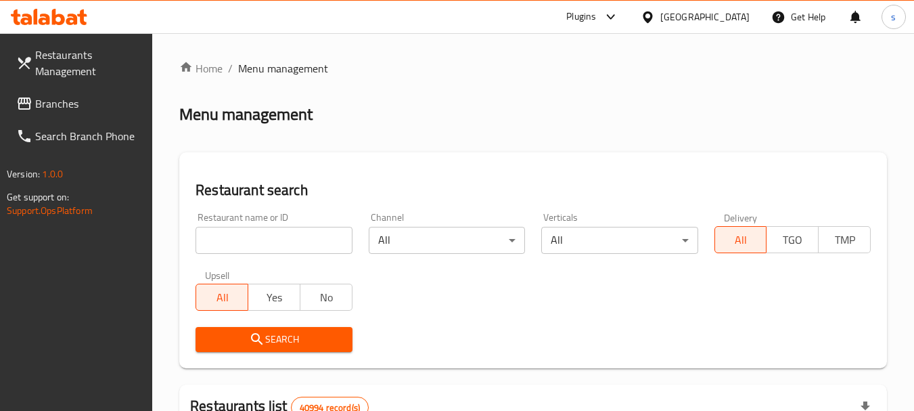
click at [74, 102] on span "Branches" at bounding box center [88, 103] width 107 height 16
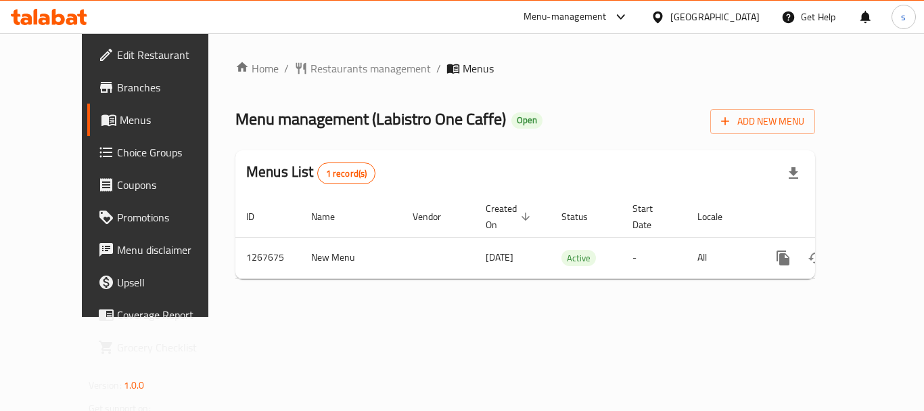
click at [697, 22] on div "[GEOGRAPHIC_DATA]" at bounding box center [714, 16] width 89 height 15
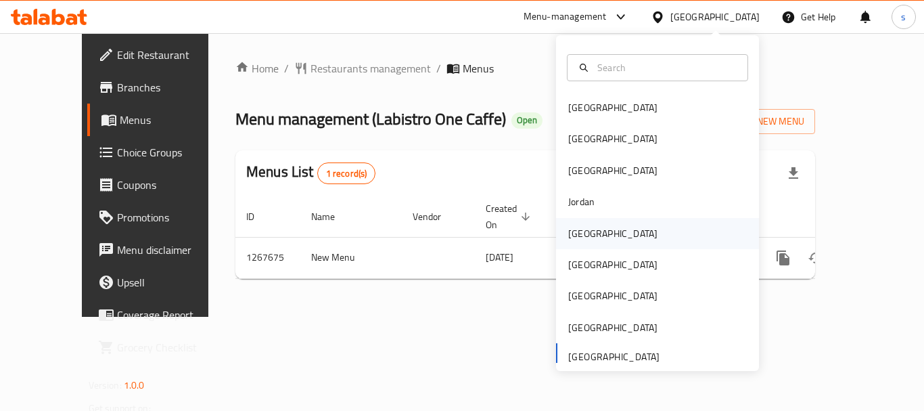
click at [610, 241] on div "[GEOGRAPHIC_DATA]" at bounding box center [657, 233] width 203 height 31
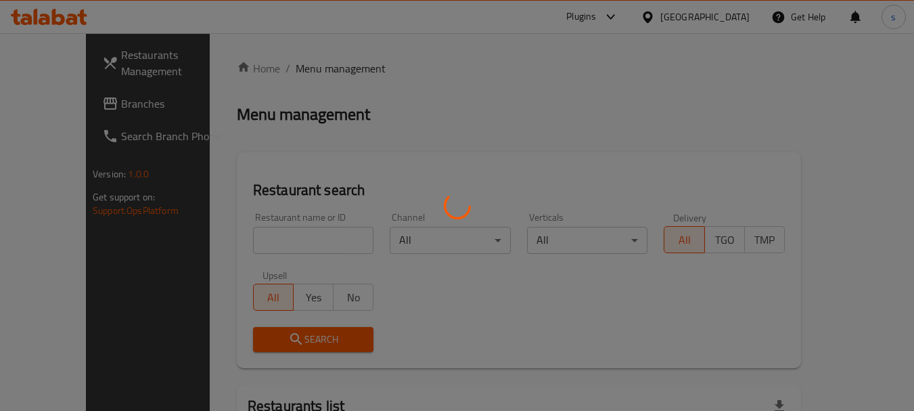
click at [80, 107] on div at bounding box center [457, 205] width 914 height 411
click at [78, 102] on div at bounding box center [457, 205] width 914 height 411
click at [74, 105] on div at bounding box center [457, 205] width 914 height 411
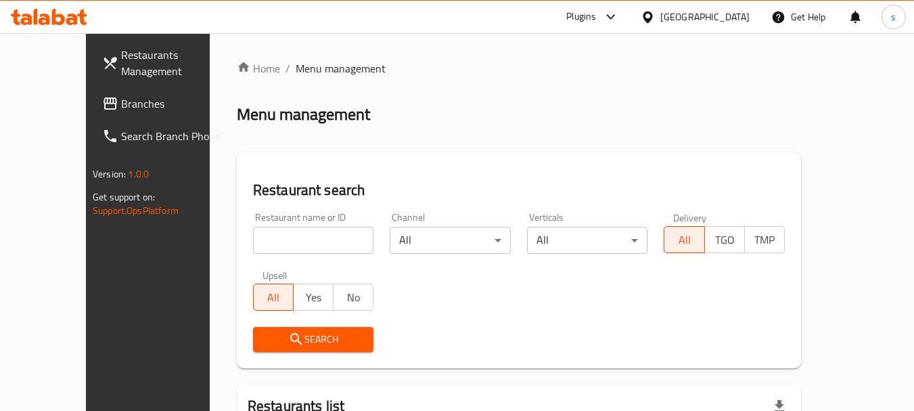
click at [121, 102] on span "Branches" at bounding box center [174, 103] width 107 height 16
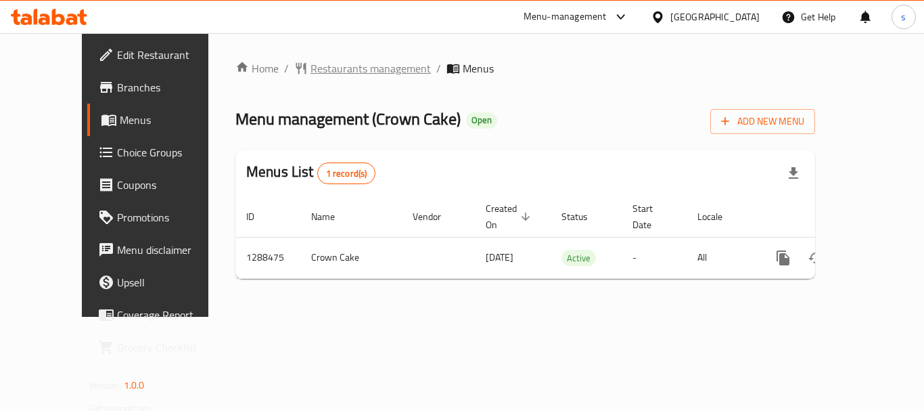
click at [310, 64] on span "Restaurants management" at bounding box center [370, 68] width 120 height 16
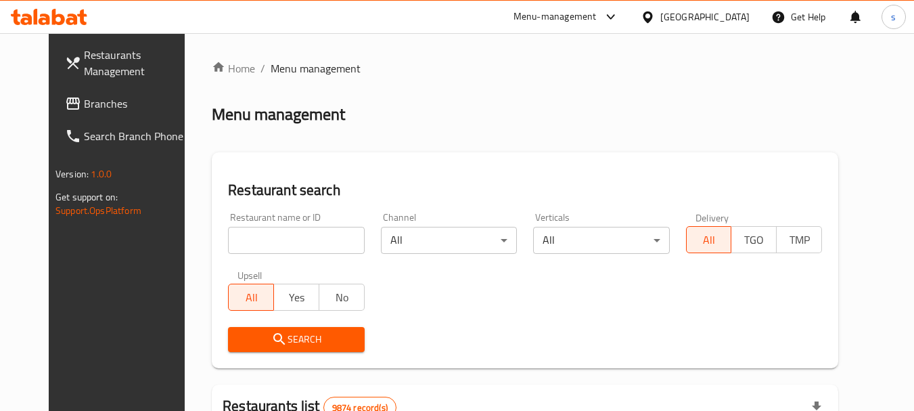
click at [84, 110] on span "Branches" at bounding box center [137, 103] width 107 height 16
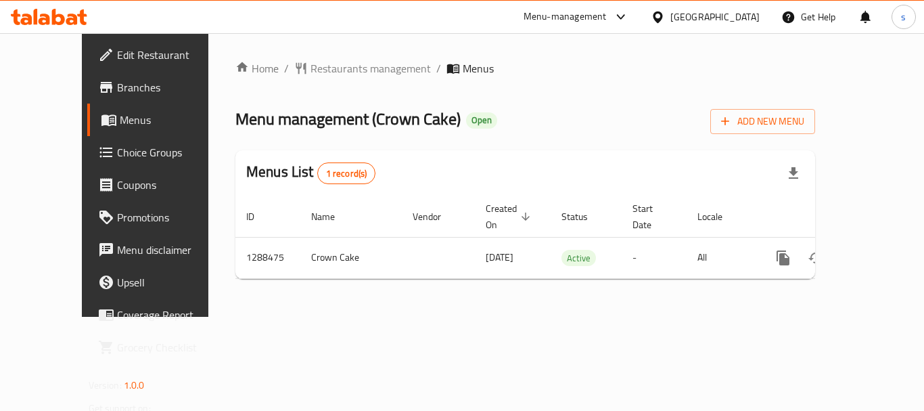
click at [749, 21] on div "[GEOGRAPHIC_DATA]" at bounding box center [714, 16] width 89 height 15
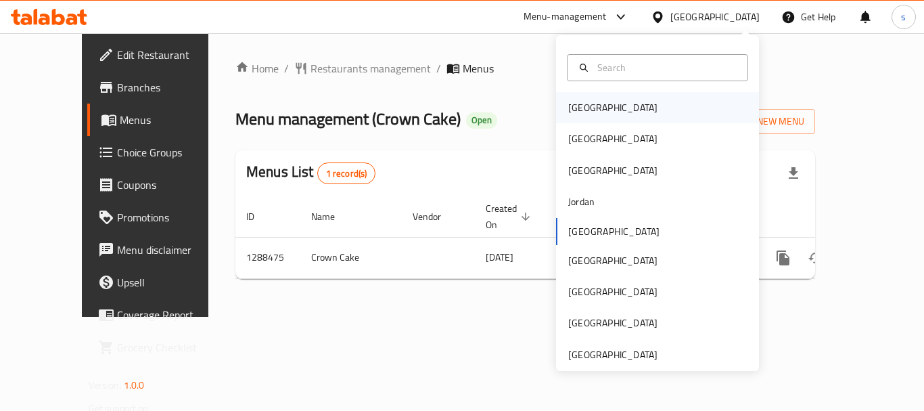
click at [594, 110] on div "[GEOGRAPHIC_DATA]" at bounding box center [612, 107] width 111 height 31
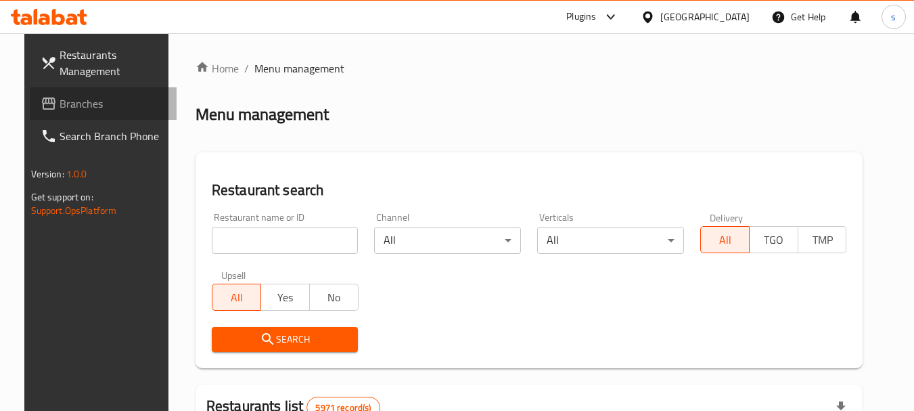
click at [78, 115] on link "Branches" at bounding box center [103, 103] width 147 height 32
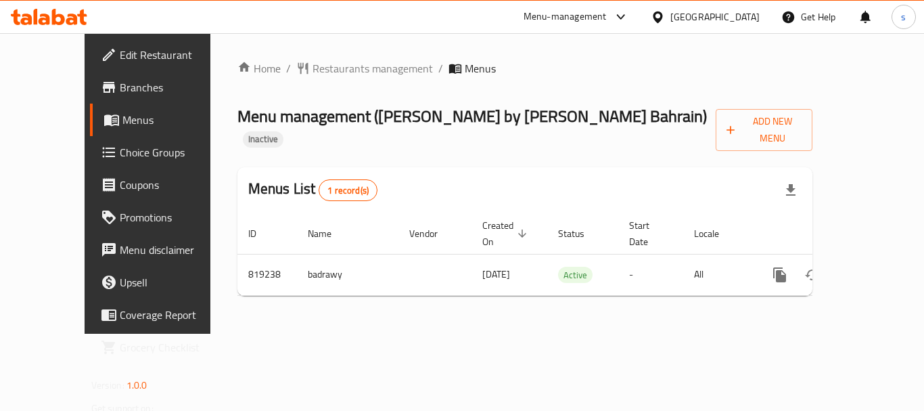
click at [670, 11] on div at bounding box center [661, 16] width 20 height 15
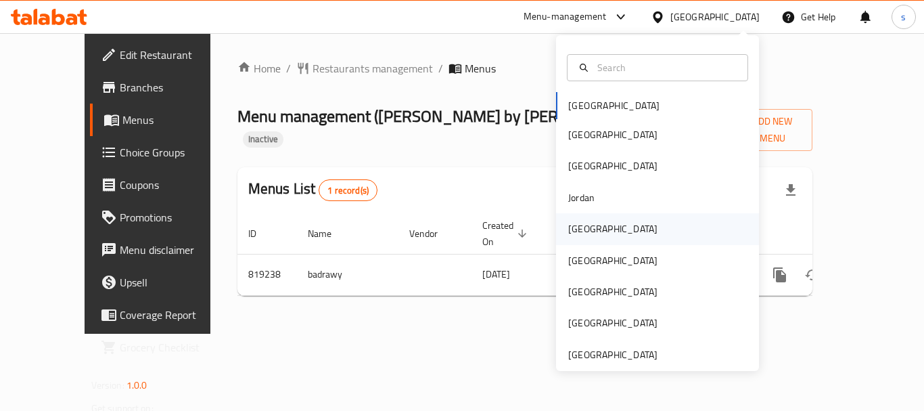
click at [587, 227] on div "[GEOGRAPHIC_DATA]" at bounding box center [612, 228] width 111 height 31
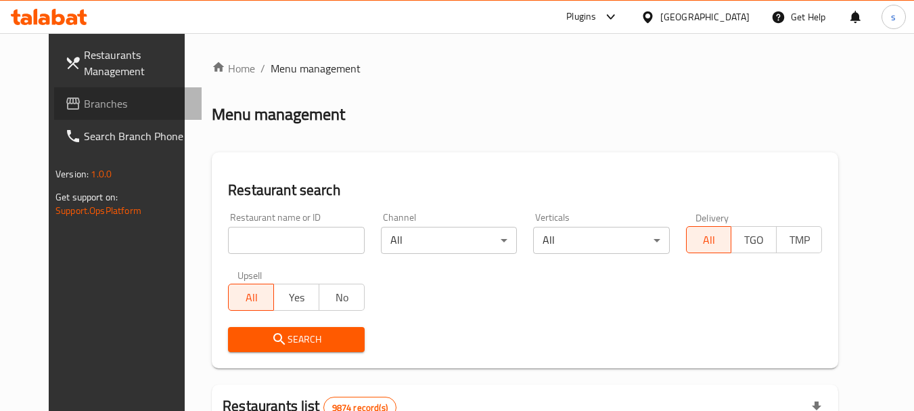
click at [96, 108] on span "Branches" at bounding box center [137, 103] width 107 height 16
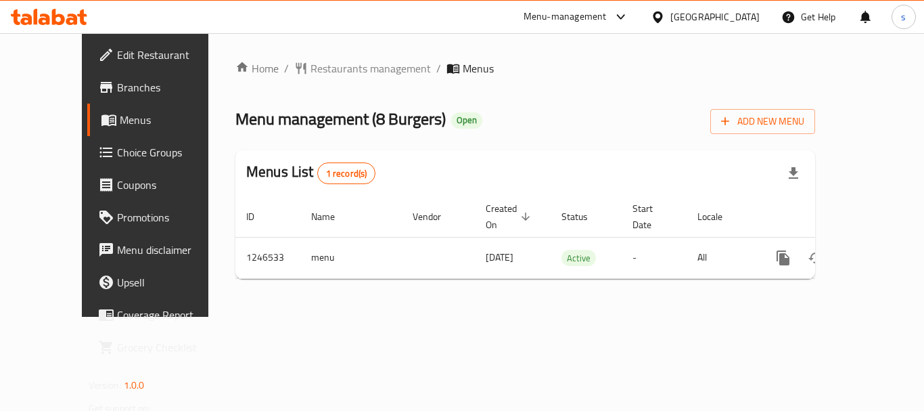
click at [746, 25] on div "[GEOGRAPHIC_DATA]" at bounding box center [705, 17] width 131 height 32
click at [737, 14] on div "Kuwait" at bounding box center [714, 16] width 89 height 15
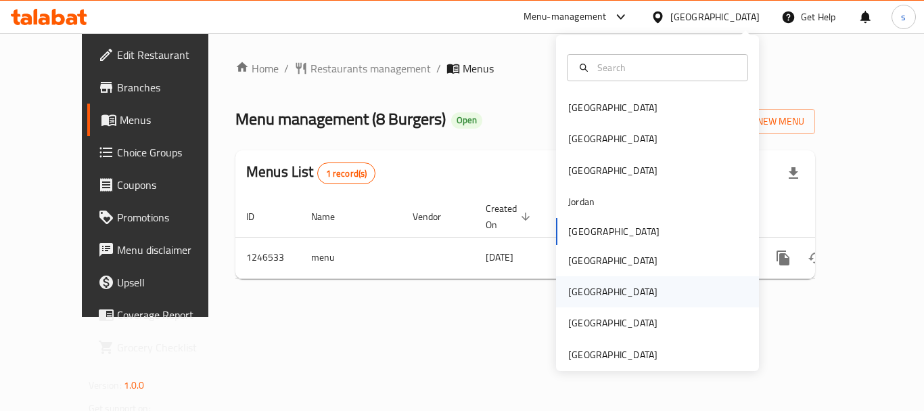
click at [607, 290] on div "[GEOGRAPHIC_DATA]" at bounding box center [657, 291] width 203 height 31
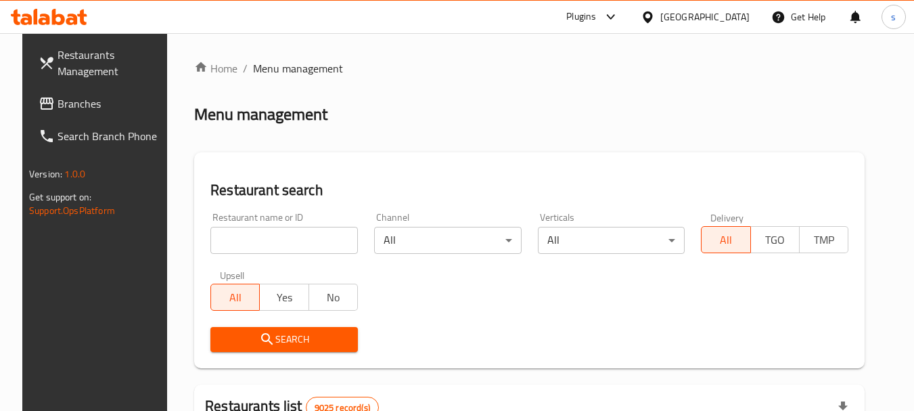
click at [126, 110] on span "Branches" at bounding box center [110, 103] width 107 height 16
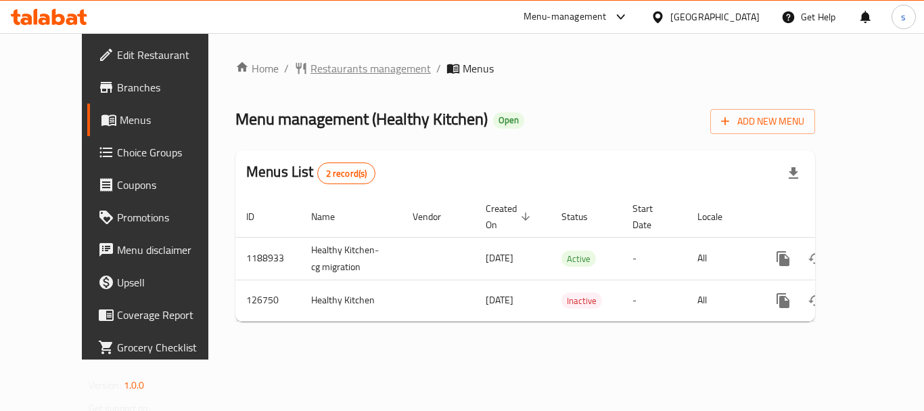
click at [358, 68] on span "Restaurants management" at bounding box center [370, 68] width 120 height 16
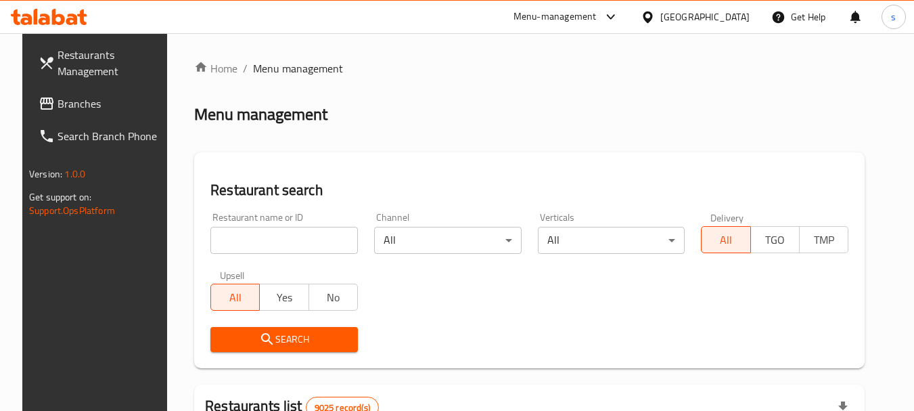
click at [42, 117] on link "Branches" at bounding box center [101, 103] width 147 height 32
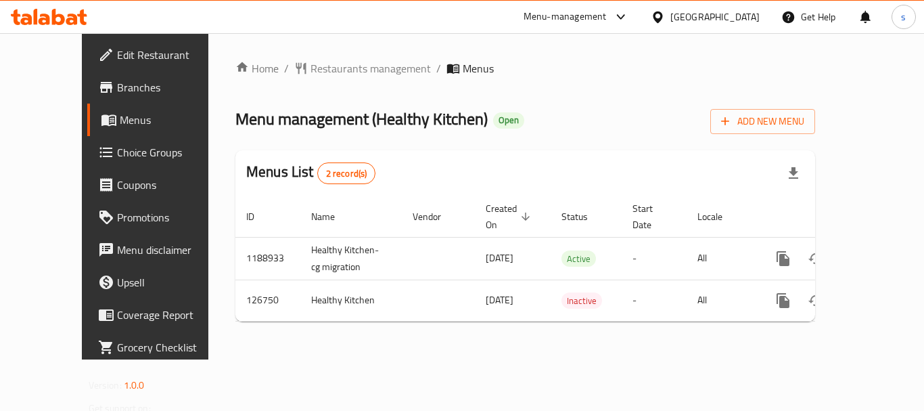
click at [736, 13] on div "[GEOGRAPHIC_DATA]" at bounding box center [714, 16] width 89 height 15
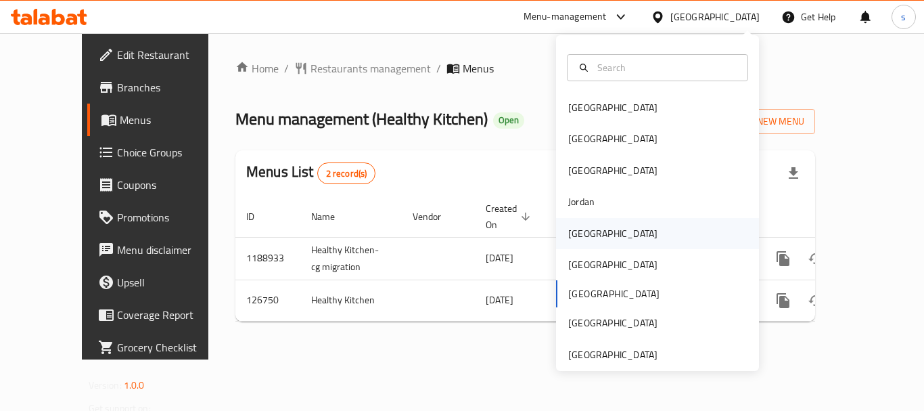
click at [571, 236] on div "[GEOGRAPHIC_DATA]" at bounding box center [612, 233] width 89 height 15
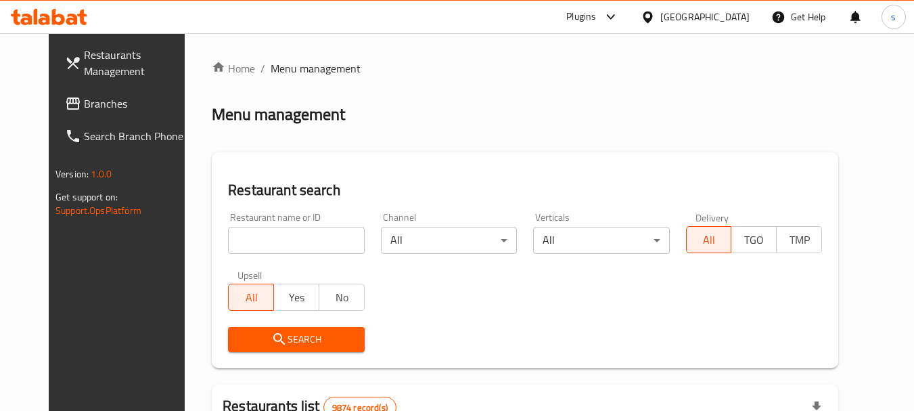
click at [84, 109] on span "Branches" at bounding box center [137, 103] width 107 height 16
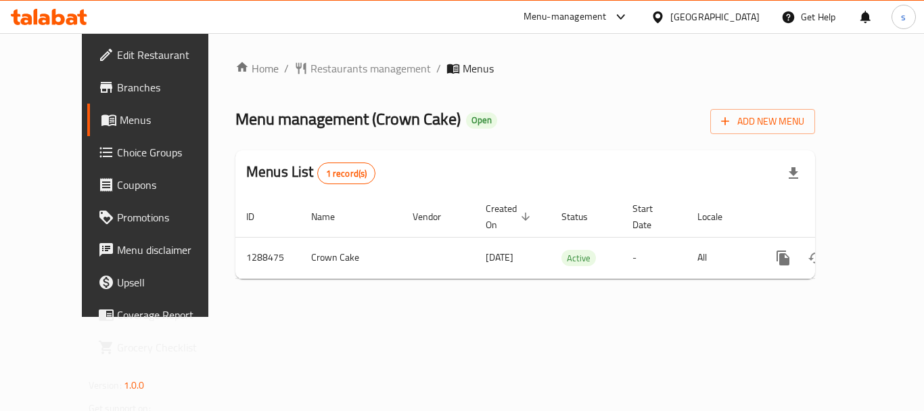
click at [743, 12] on div "[GEOGRAPHIC_DATA]" at bounding box center [714, 16] width 89 height 15
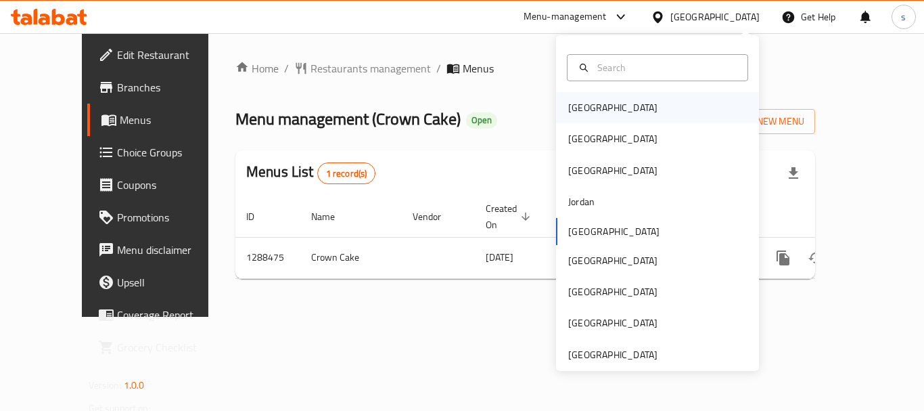
click at [593, 108] on div "[GEOGRAPHIC_DATA]" at bounding box center [612, 107] width 111 height 31
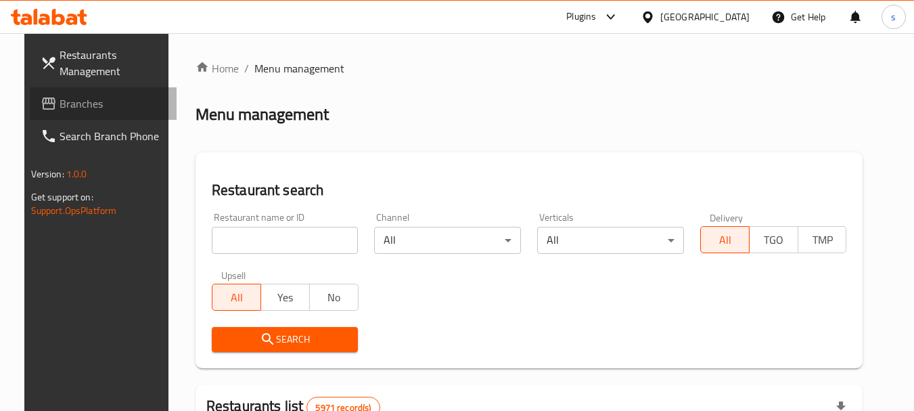
click at [99, 112] on link "Branches" at bounding box center [103, 103] width 147 height 32
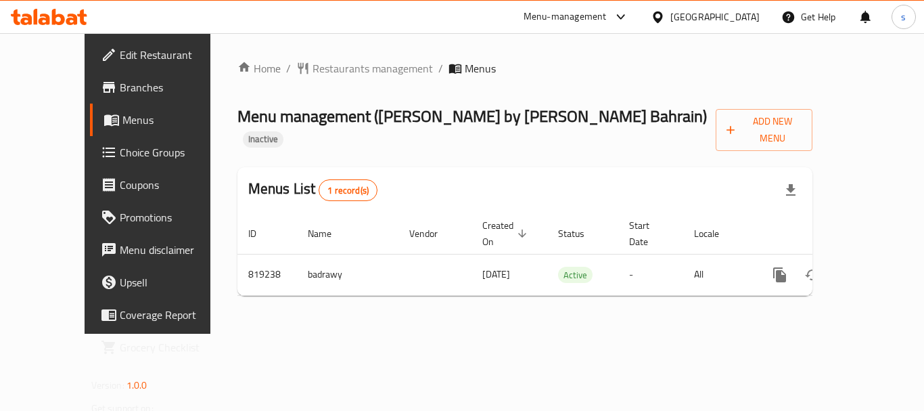
click at [727, 15] on div "[GEOGRAPHIC_DATA]" at bounding box center [714, 16] width 89 height 15
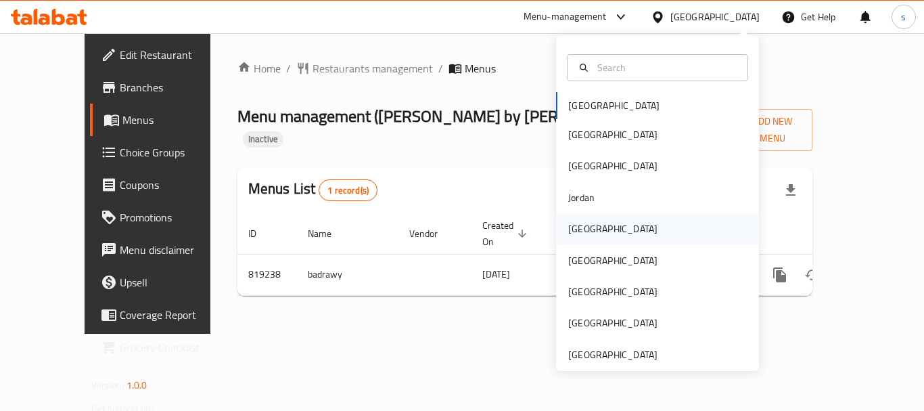
click at [628, 222] on div "[GEOGRAPHIC_DATA]" at bounding box center [657, 228] width 203 height 31
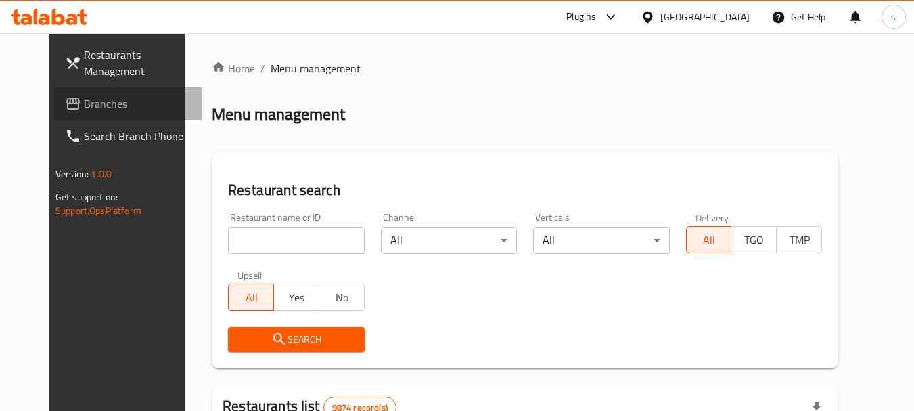
click at [84, 107] on span "Branches" at bounding box center [137, 103] width 107 height 16
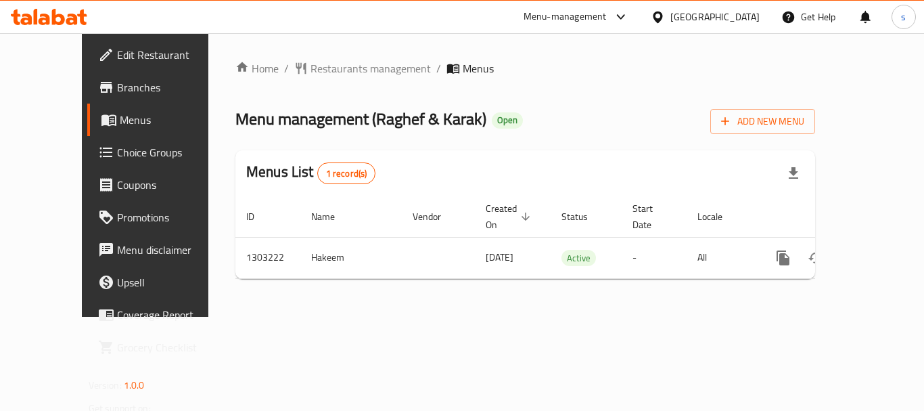
click at [745, 20] on div "[GEOGRAPHIC_DATA]" at bounding box center [714, 16] width 89 height 15
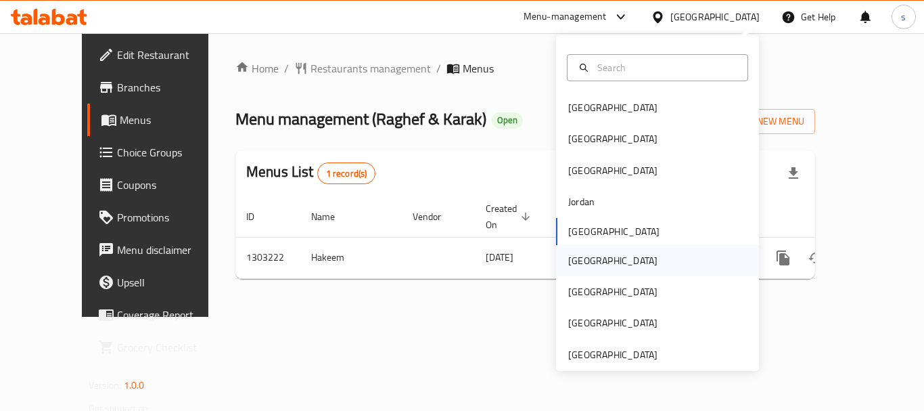
click at [617, 258] on div "[GEOGRAPHIC_DATA]" at bounding box center [657, 260] width 203 height 31
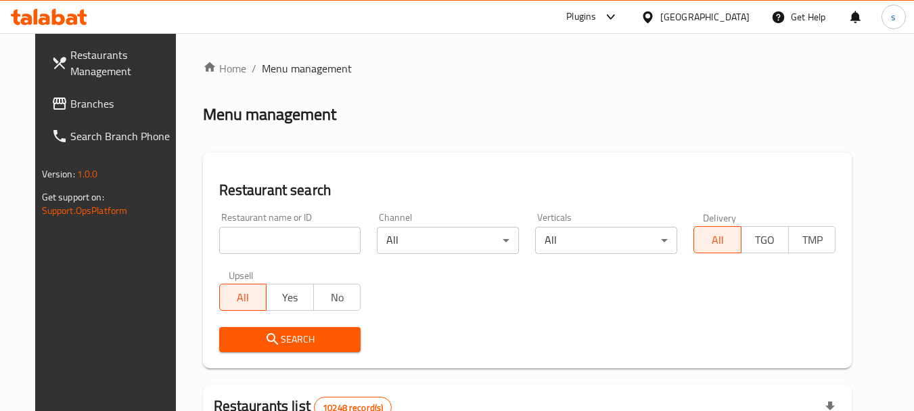
click at [116, 112] on link "Branches" at bounding box center [114, 103] width 147 height 32
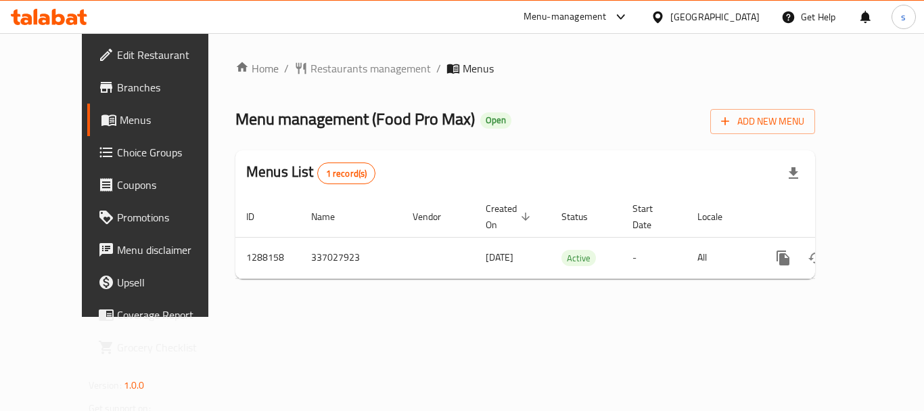
click at [735, 18] on div "[GEOGRAPHIC_DATA]" at bounding box center [714, 16] width 89 height 15
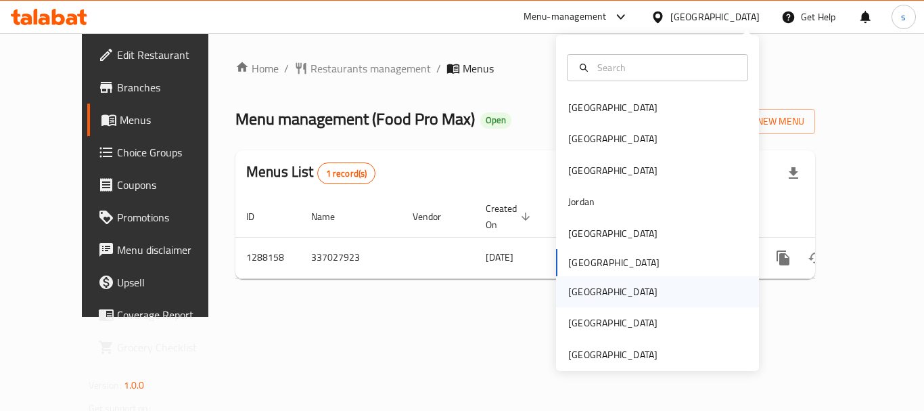
click at [598, 296] on div "[GEOGRAPHIC_DATA]" at bounding box center [657, 291] width 203 height 31
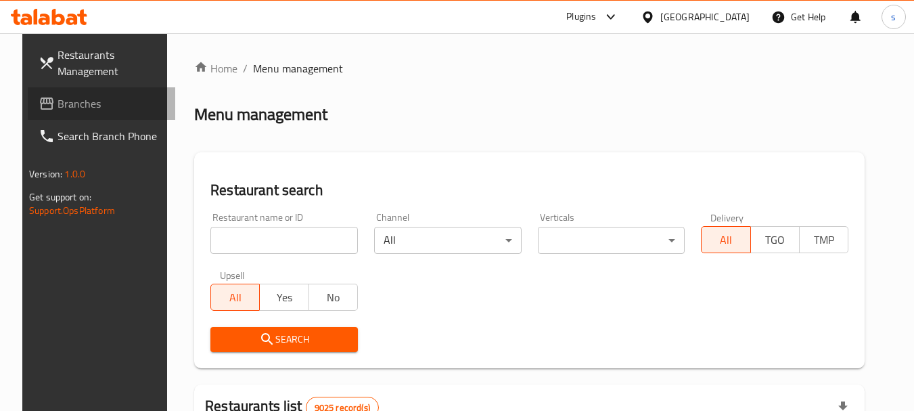
click at [68, 110] on span "Branches" at bounding box center [110, 103] width 107 height 16
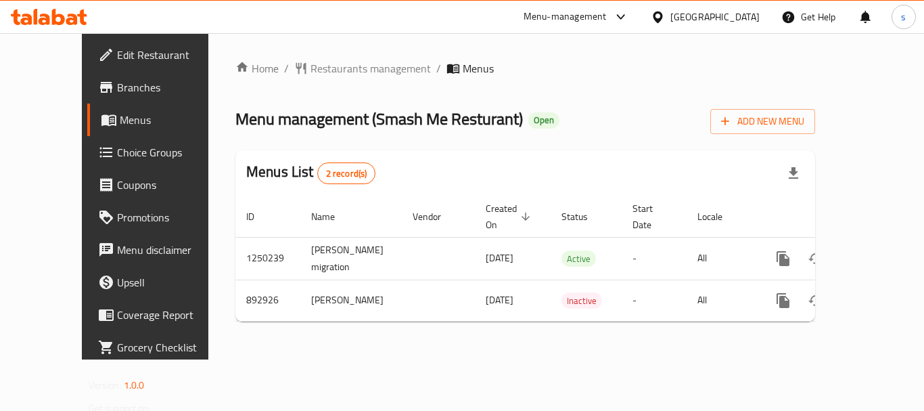
click at [736, 16] on div "[GEOGRAPHIC_DATA]" at bounding box center [714, 16] width 89 height 15
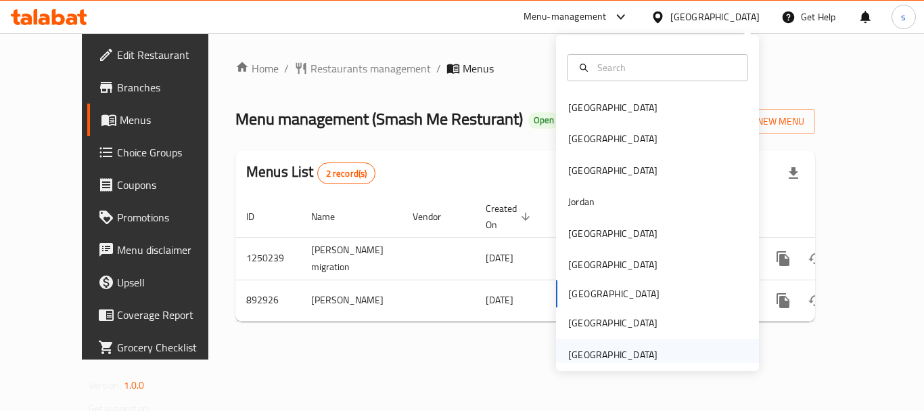
click at [592, 352] on div "[GEOGRAPHIC_DATA]" at bounding box center [612, 354] width 89 height 15
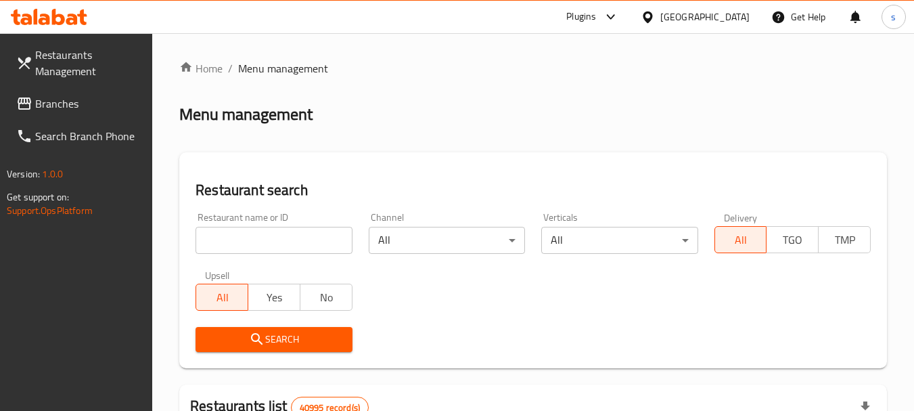
click at [81, 94] on link "Branches" at bounding box center [78, 103] width 147 height 32
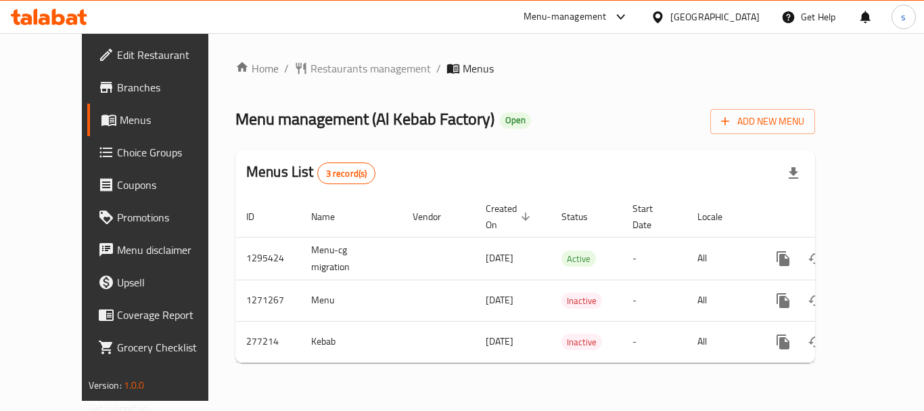
click at [739, 19] on div "[GEOGRAPHIC_DATA]" at bounding box center [714, 16] width 89 height 15
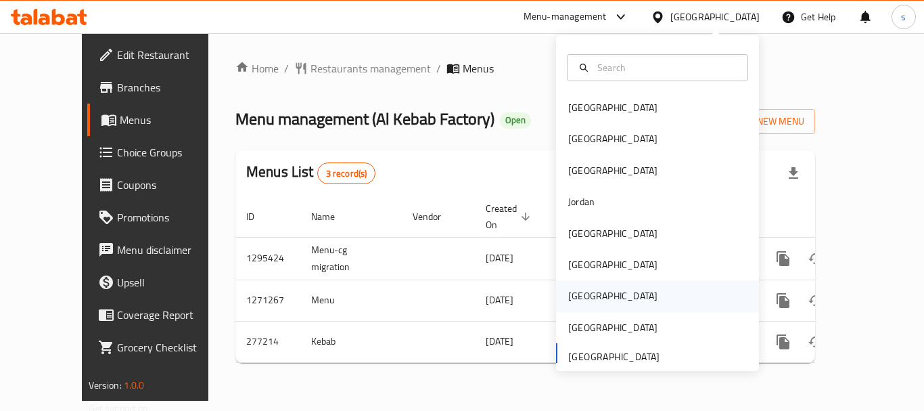
click at [595, 300] on div "[GEOGRAPHIC_DATA]" at bounding box center [657, 295] width 203 height 31
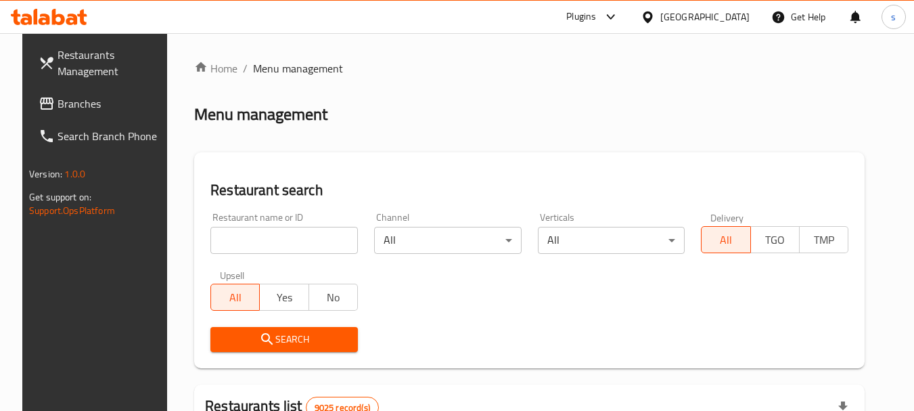
click at [57, 97] on span "Branches" at bounding box center [110, 103] width 107 height 16
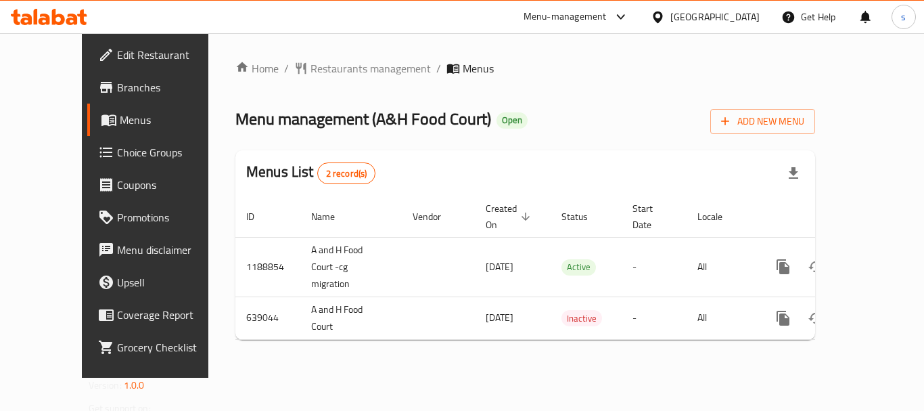
click at [743, 17] on div "[GEOGRAPHIC_DATA]" at bounding box center [714, 16] width 89 height 15
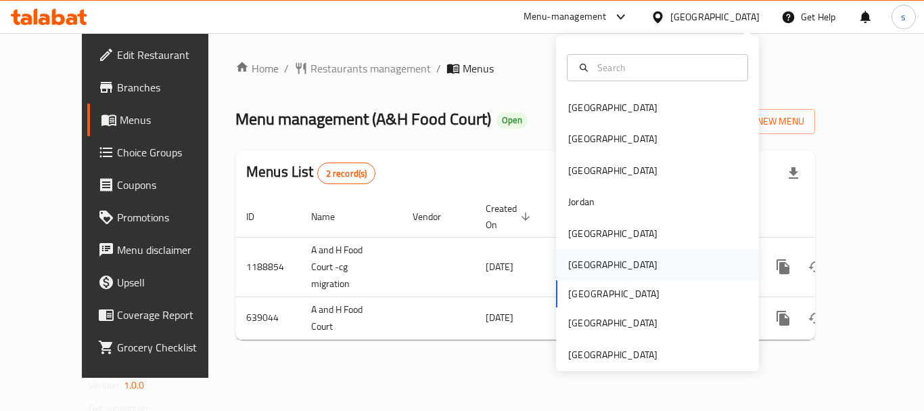
click at [611, 256] on div "[GEOGRAPHIC_DATA]" at bounding box center [657, 264] width 203 height 31
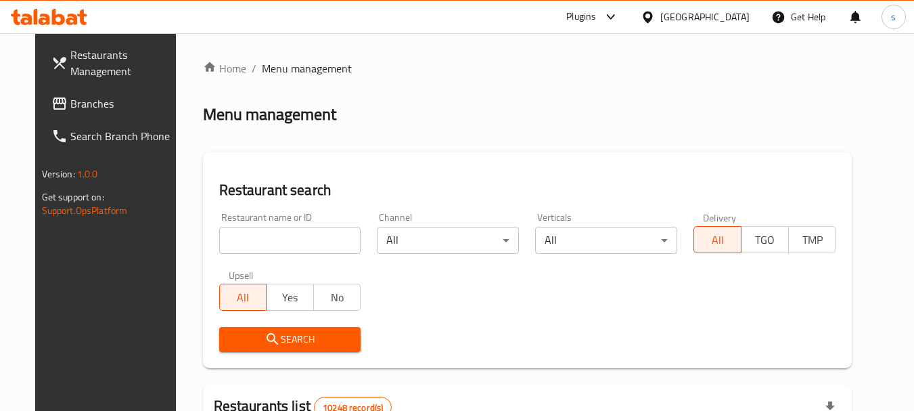
click at [111, 111] on span "Branches" at bounding box center [123, 103] width 107 height 16
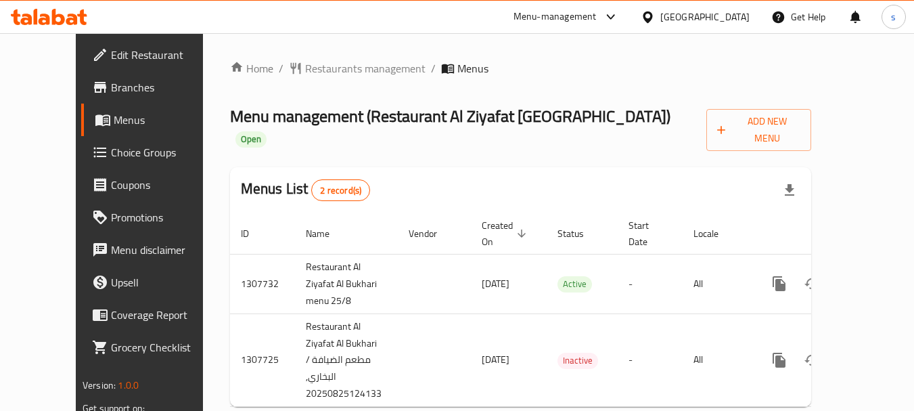
click at [630, 9] on div "Menu-management" at bounding box center [565, 17] width 127 height 32
click at [655, 13] on icon at bounding box center [647, 17] width 14 height 14
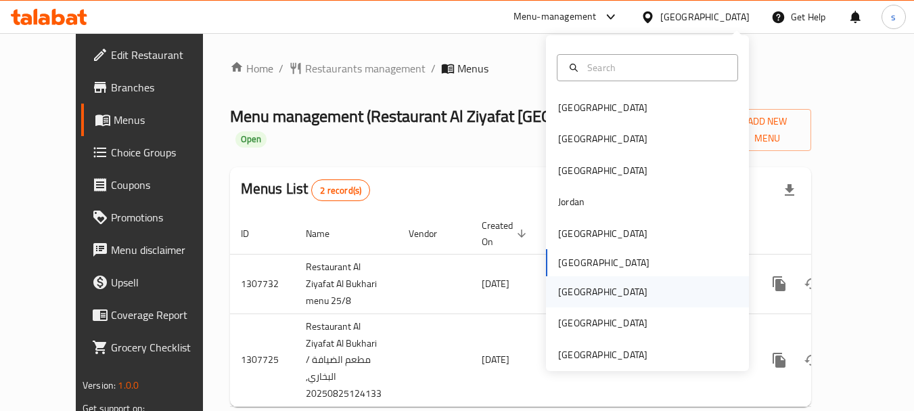
click at [571, 290] on div "[GEOGRAPHIC_DATA]" at bounding box center [602, 291] width 111 height 31
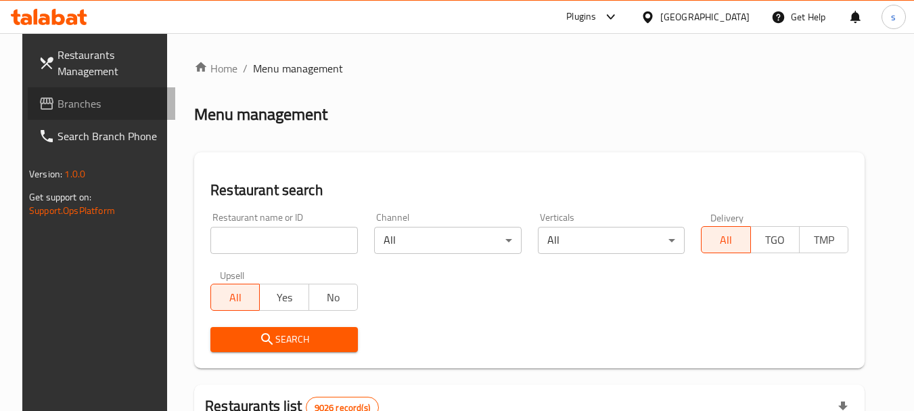
click at [73, 103] on span "Branches" at bounding box center [110, 103] width 107 height 16
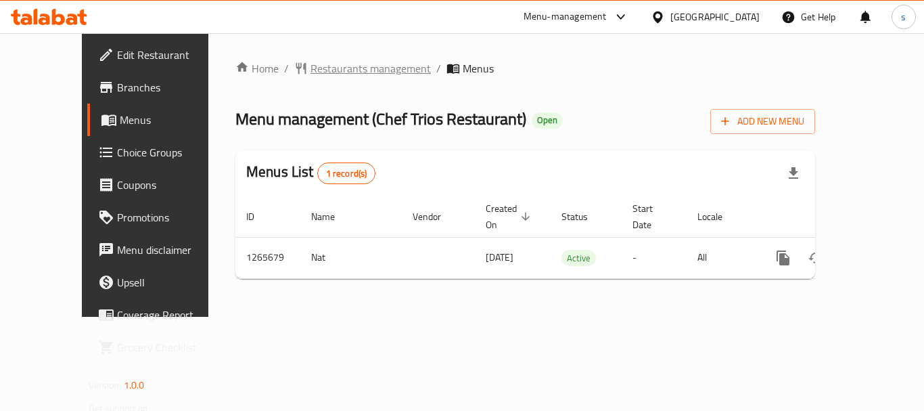
click at [337, 69] on span "Restaurants management" at bounding box center [370, 68] width 120 height 16
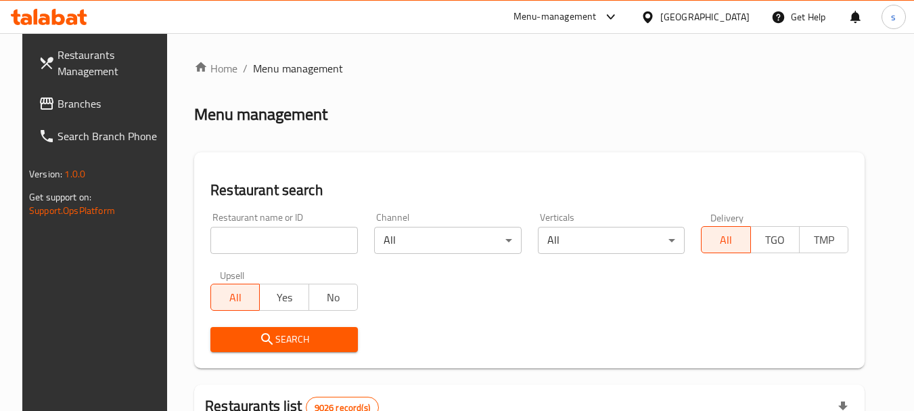
click at [111, 93] on link "Branches" at bounding box center [101, 103] width 147 height 32
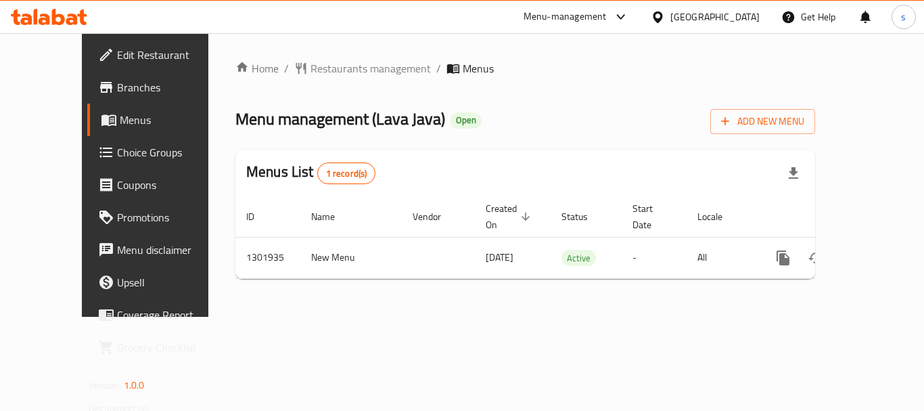
click at [703, 20] on div "[GEOGRAPHIC_DATA]" at bounding box center [714, 16] width 89 height 15
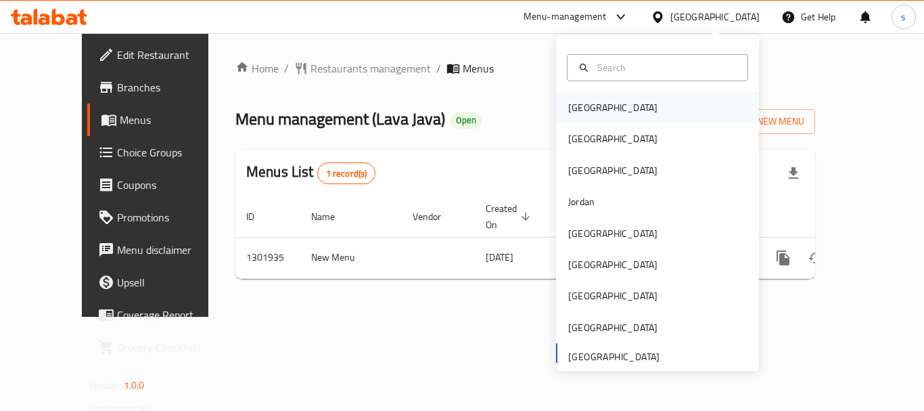
click at [583, 113] on div "[GEOGRAPHIC_DATA]" at bounding box center [612, 107] width 89 height 15
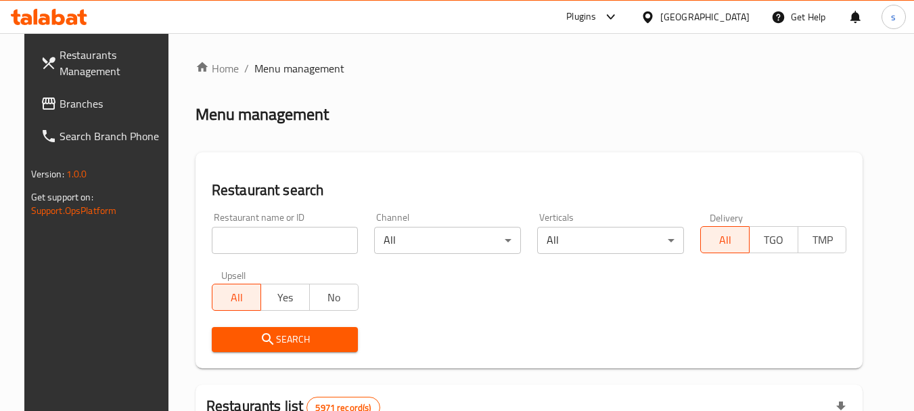
click at [30, 101] on link "Branches" at bounding box center [103, 103] width 147 height 32
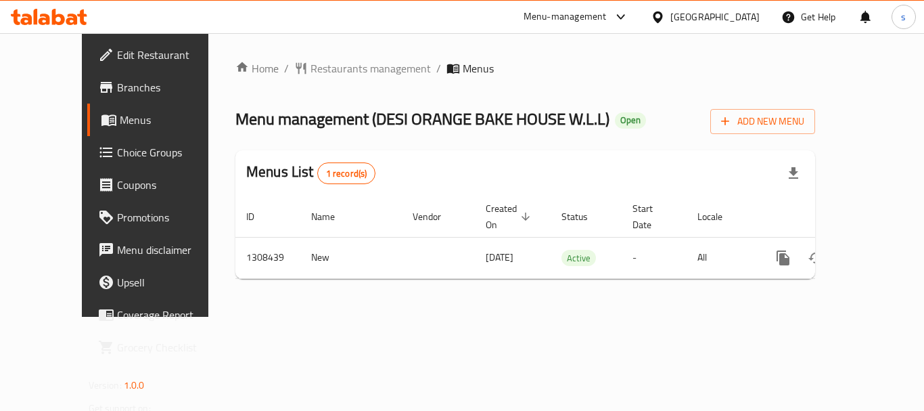
click at [754, 18] on div "[GEOGRAPHIC_DATA]" at bounding box center [714, 16] width 89 height 15
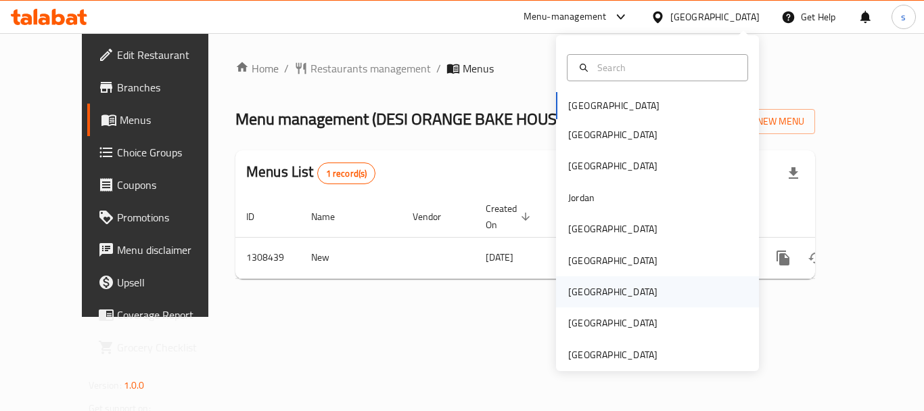
click at [650, 299] on div "Qatar" at bounding box center [657, 291] width 203 height 31
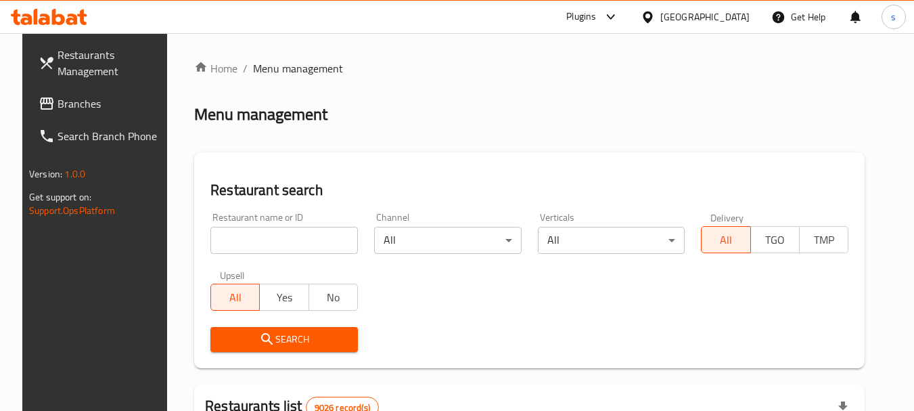
click at [57, 105] on span "Branches" at bounding box center [110, 103] width 107 height 16
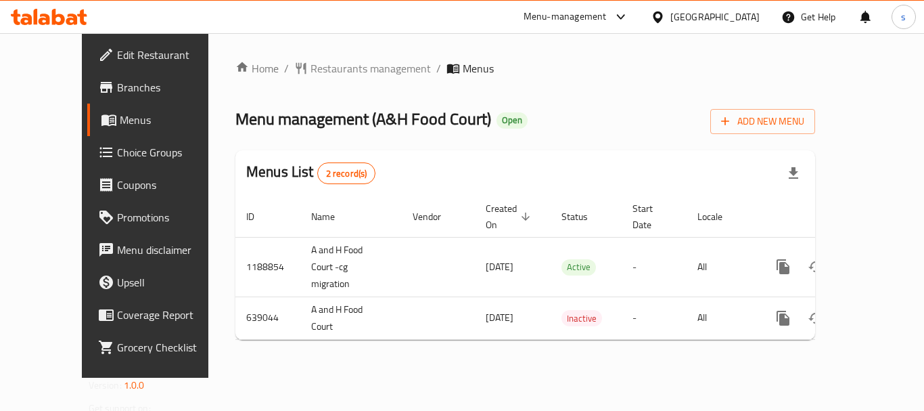
click at [757, 19] on div "[GEOGRAPHIC_DATA]" at bounding box center [714, 16] width 89 height 15
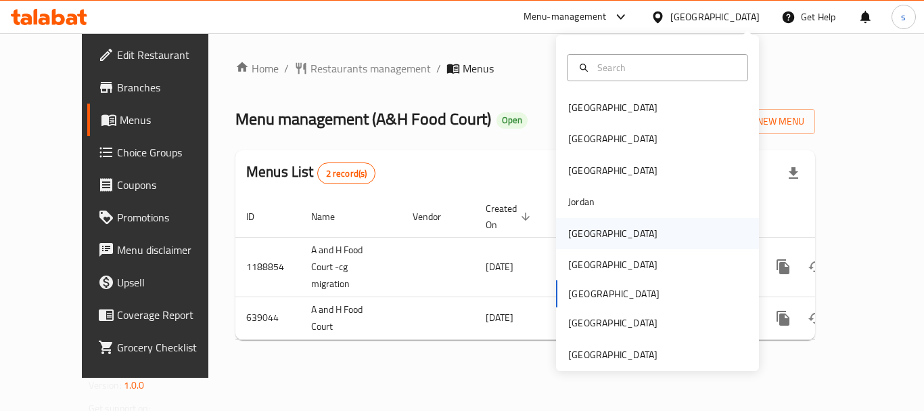
click at [602, 227] on div "[GEOGRAPHIC_DATA]" at bounding box center [657, 233] width 203 height 31
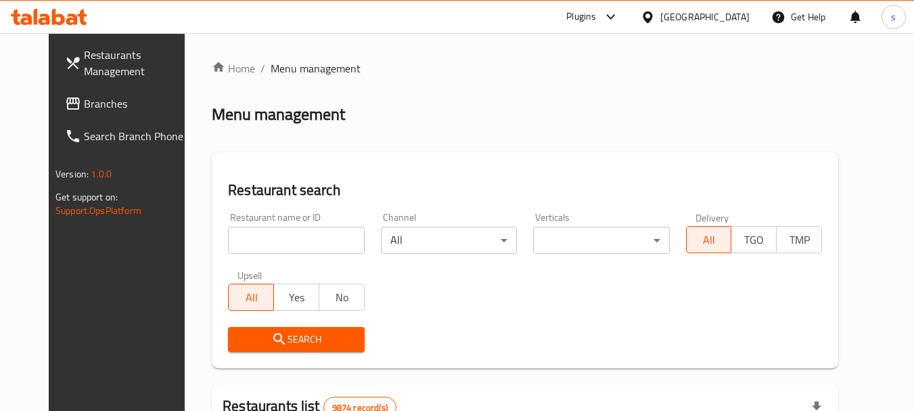
click at [84, 107] on span "Branches" at bounding box center [137, 103] width 107 height 16
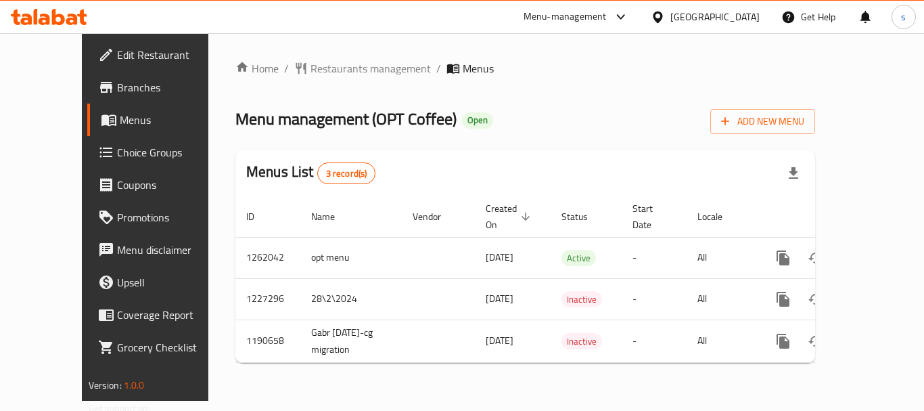
click at [757, 15] on div "[GEOGRAPHIC_DATA]" at bounding box center [714, 16] width 89 height 15
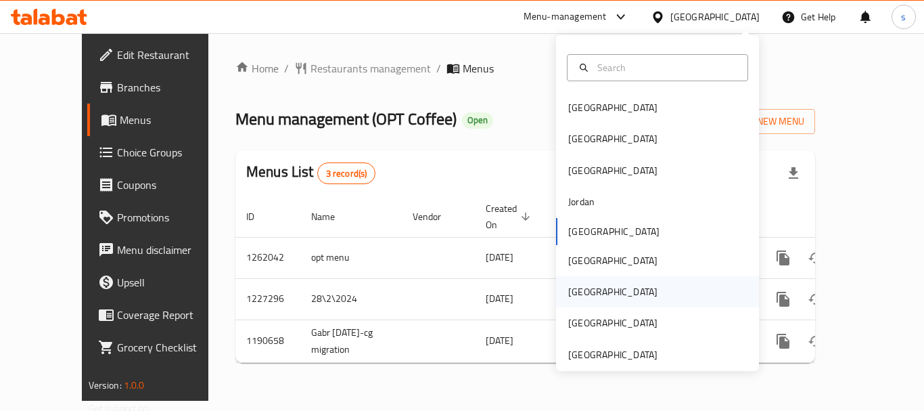
click at [565, 281] on div "[GEOGRAPHIC_DATA]" at bounding box center [612, 291] width 111 height 31
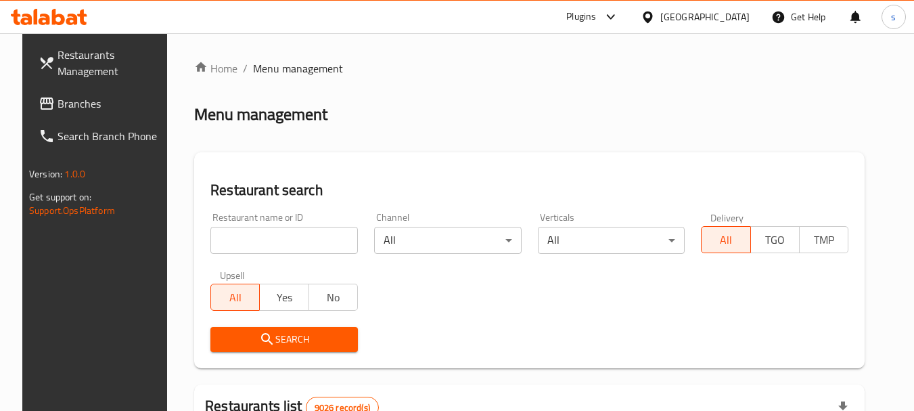
click at [96, 115] on link "Branches" at bounding box center [101, 103] width 147 height 32
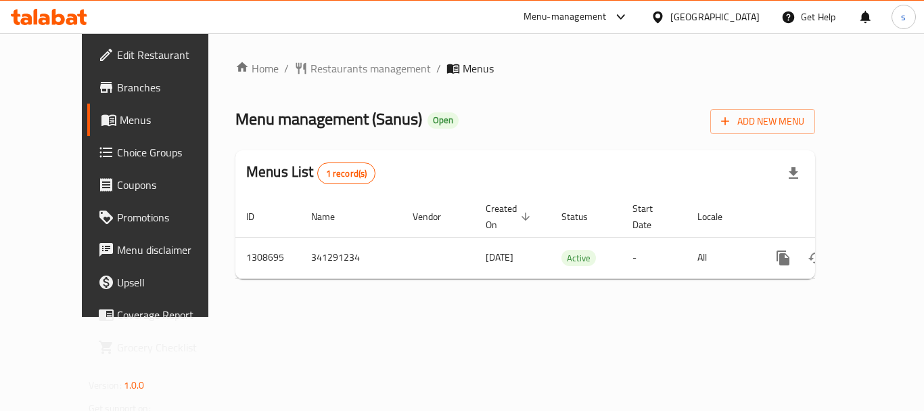
click at [665, 17] on icon at bounding box center [658, 17] width 14 height 14
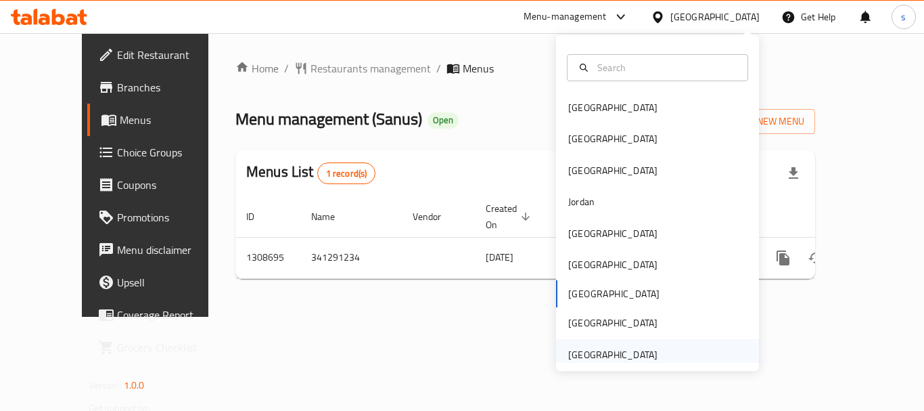
click at [604, 348] on div "[GEOGRAPHIC_DATA]" at bounding box center [612, 354] width 89 height 15
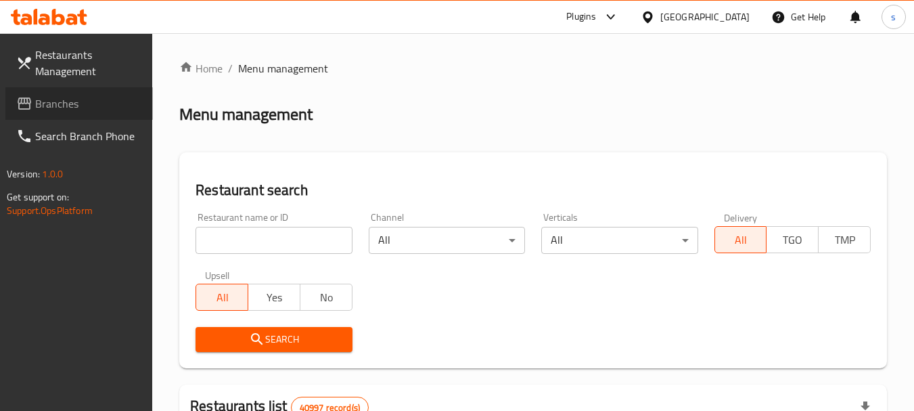
click at [61, 103] on span "Branches" at bounding box center [88, 103] width 107 height 16
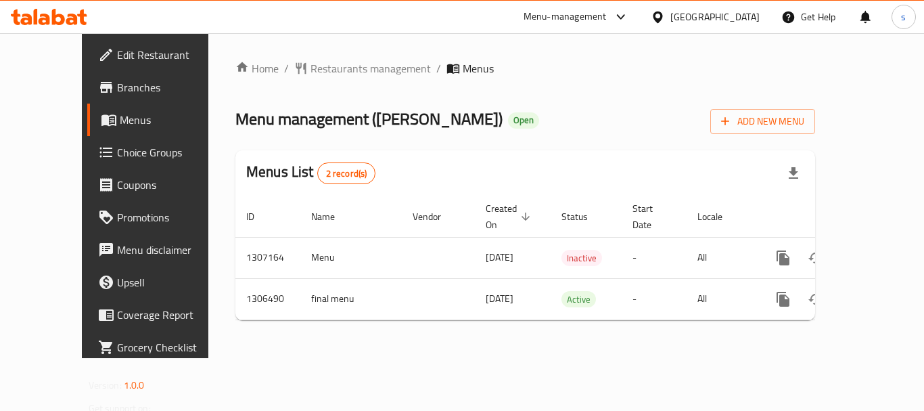
click at [719, 10] on div "United Arab Emirates" at bounding box center [714, 16] width 89 height 15
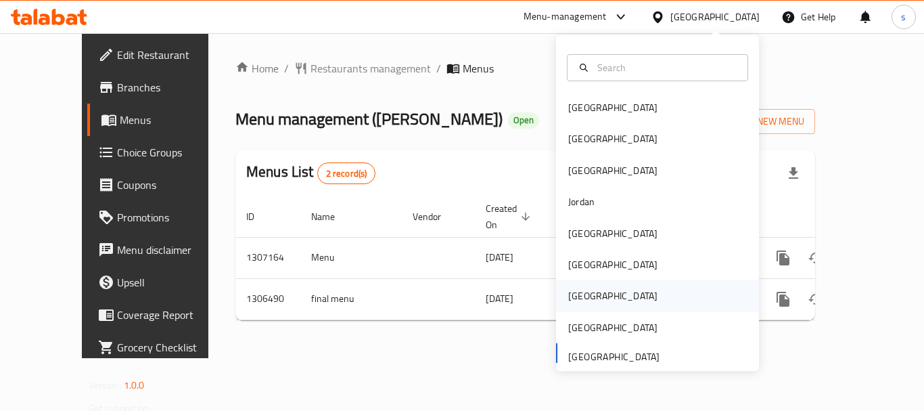
click at [614, 285] on div "Qatar" at bounding box center [657, 295] width 203 height 31
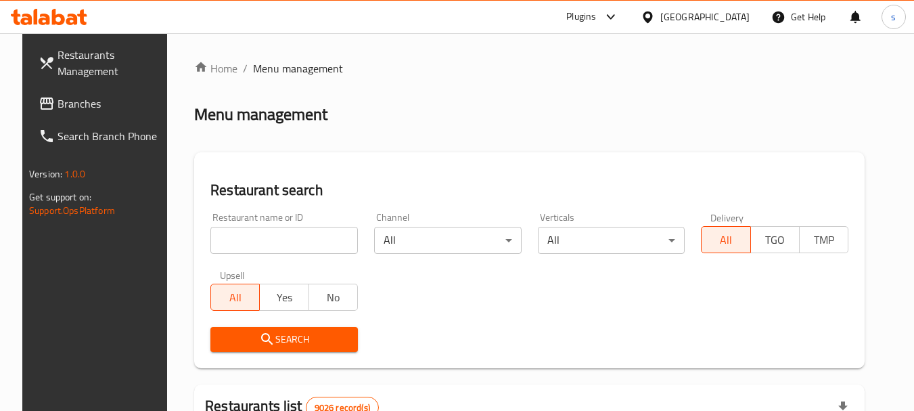
click at [725, 33] on div "​ Plugins Qatar Get Help s Restaurants Management Branches Search Branch Phone …" at bounding box center [457, 221] width 914 height 377
click at [725, 6] on div "[GEOGRAPHIC_DATA]" at bounding box center [695, 17] width 131 height 32
click at [652, 15] on icon at bounding box center [646, 16] width 9 height 11
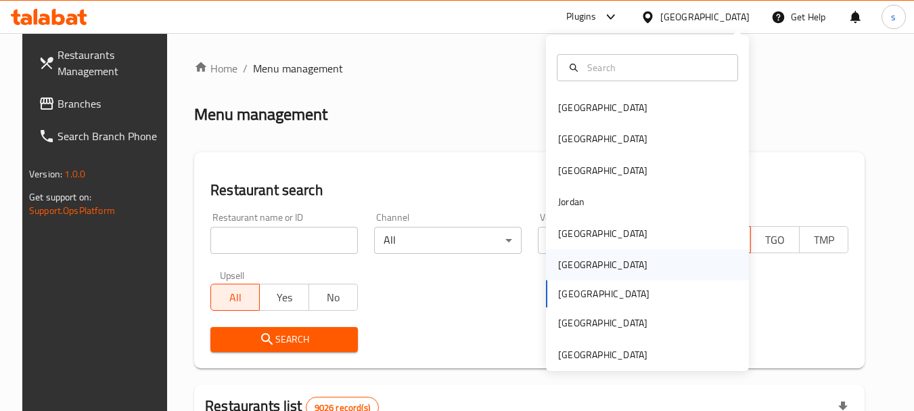
click at [572, 262] on div "Oman" at bounding box center [602, 264] width 89 height 15
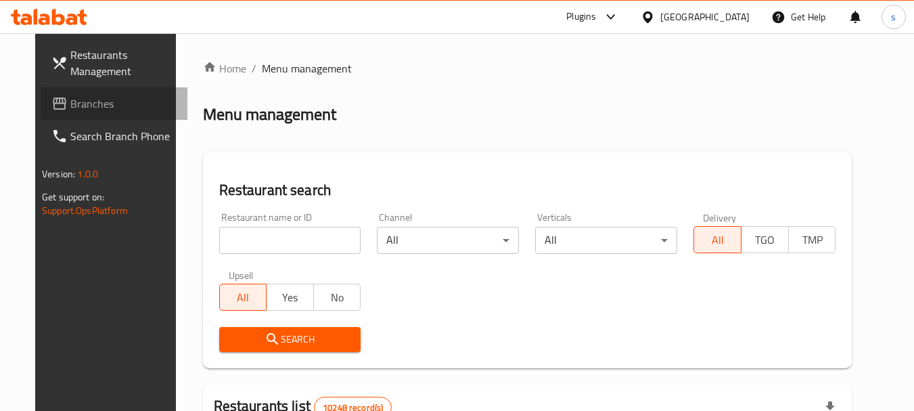
click at [70, 105] on span "Branches" at bounding box center [123, 103] width 107 height 16
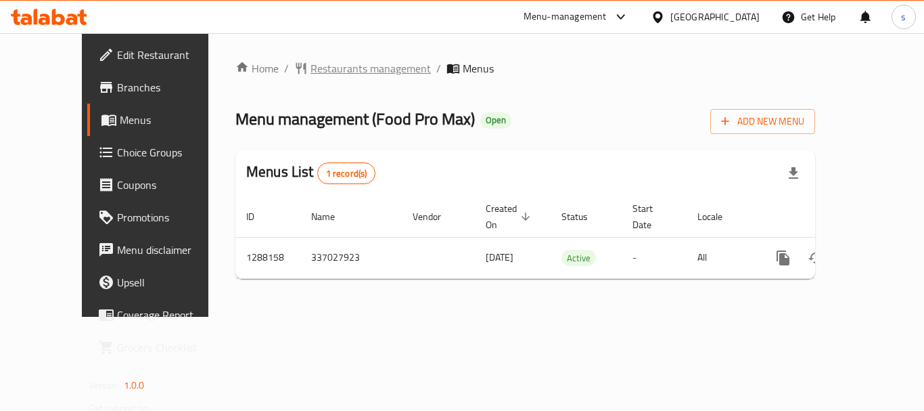
click at [310, 69] on span "Restaurants management" at bounding box center [370, 68] width 120 height 16
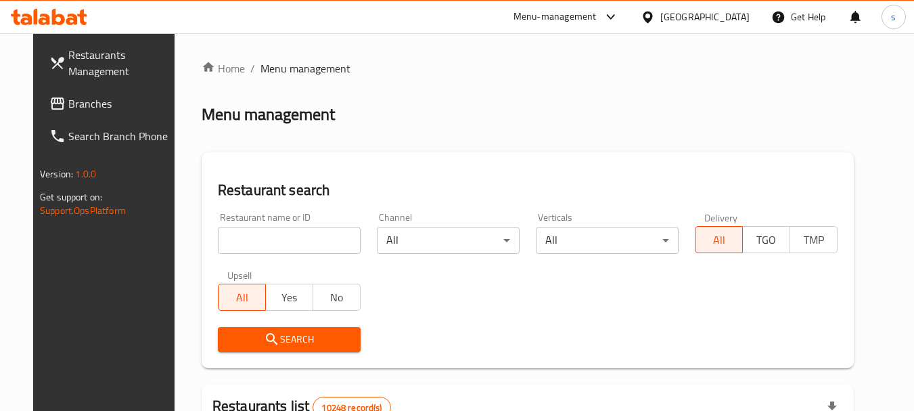
click at [91, 103] on div at bounding box center [457, 205] width 914 height 411
click at [91, 103] on span "Branches" at bounding box center [121, 103] width 107 height 16
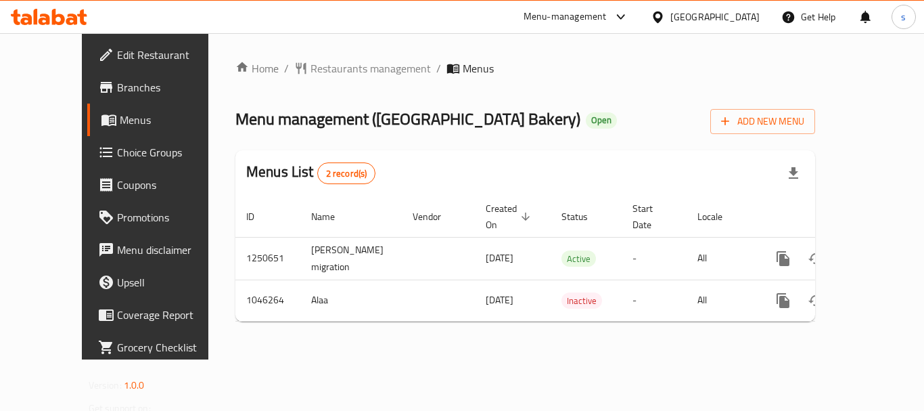
click at [120, 122] on span "Menus" at bounding box center [173, 120] width 106 height 16
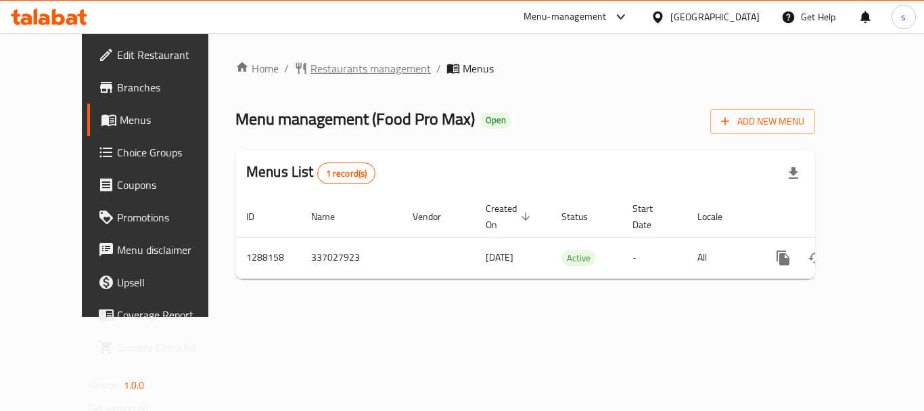
click at [319, 64] on span "Restaurants management" at bounding box center [370, 68] width 120 height 16
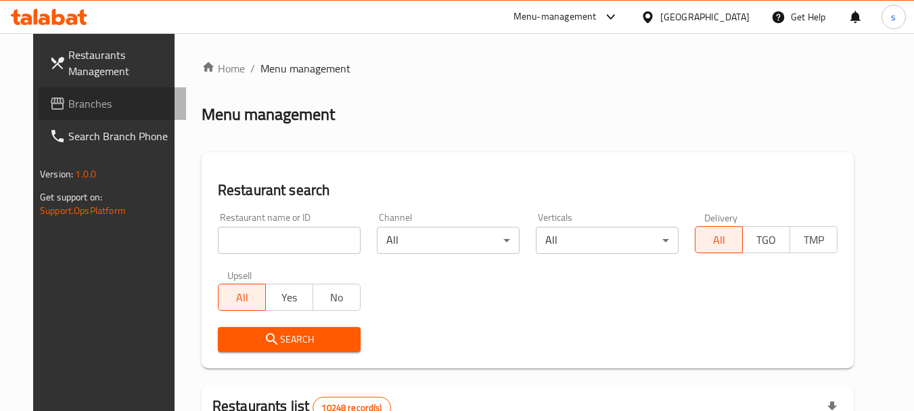
click at [74, 112] on span "Branches" at bounding box center [121, 103] width 107 height 16
